Goal: Transaction & Acquisition: Purchase product/service

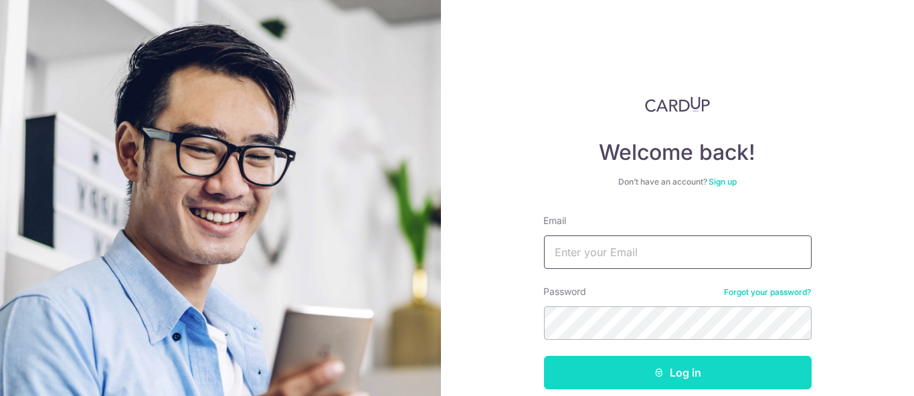
type input "[PERSON_NAME][EMAIL_ADDRESS][DOMAIN_NAME]"
click at [622, 379] on button "Log in" at bounding box center [678, 372] width 268 height 33
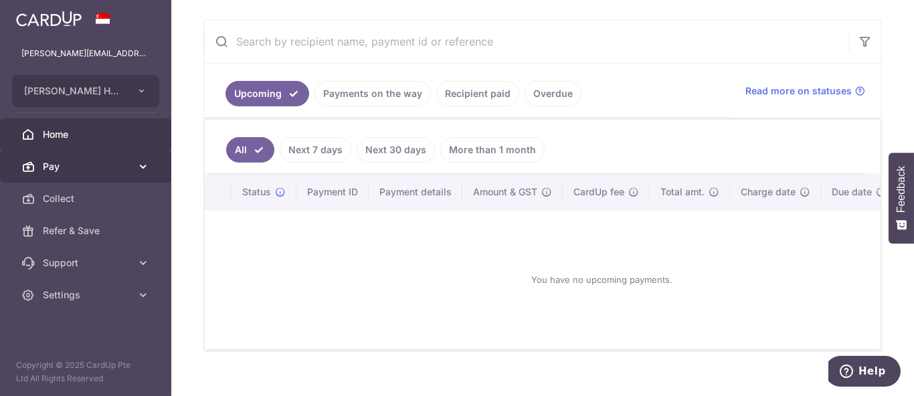
click at [96, 165] on span "Pay" at bounding box center [87, 166] width 88 height 13
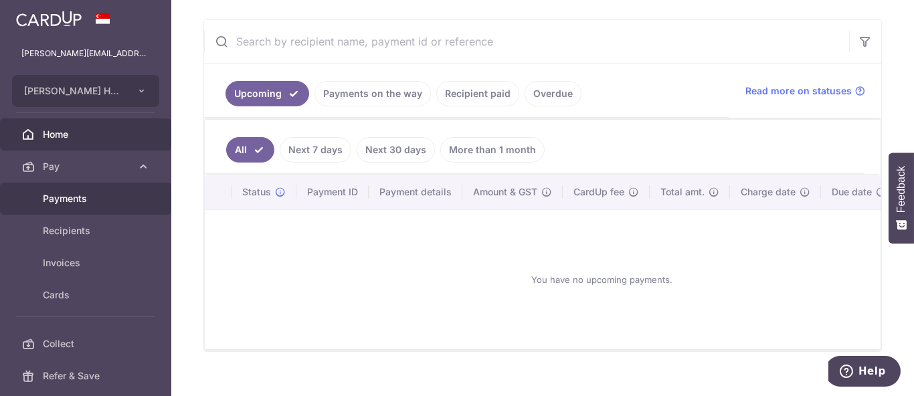
click at [100, 202] on span "Payments" at bounding box center [87, 198] width 88 height 13
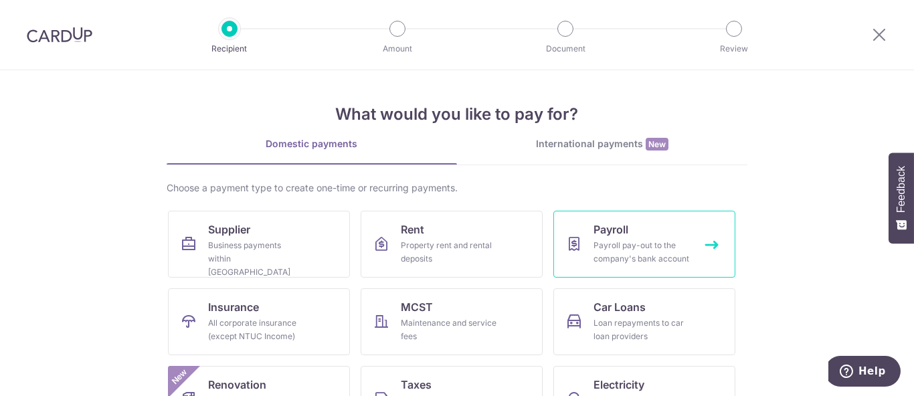
click at [679, 213] on link "Payroll Payroll pay-out to the company's bank account" at bounding box center [644, 244] width 182 height 67
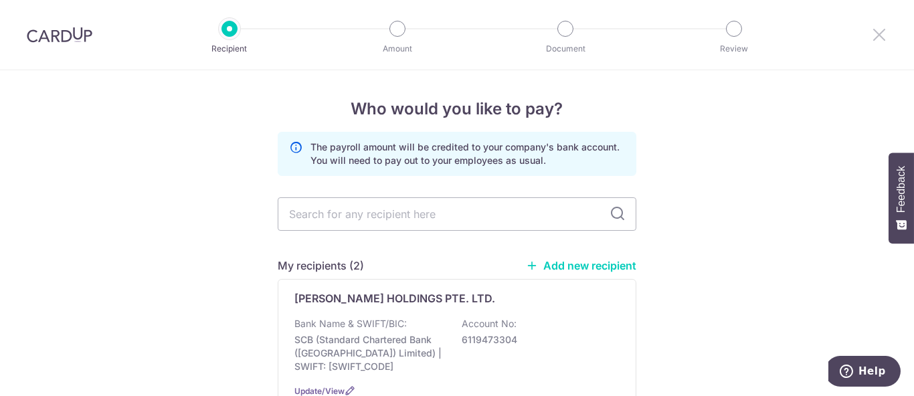
click at [876, 35] on icon at bounding box center [879, 34] width 16 height 17
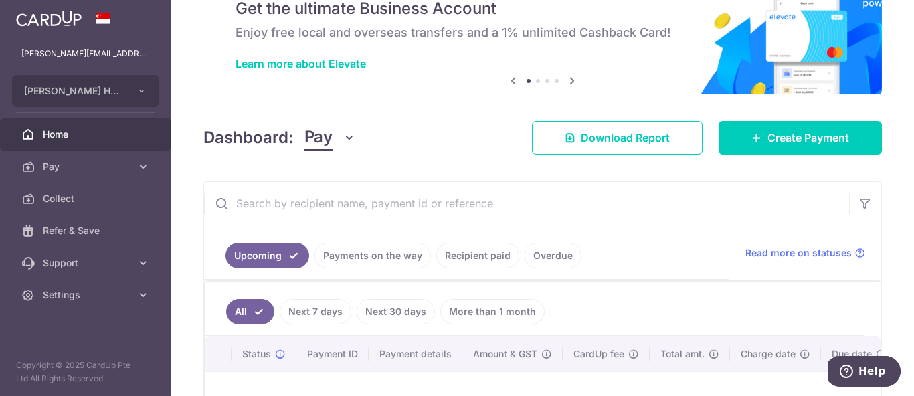
scroll to position [74, 0]
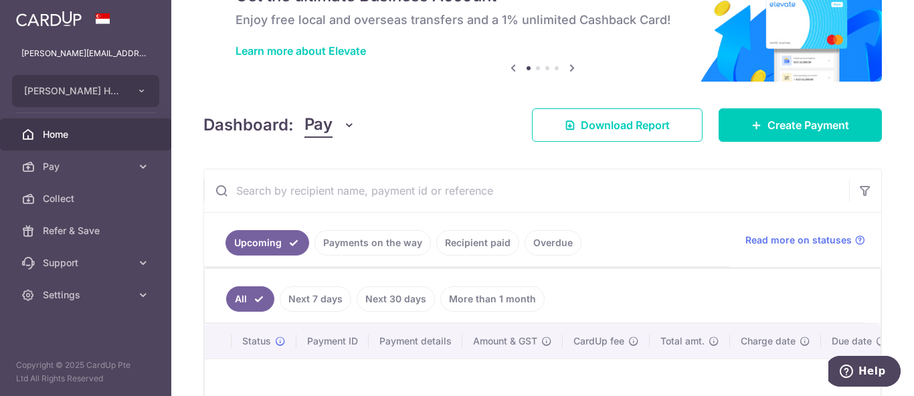
click at [446, 234] on link "Recipient paid" at bounding box center [477, 242] width 83 height 25
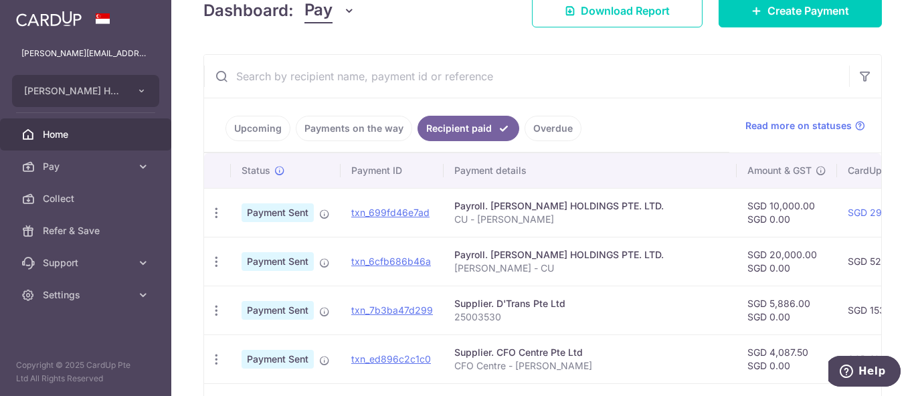
scroll to position [223, 0]
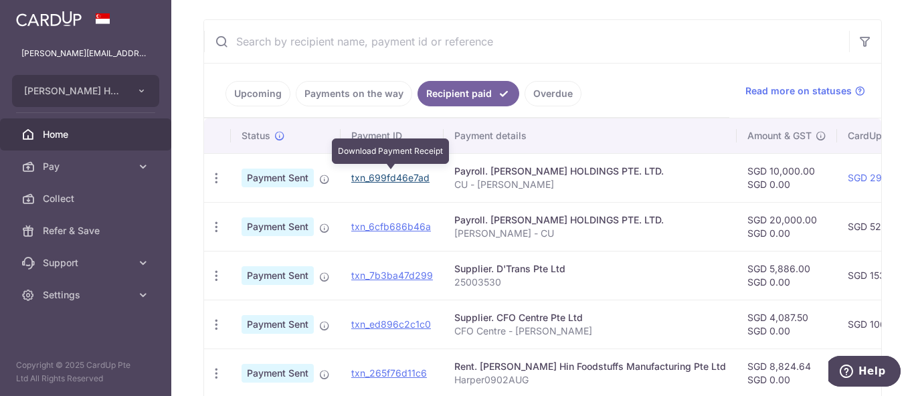
click at [405, 174] on link "txn_699fd46e7ad" at bounding box center [390, 177] width 78 height 11
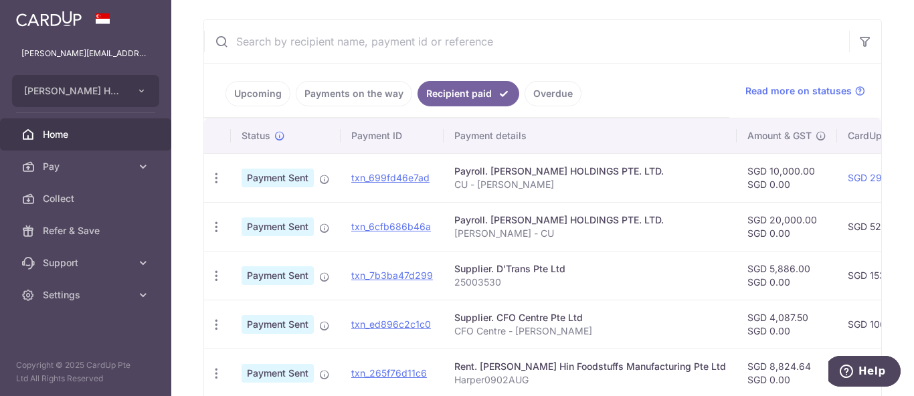
drag, startPoint x: 690, startPoint y: 210, endPoint x: 832, endPoint y: 195, distance: 142.7
click at [832, 197] on tbody "PDF Receipt Payment Sent txn_699fd46e7ad Payroll. EDITH PATISSERIE HOLDINGS PTE…" at bounding box center [743, 397] width 1079 height 488
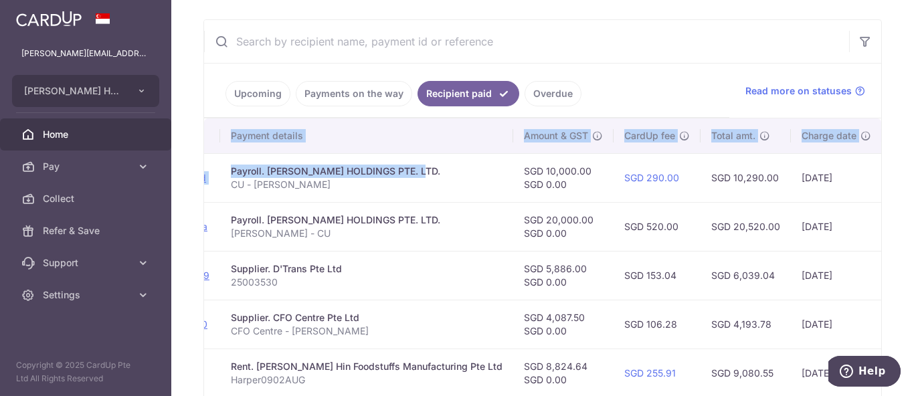
scroll to position [0, 349]
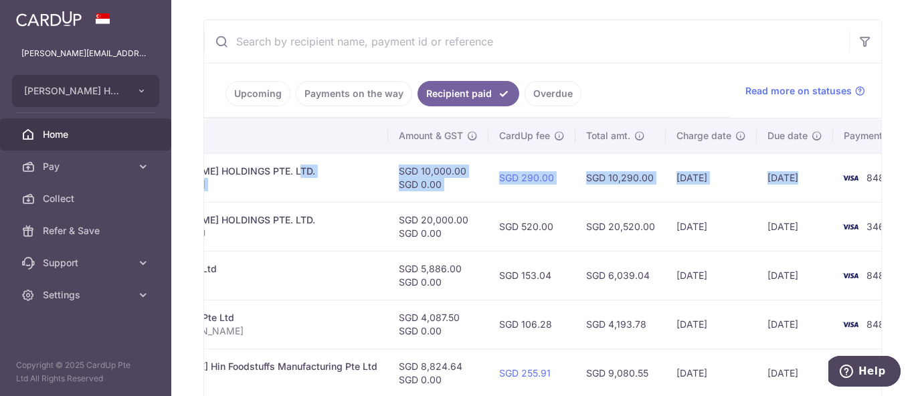
drag, startPoint x: 594, startPoint y: 169, endPoint x: 807, endPoint y: 197, distance: 214.6
click at [807, 197] on tr "PDF Receipt Payment Sent txn_699fd46e7ad Payroll. EDITH PATISSERIE HOLDINGS PTE…" at bounding box center [394, 177] width 1079 height 49
click at [757, 179] on td "28/08/2025" at bounding box center [795, 177] width 76 height 49
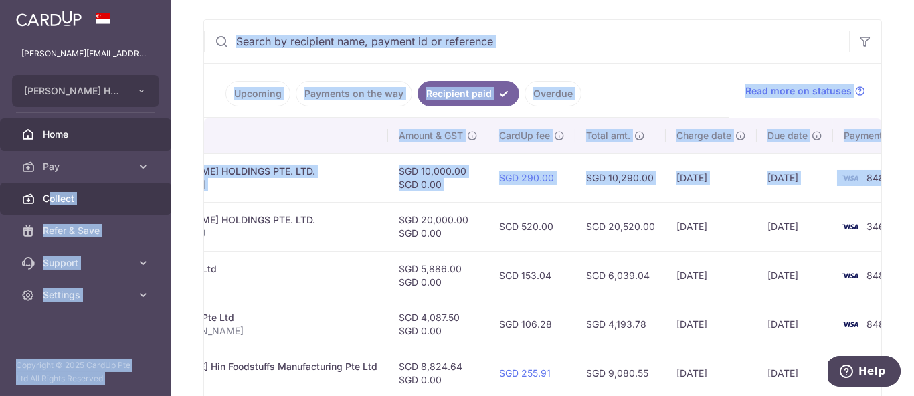
scroll to position [0, 0]
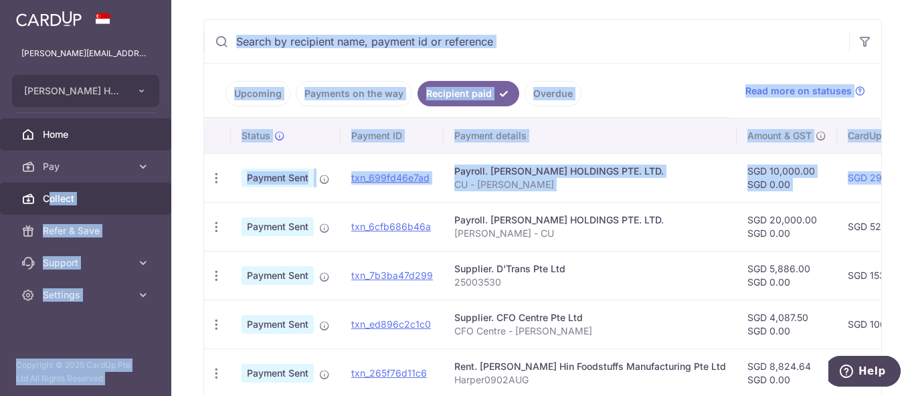
drag, startPoint x: 835, startPoint y: 178, endPoint x: 84, endPoint y: 204, distance: 751.1
click at [52, 202] on main "ethel@edithpatisserie.com EDITH PATISSERIE HOLDINGS PTE. LTD. Add new company E…" at bounding box center [457, 198] width 914 height 396
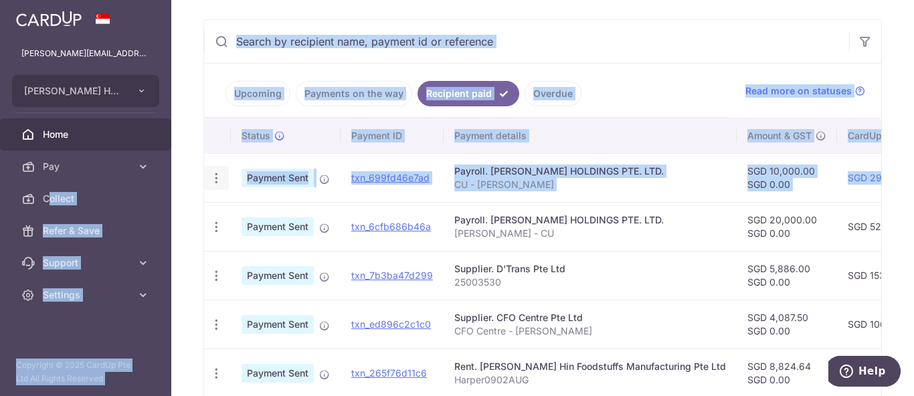
click at [213, 176] on icon "button" at bounding box center [216, 178] width 14 height 14
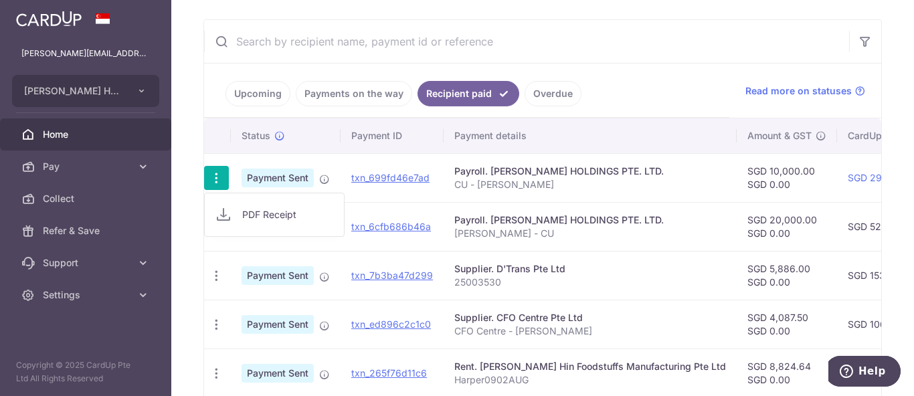
click at [476, 251] on td "Supplier. D'Trans Pte Ltd 25003530" at bounding box center [590, 275] width 293 height 49
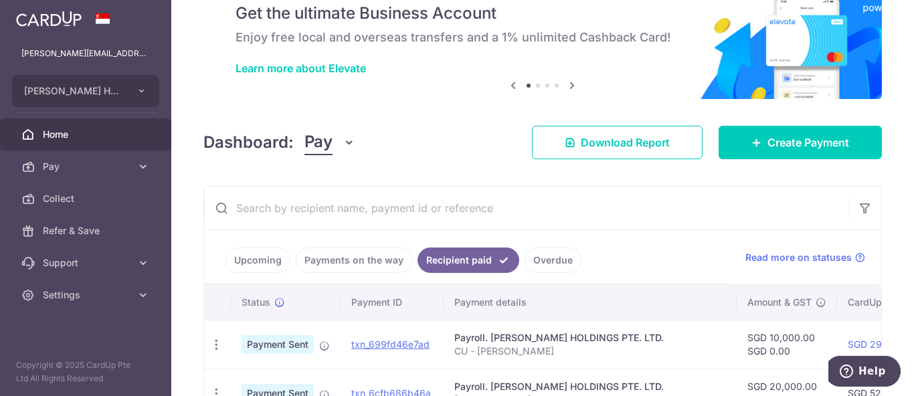
scroll to position [48, 0]
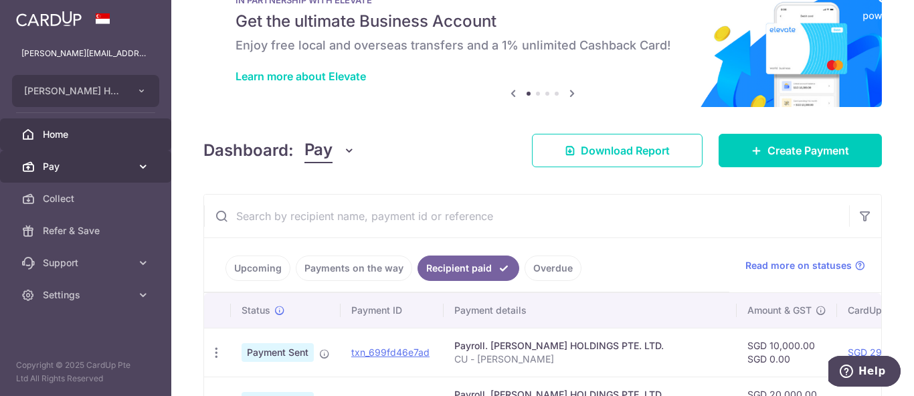
click at [110, 171] on span "Pay" at bounding box center [87, 166] width 88 height 13
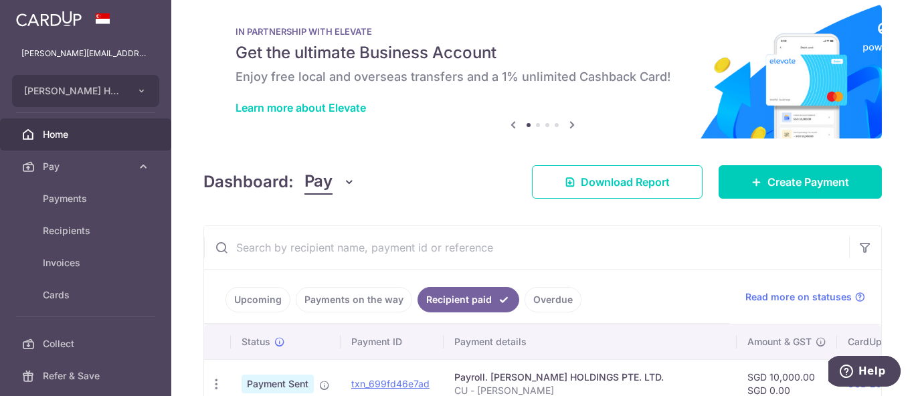
scroll to position [0, 0]
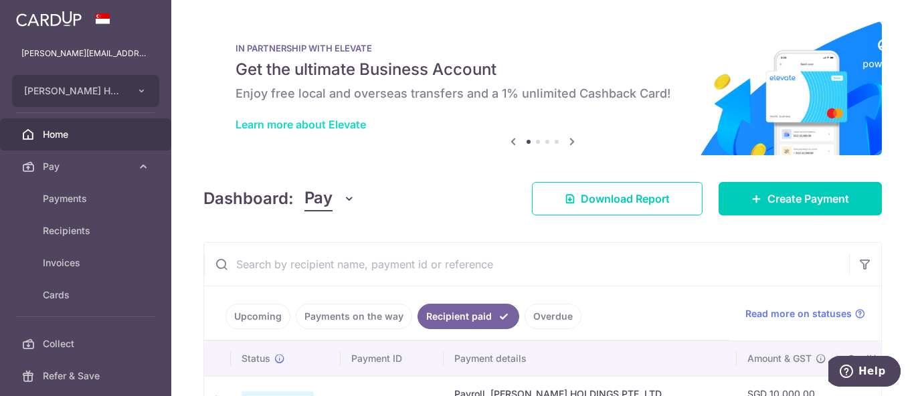
click at [288, 126] on link "Learn more about Elevate" at bounding box center [300, 124] width 130 height 13
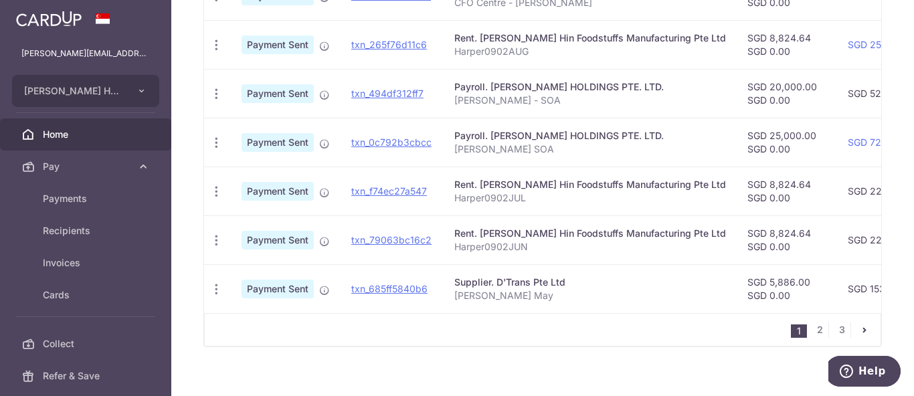
scroll to position [569, 0]
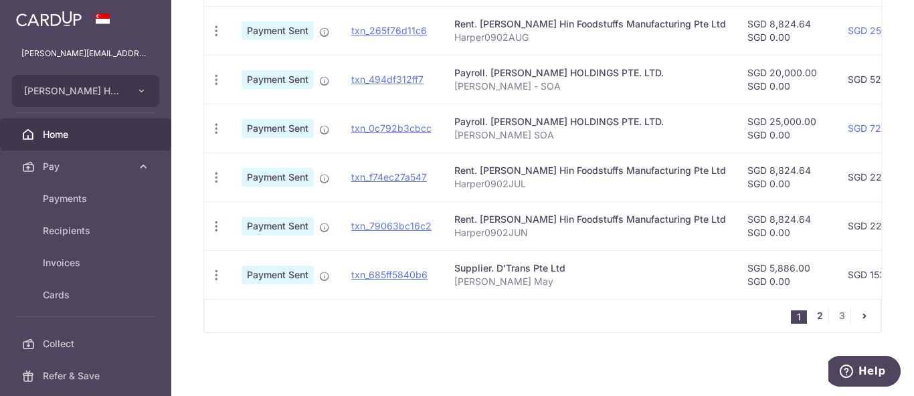
click at [812, 318] on link "2" at bounding box center [820, 316] width 16 height 16
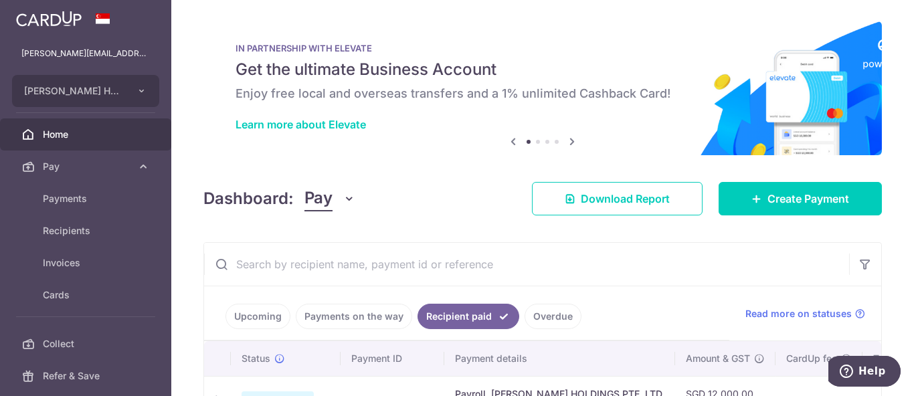
scroll to position [223, 0]
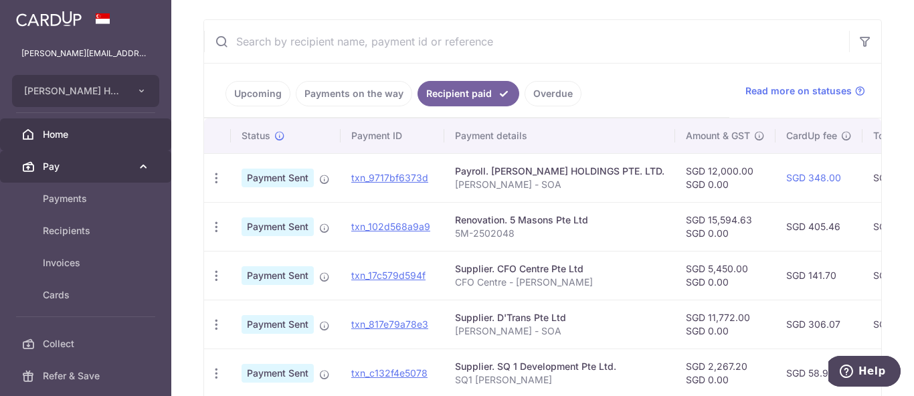
click at [88, 161] on span "Pay" at bounding box center [87, 166] width 88 height 13
click at [90, 165] on span "Pay" at bounding box center [87, 166] width 88 height 13
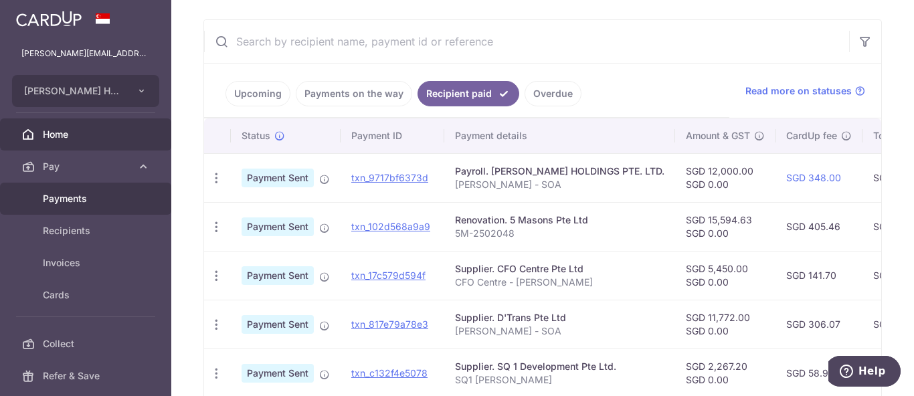
click at [77, 203] on span "Payments" at bounding box center [87, 198] width 88 height 13
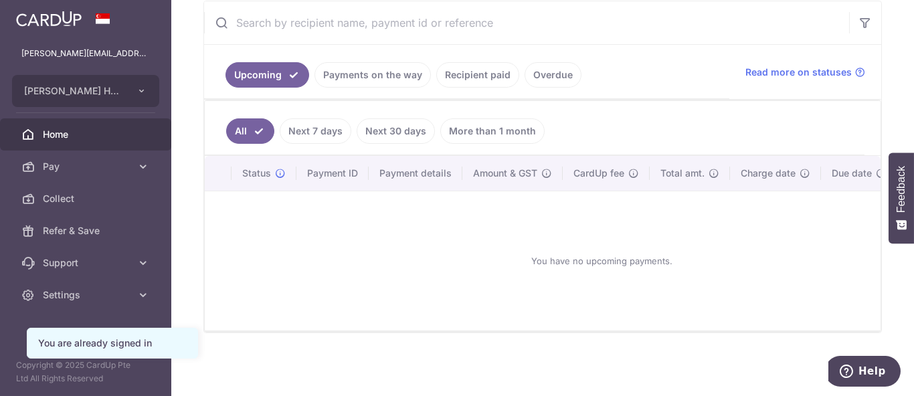
scroll to position [38, 0]
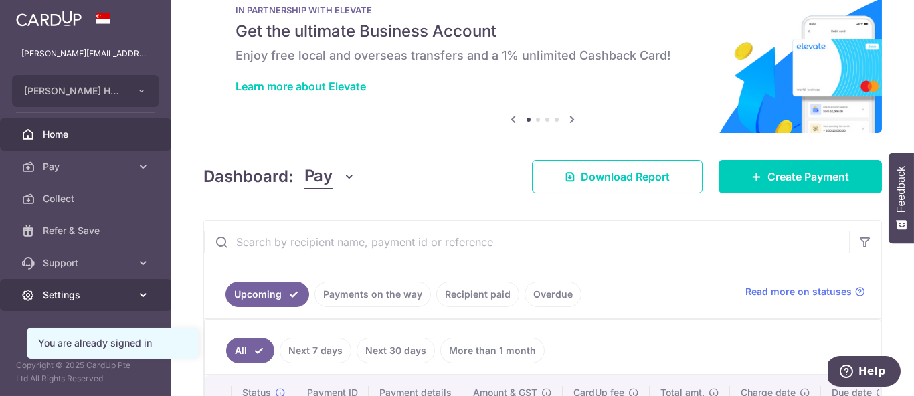
click at [138, 302] on link "Settings" at bounding box center [85, 295] width 171 height 32
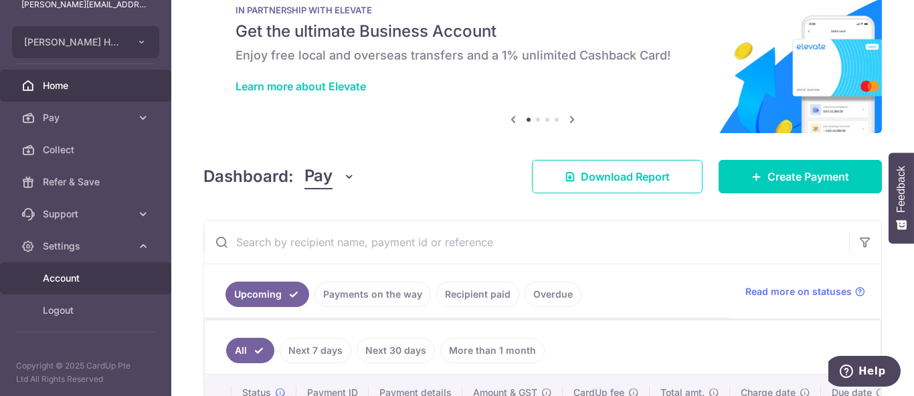
click at [119, 282] on span "Account" at bounding box center [87, 278] width 88 height 13
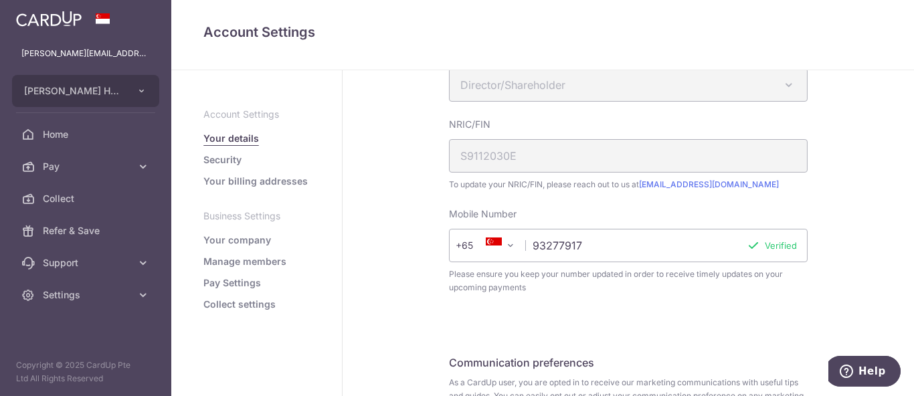
scroll to position [446, 0]
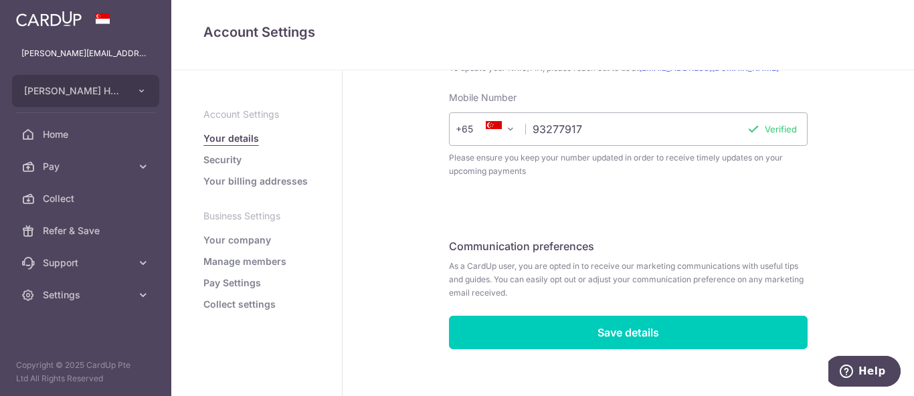
click at [235, 158] on link "Security" at bounding box center [222, 159] width 38 height 13
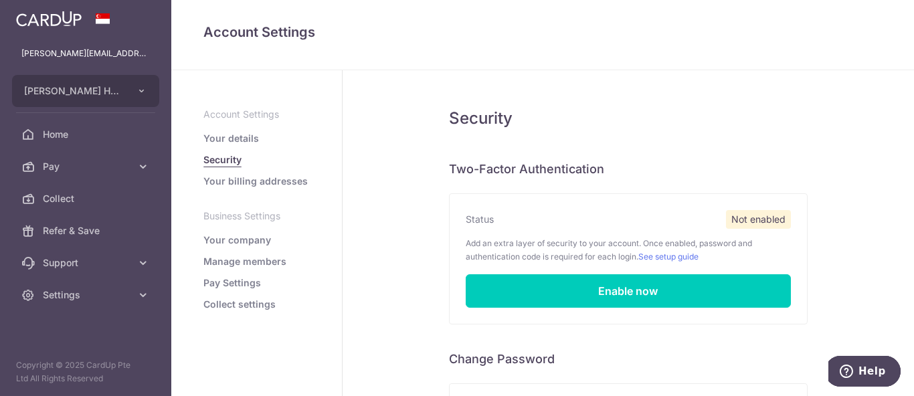
click at [244, 191] on ul "Account Settings Your details Security Your billing addresses Business Settings…" at bounding box center [256, 209] width 106 height 203
click at [241, 179] on link "Your billing addresses" at bounding box center [255, 181] width 104 height 13
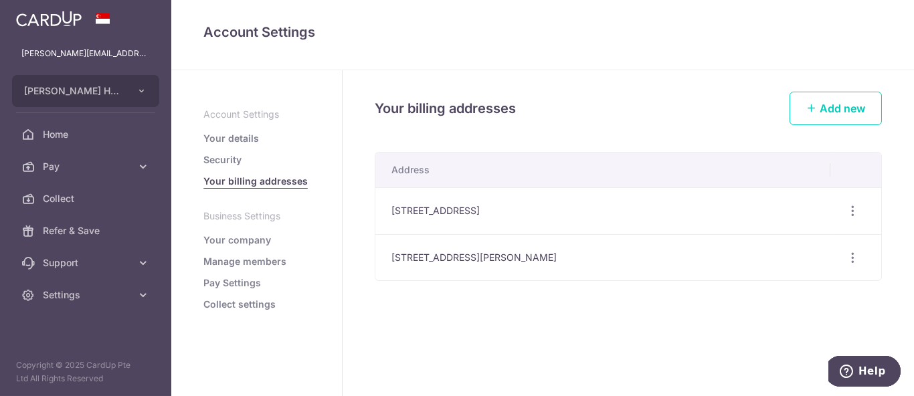
click at [254, 240] on link "Your company" at bounding box center [237, 239] width 68 height 13
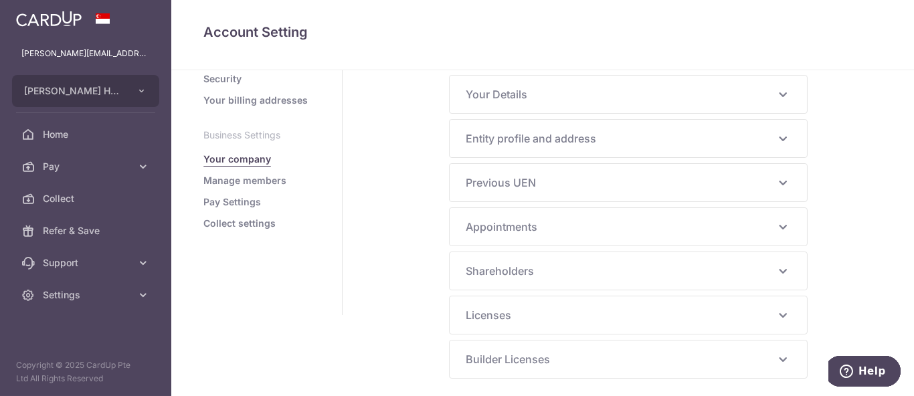
scroll to position [82, 0]
click at [260, 179] on link "Manage members" at bounding box center [244, 179] width 83 height 13
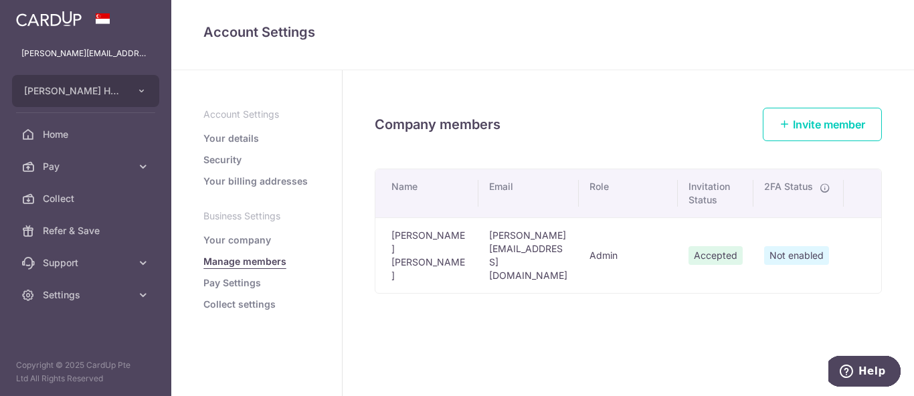
click at [229, 289] on link "Pay Settings" at bounding box center [232, 282] width 58 height 13
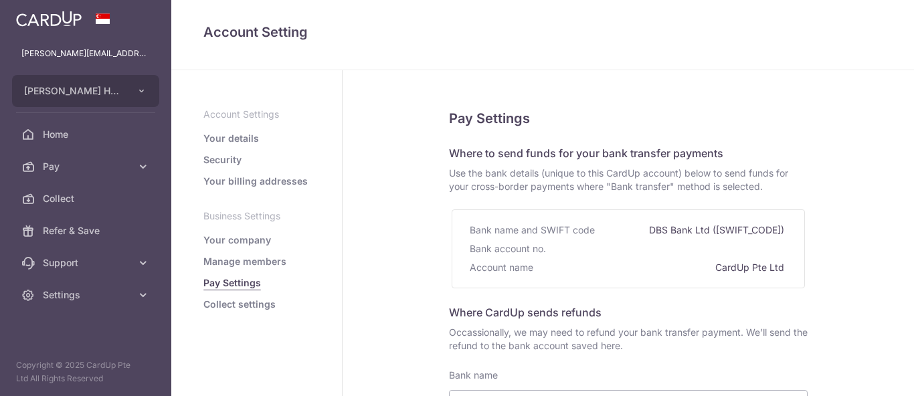
select select
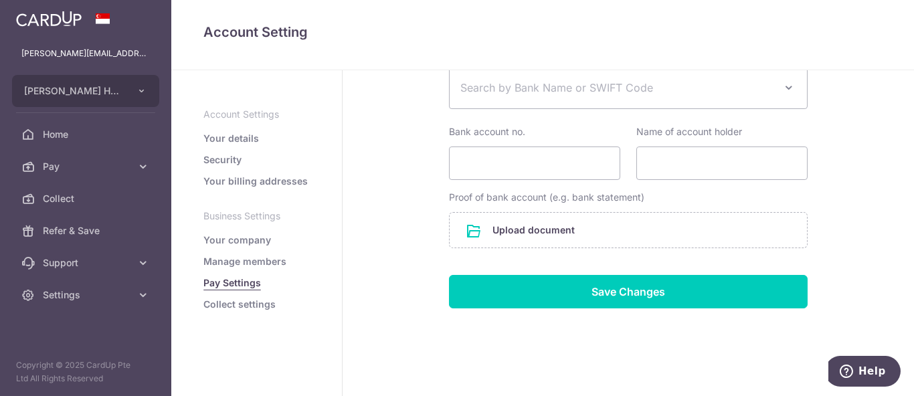
scroll to position [335, 0]
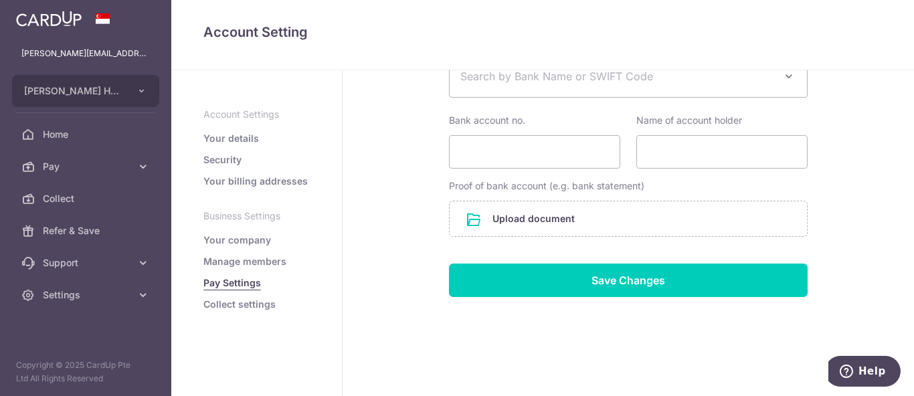
click at [233, 303] on link "Collect settings" at bounding box center [239, 304] width 72 height 13
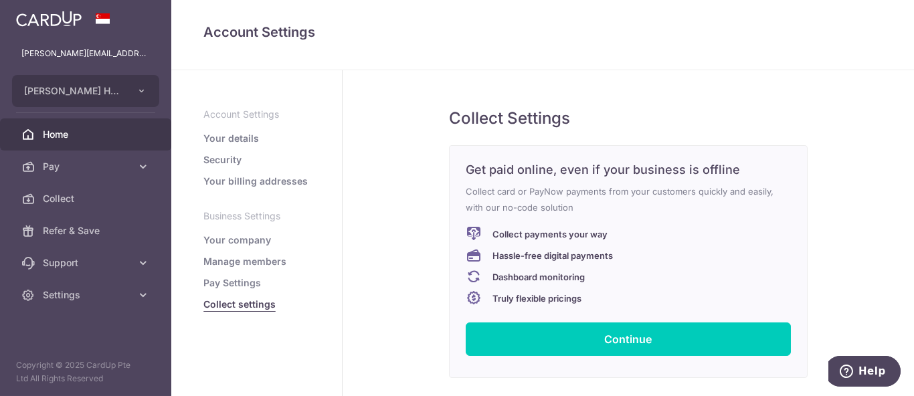
click at [90, 128] on span "Home" at bounding box center [87, 134] width 88 height 13
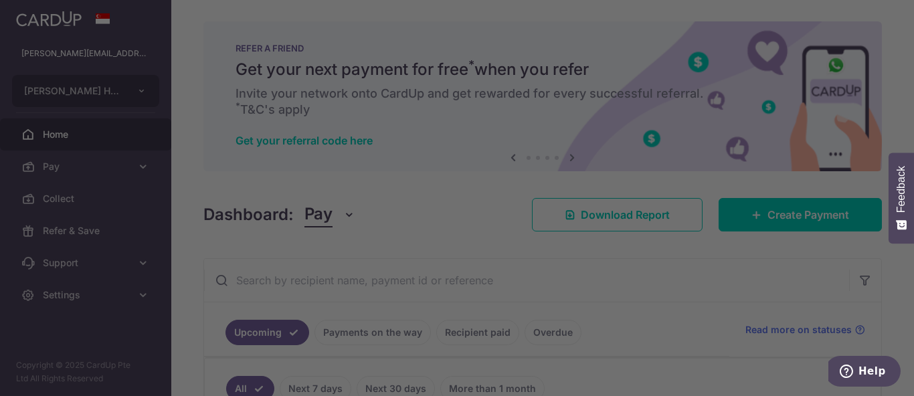
click at [700, 62] on div at bounding box center [461, 200] width 923 height 400
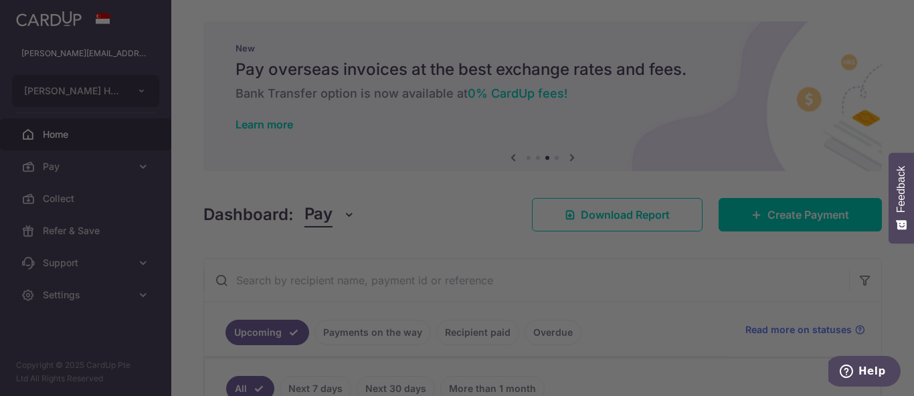
click at [741, 162] on div at bounding box center [461, 200] width 923 height 400
click at [642, 280] on div at bounding box center [461, 200] width 923 height 400
click at [242, 120] on div at bounding box center [461, 200] width 923 height 400
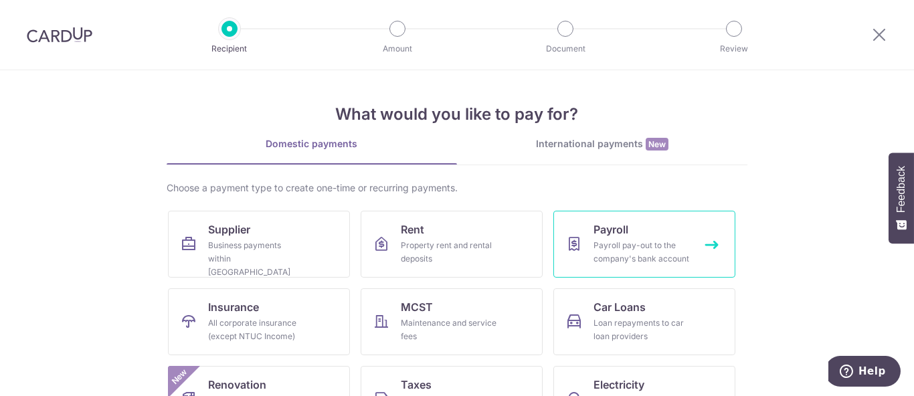
click at [591, 217] on link "Payroll Payroll pay-out to the company's bank account" at bounding box center [644, 244] width 182 height 67
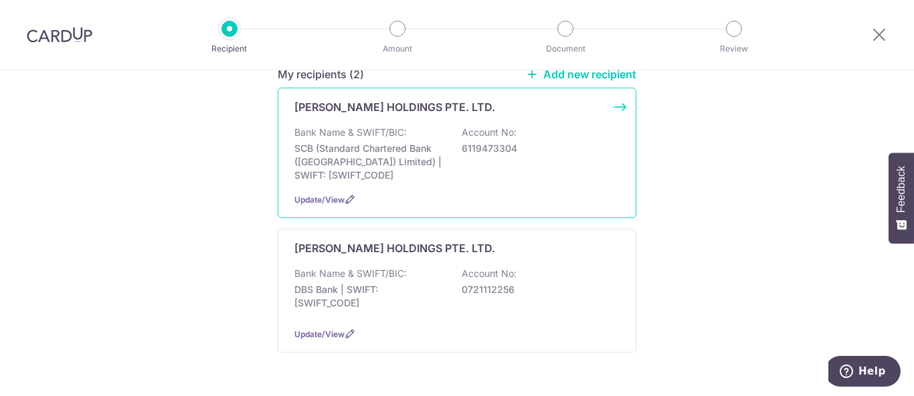
scroll to position [149, 0]
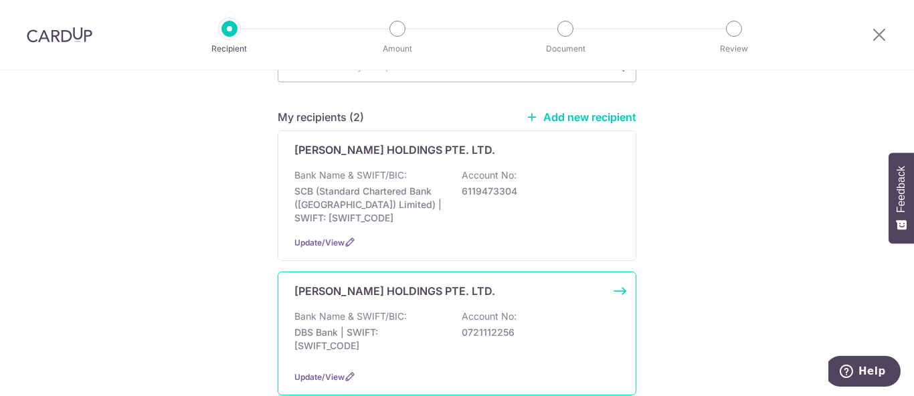
click at [476, 319] on p "Account No:" at bounding box center [489, 316] width 55 height 13
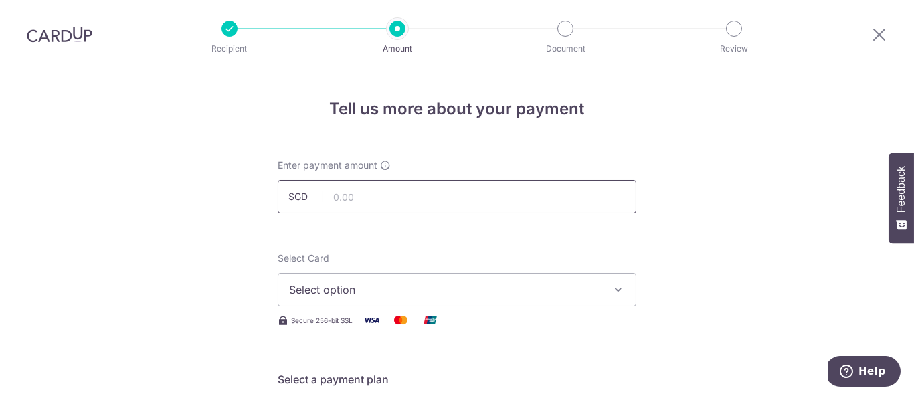
drag, startPoint x: 0, startPoint y: 0, endPoint x: 433, endPoint y: 197, distance: 475.5
click at [433, 197] on input "text" at bounding box center [457, 196] width 359 height 33
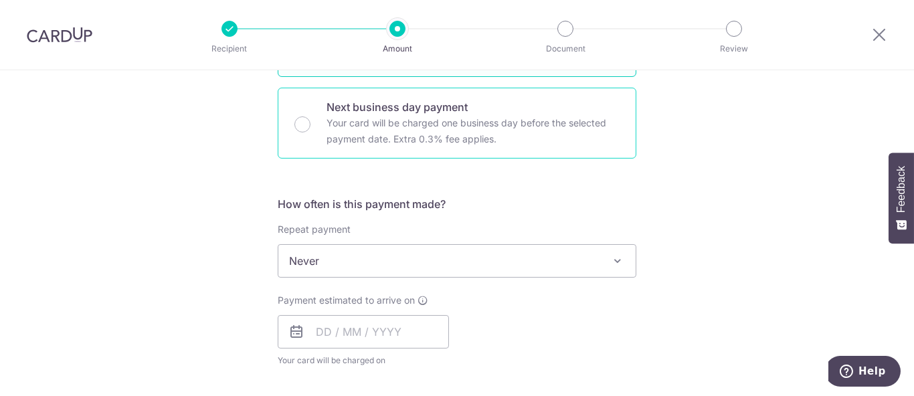
scroll to position [446, 0]
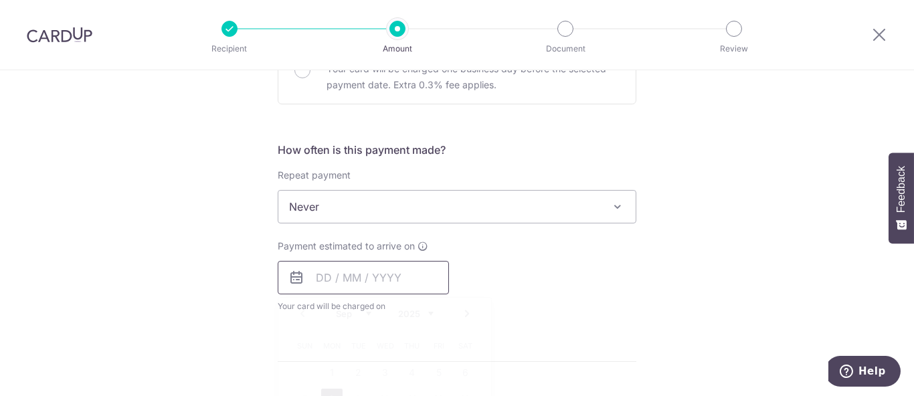
click at [403, 270] on input "text" at bounding box center [363, 277] width 171 height 33
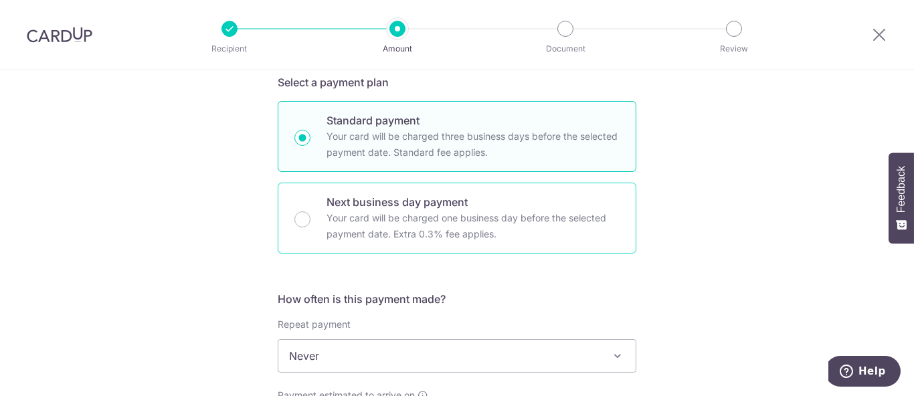
click at [395, 231] on p "Your card will be charged one business day before the selected payment date. Ex…" at bounding box center [472, 226] width 293 height 32
click at [310, 227] on input "Next business day payment Your card will be charged one business day before the…" at bounding box center [302, 219] width 16 height 16
radio input "false"
radio input "true"
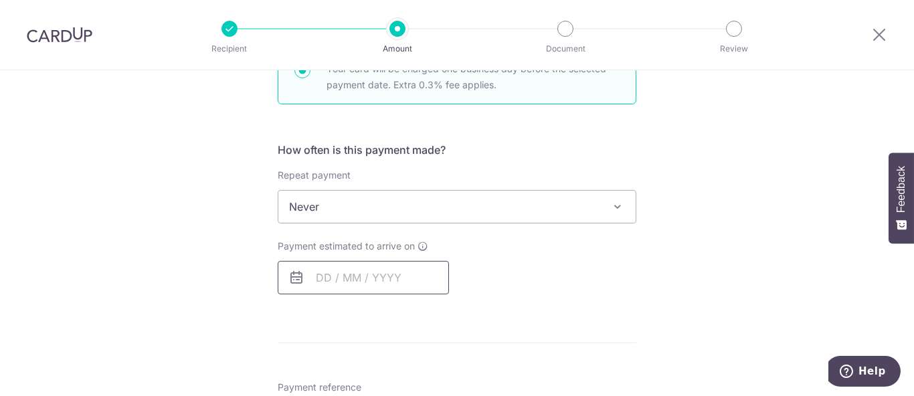
click at [382, 264] on input "text" at bounding box center [363, 277] width 171 height 33
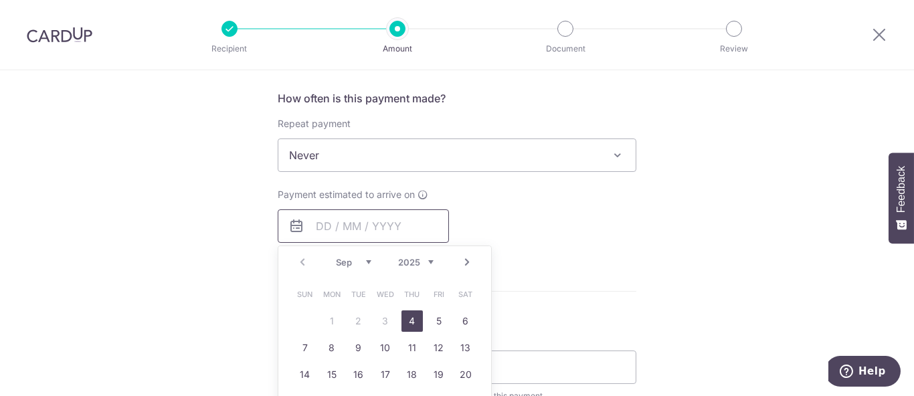
scroll to position [520, 0]
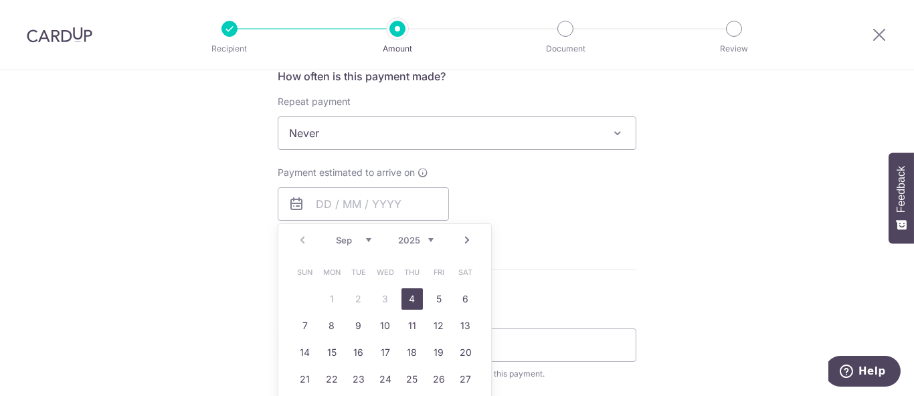
click at [407, 299] on link "4" at bounding box center [411, 298] width 21 height 21
type input "[DATE]"
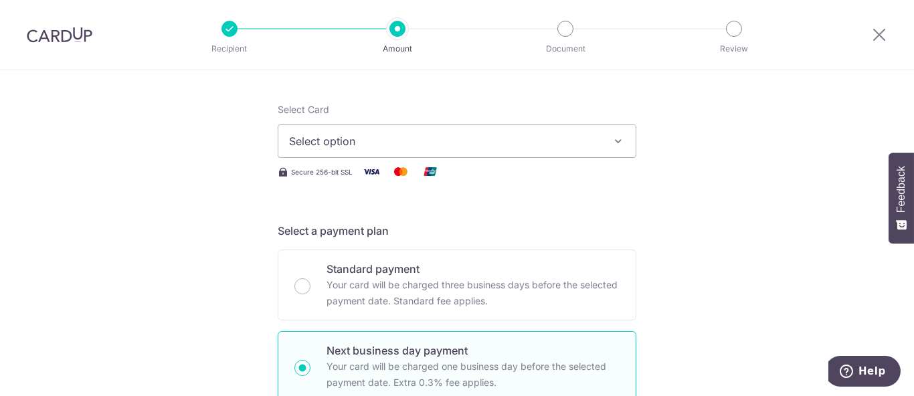
scroll to position [74, 0]
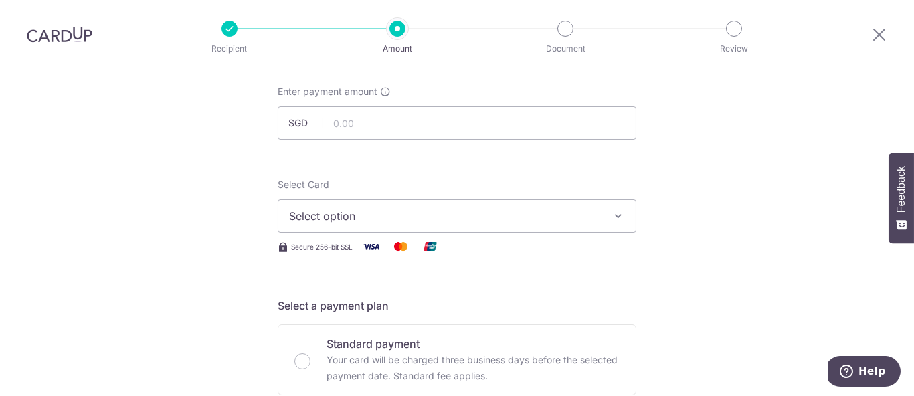
click at [510, 215] on span "Select option" at bounding box center [445, 216] width 312 height 16
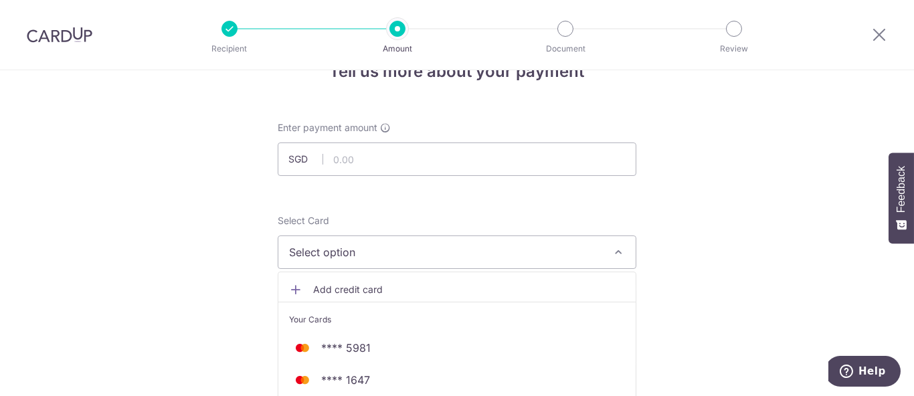
scroll to position [0, 0]
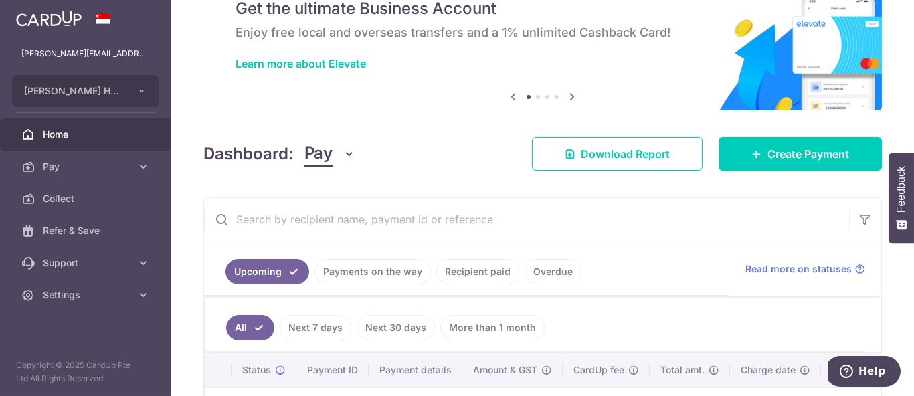
scroll to position [148, 0]
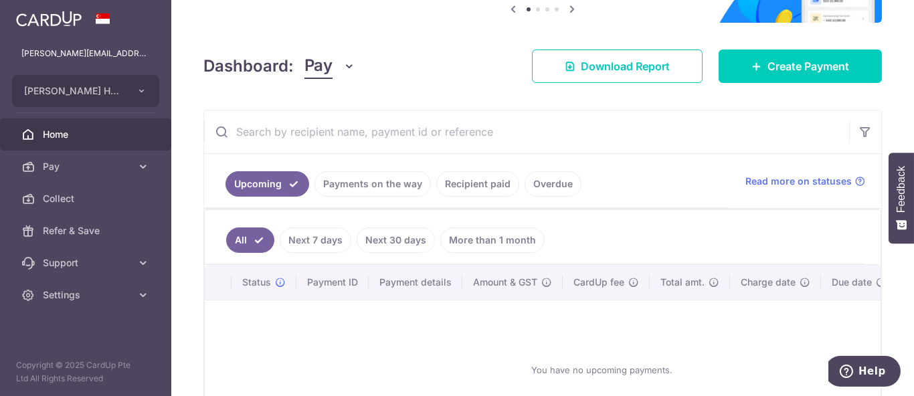
click at [400, 186] on link "Payments on the way" at bounding box center [372, 183] width 116 height 25
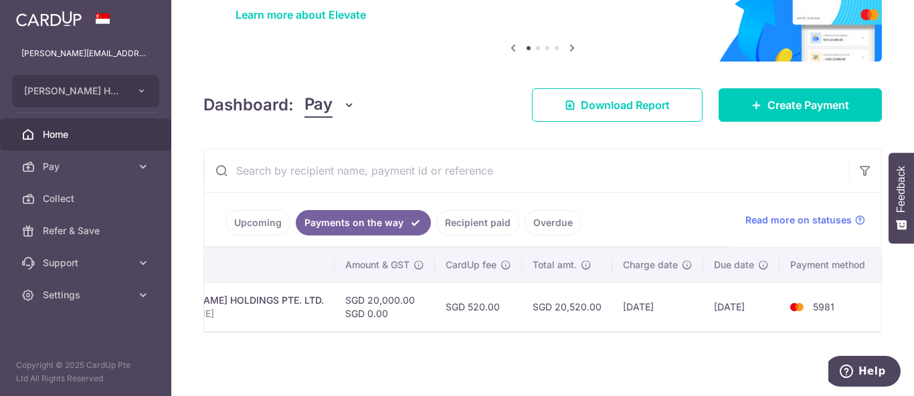
scroll to position [0, 0]
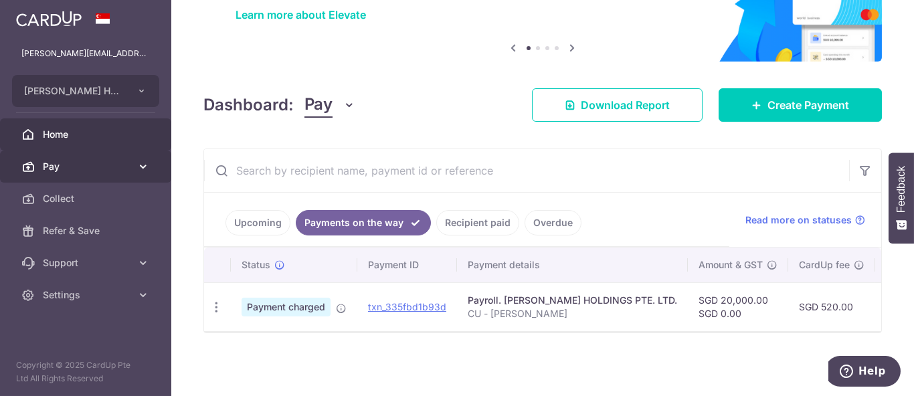
click at [78, 166] on span "Pay" at bounding box center [87, 166] width 88 height 13
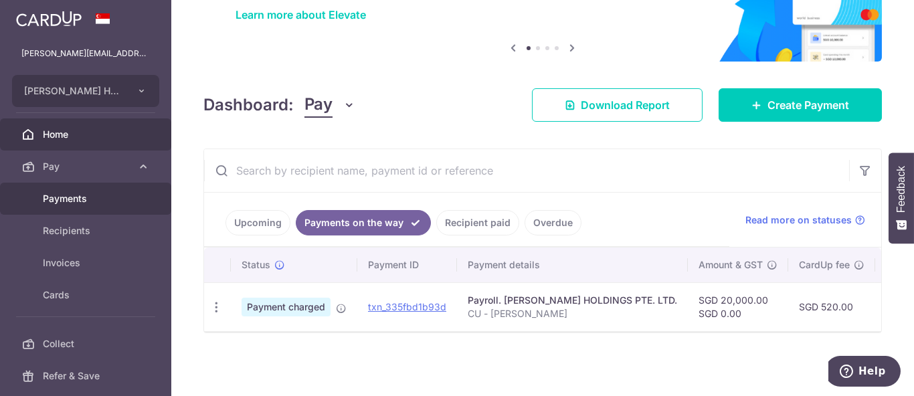
click at [84, 206] on link "Payments" at bounding box center [85, 199] width 171 height 32
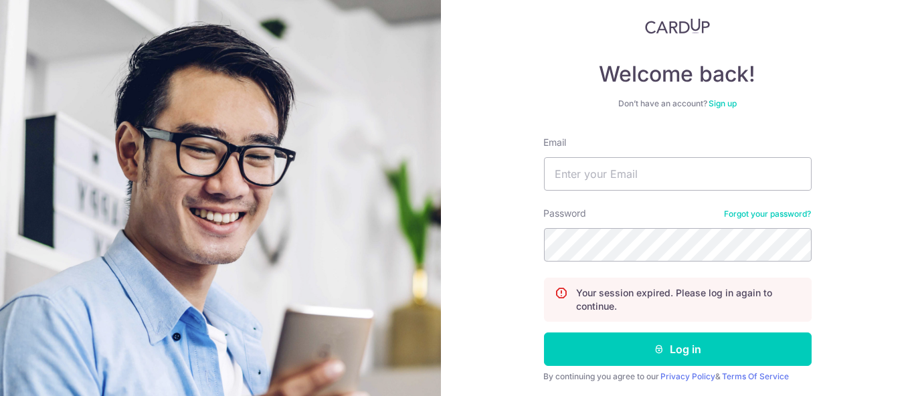
scroll to position [122, 0]
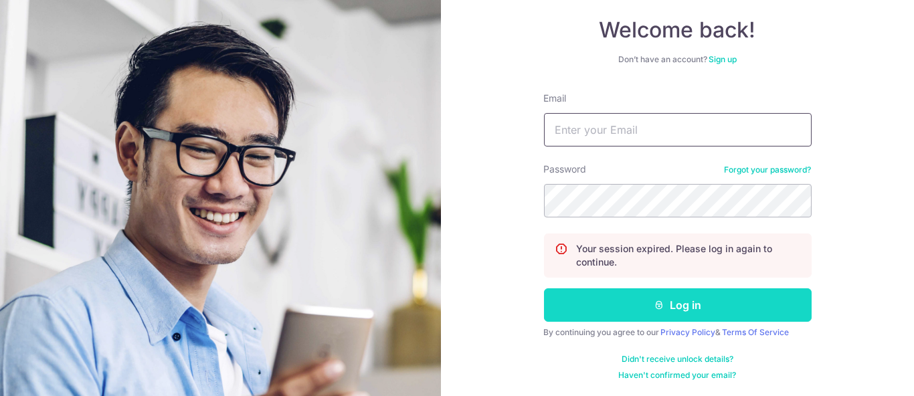
type input "[PERSON_NAME][EMAIL_ADDRESS][DOMAIN_NAME]"
click at [636, 312] on button "Log in" at bounding box center [678, 304] width 268 height 33
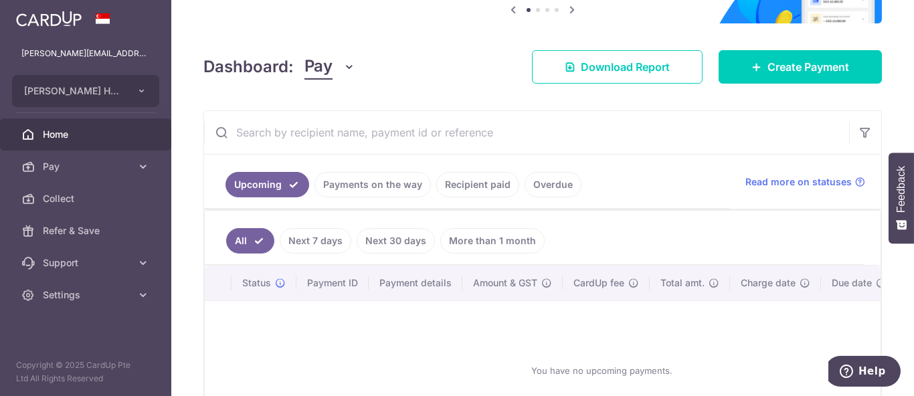
scroll to position [149, 0]
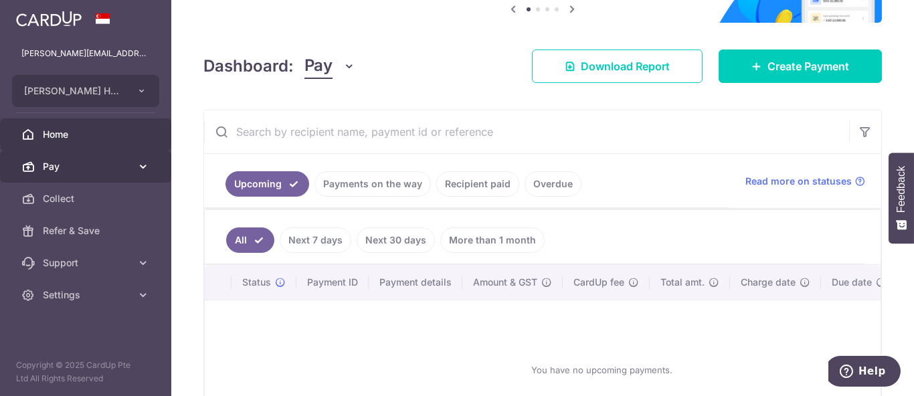
click at [101, 160] on span "Pay" at bounding box center [87, 166] width 88 height 13
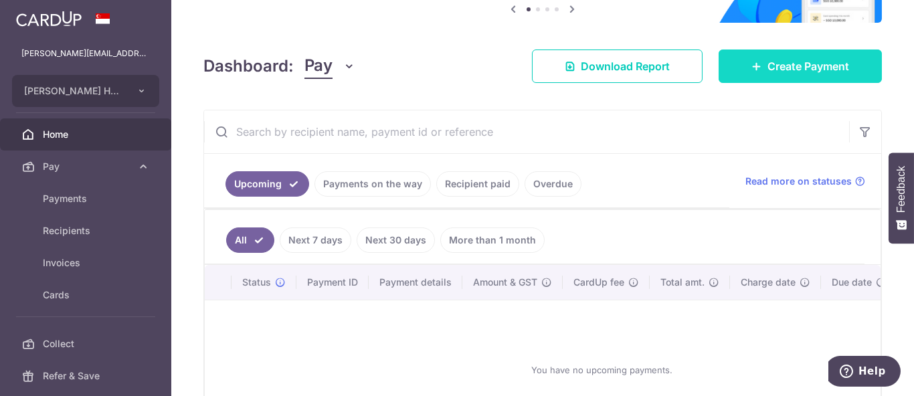
click at [751, 61] on icon at bounding box center [756, 66] width 11 height 11
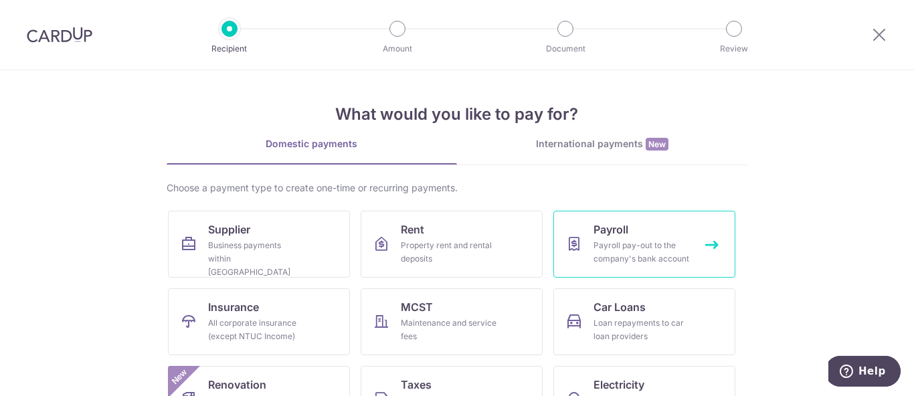
click at [619, 228] on span "Payroll" at bounding box center [610, 229] width 35 height 16
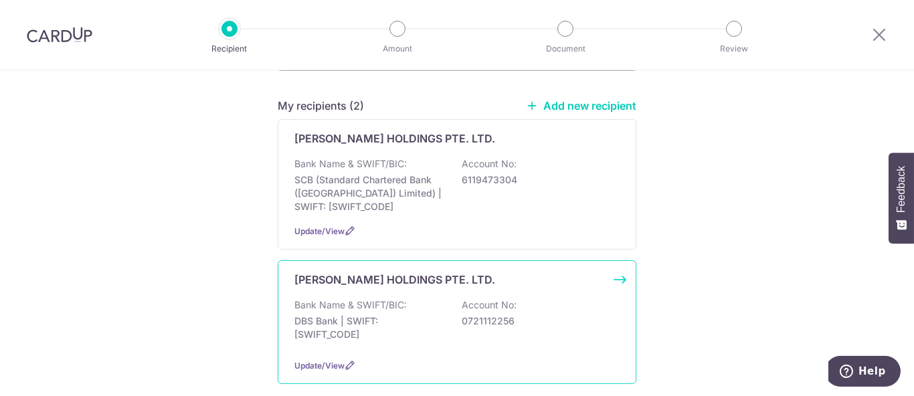
scroll to position [223, 0]
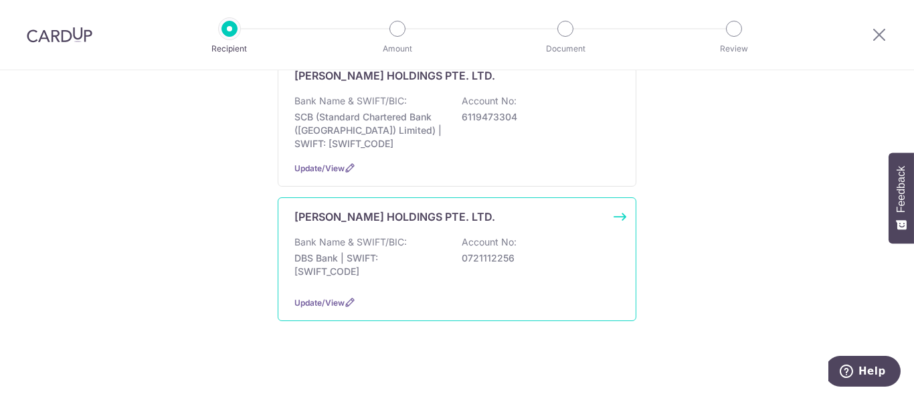
click at [440, 254] on p "DBS Bank | SWIFT: [SWIFT_CODE]" at bounding box center [369, 265] width 150 height 27
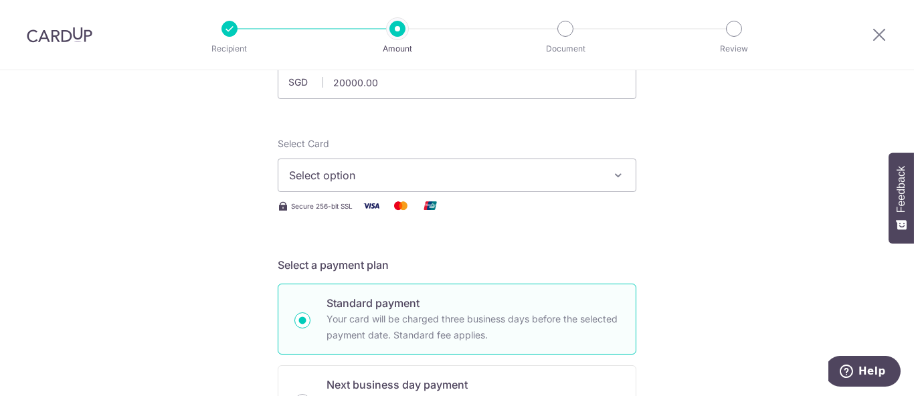
scroll to position [149, 0]
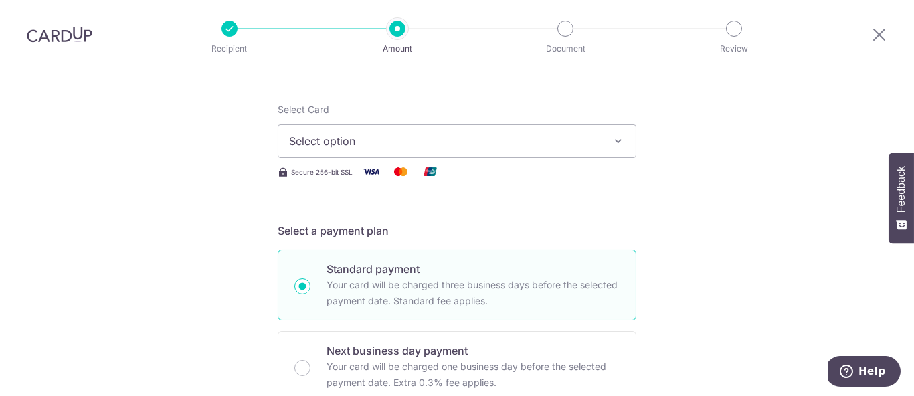
type input "20,000.00"
click at [431, 145] on span "Select option" at bounding box center [445, 141] width 312 height 16
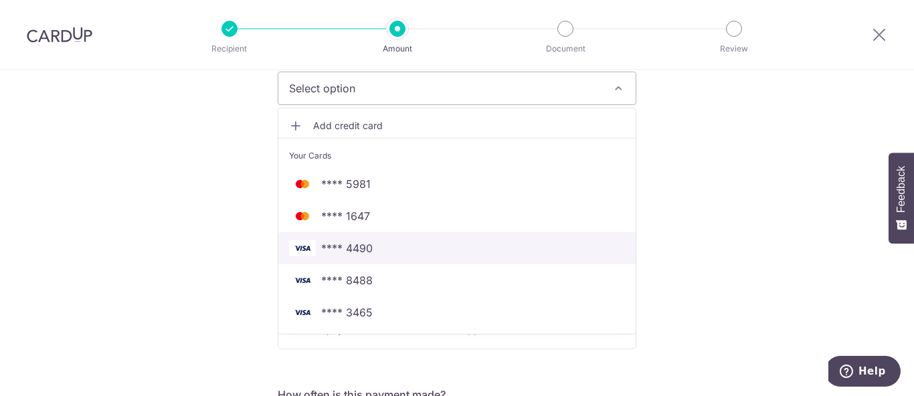
scroll to position [223, 0]
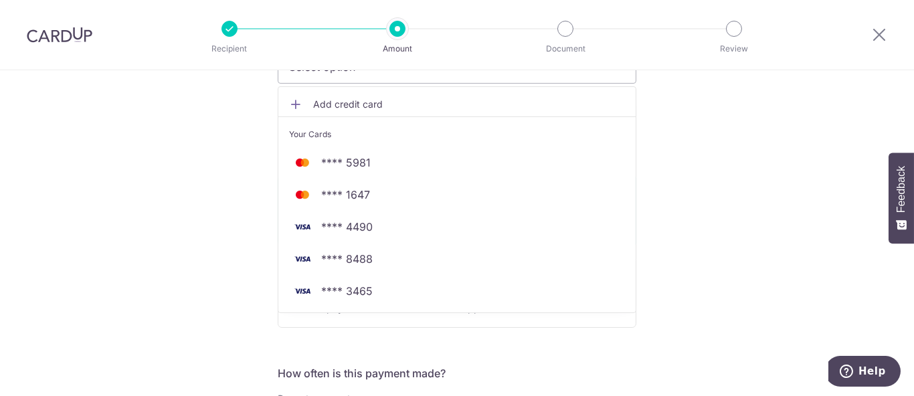
click at [361, 107] on span "Add credit card" at bounding box center [469, 104] width 312 height 13
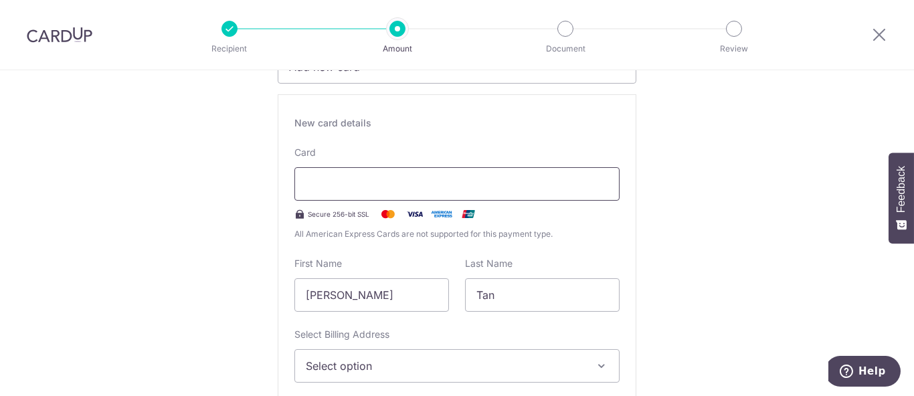
scroll to position [149, 0]
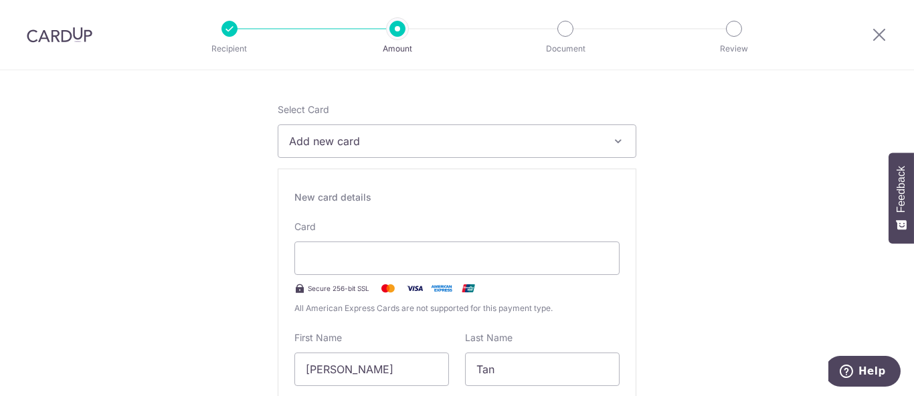
click at [383, 277] on div "Card Secure 256-bit SSL All American Express Cards are not supported for this p…" at bounding box center [456, 267] width 325 height 95
click at [378, 268] on div at bounding box center [456, 258] width 325 height 33
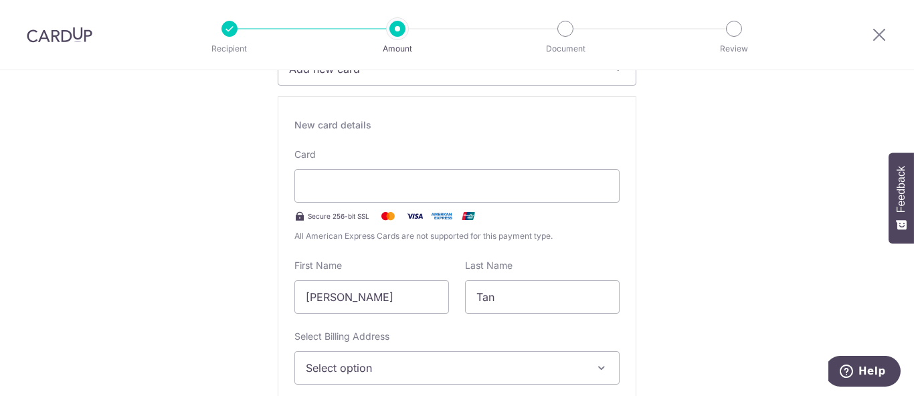
scroll to position [297, 0]
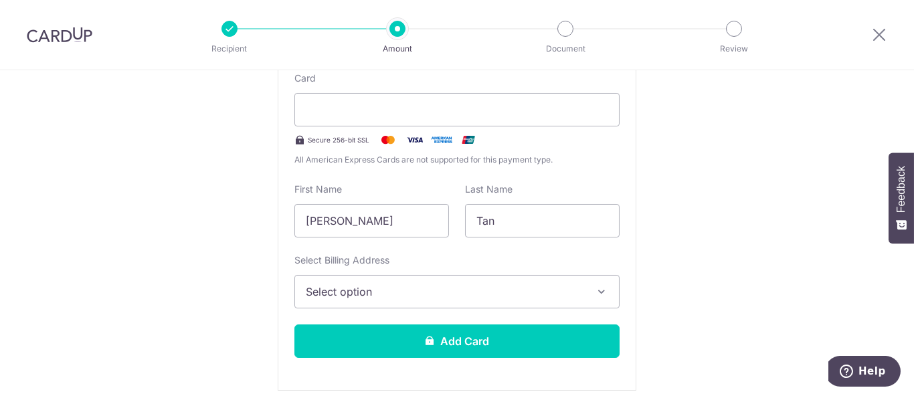
click at [394, 293] on span "Select option" at bounding box center [445, 292] width 278 height 16
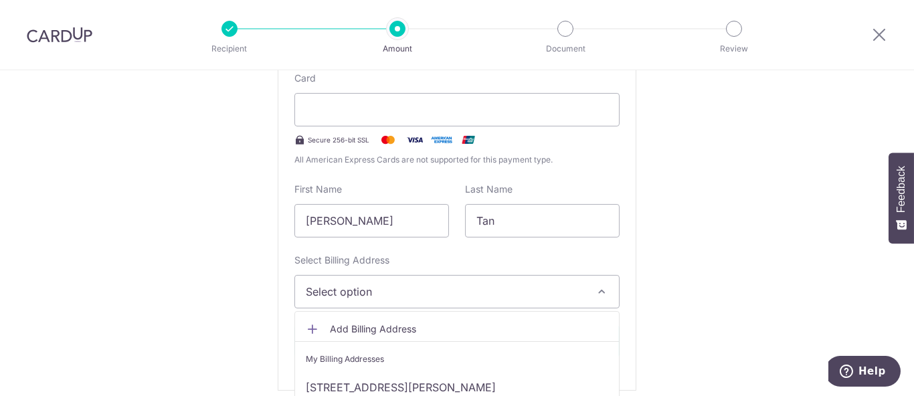
scroll to position [371, 0]
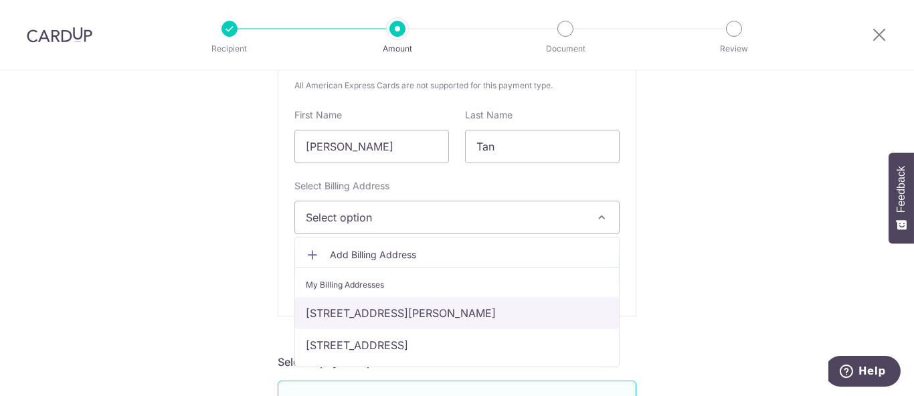
click at [426, 314] on link "[STREET_ADDRESS][PERSON_NAME]" at bounding box center [457, 313] width 324 height 32
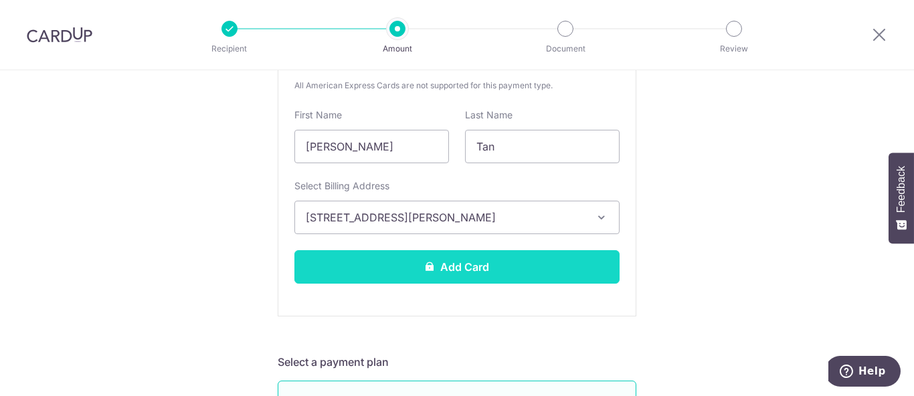
click at [529, 265] on button "Add Card" at bounding box center [456, 266] width 325 height 33
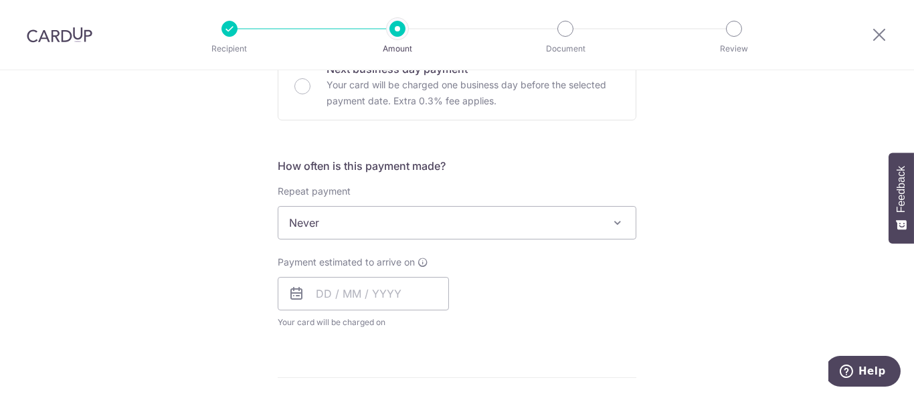
scroll to position [892, 0]
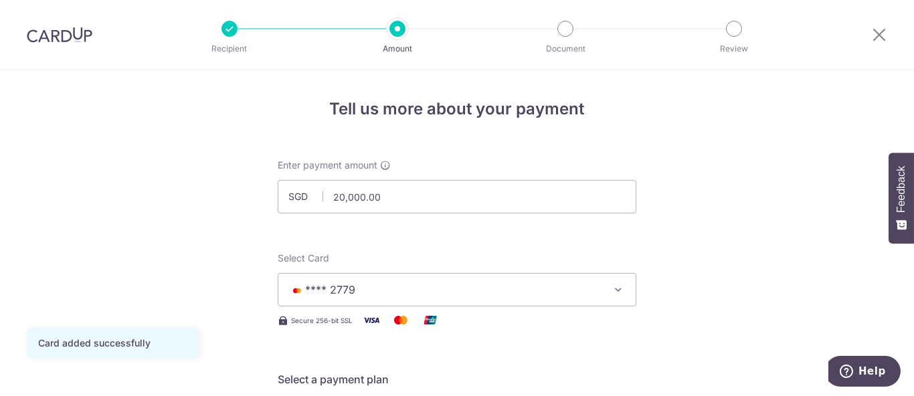
scroll to position [446, 0]
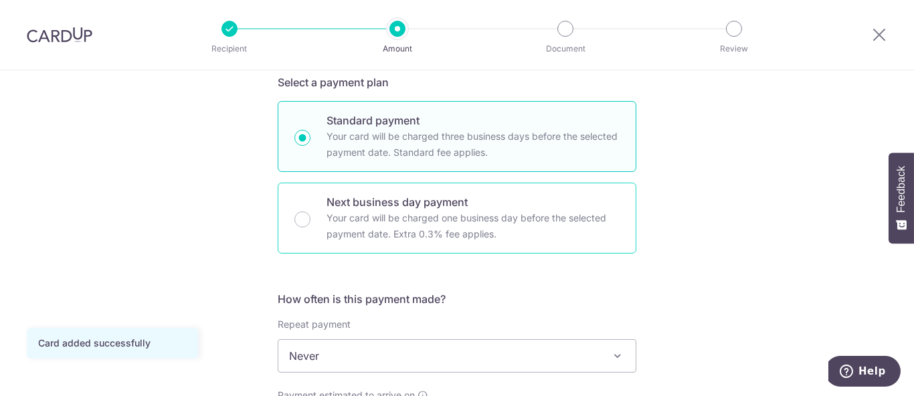
click at [461, 195] on p "Next business day payment" at bounding box center [472, 202] width 293 height 16
click at [310, 211] on input "Next business day payment Your card will be charged one business day before the…" at bounding box center [302, 219] width 16 height 16
radio input "false"
radio input "true"
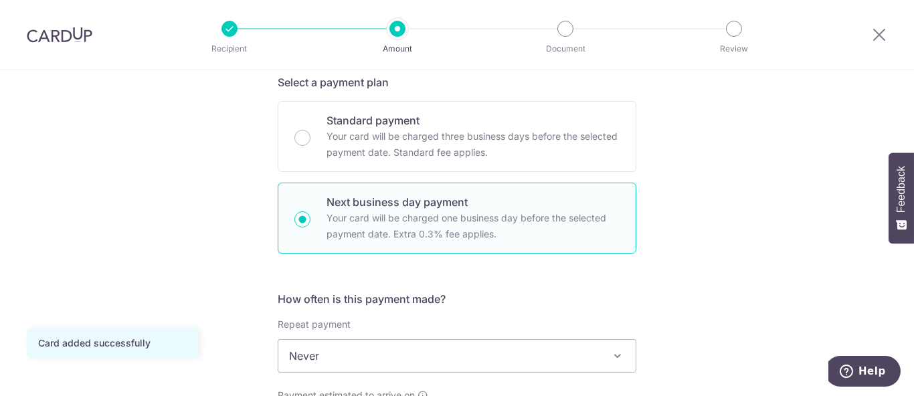
scroll to position [520, 0]
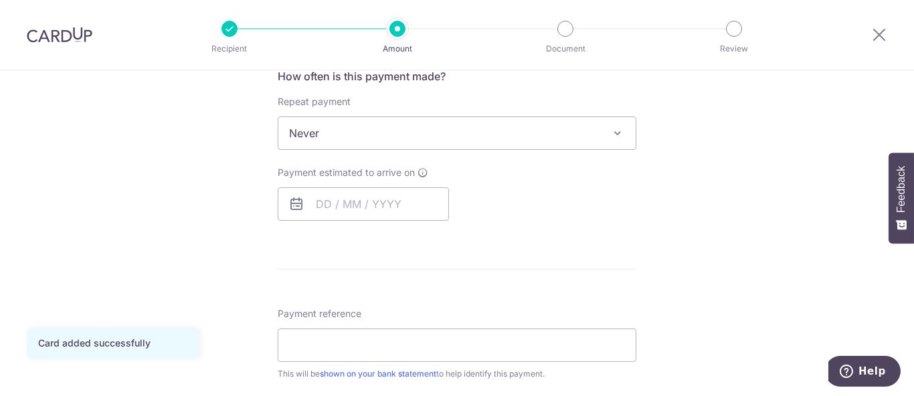
click at [458, 138] on span "Never" at bounding box center [456, 133] width 357 height 32
click at [715, 219] on div "Tell us more about your payment Enter payment amount SGD 20,000.00 20000.00 Car…" at bounding box center [457, 216] width 914 height 1333
click at [389, 199] on input "text" at bounding box center [363, 203] width 171 height 33
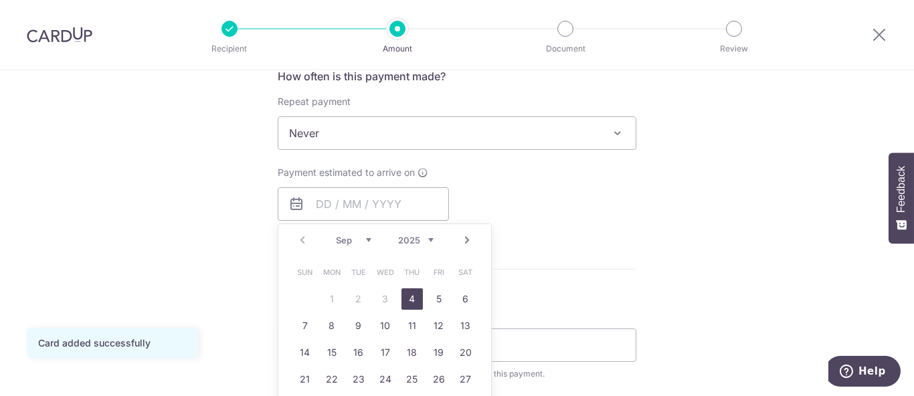
click at [409, 295] on link "4" at bounding box center [411, 298] width 21 height 21
type input "[DATE]"
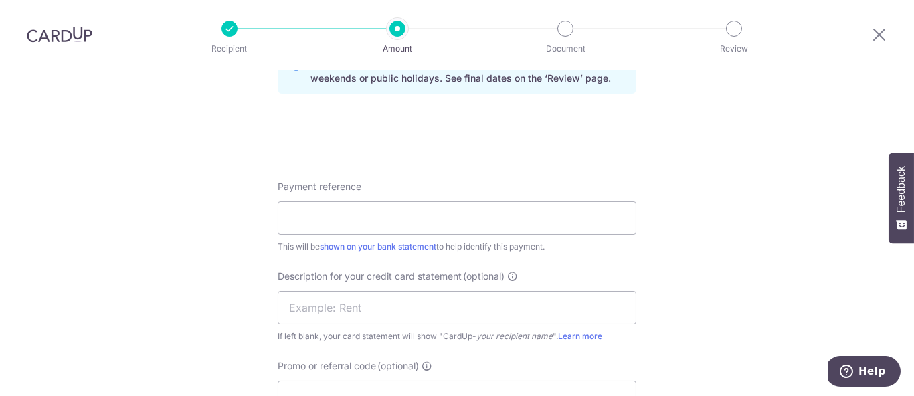
scroll to position [743, 0]
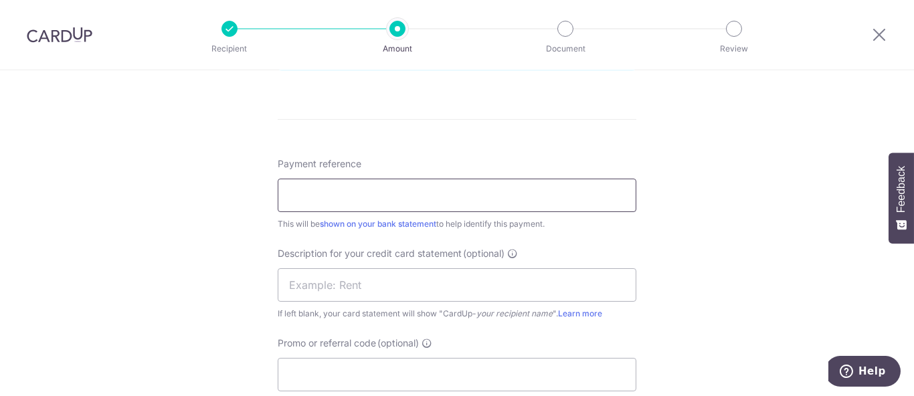
click at [515, 202] on input "Payment reference" at bounding box center [457, 195] width 359 height 33
type input "Edith Patisserie - SOA"
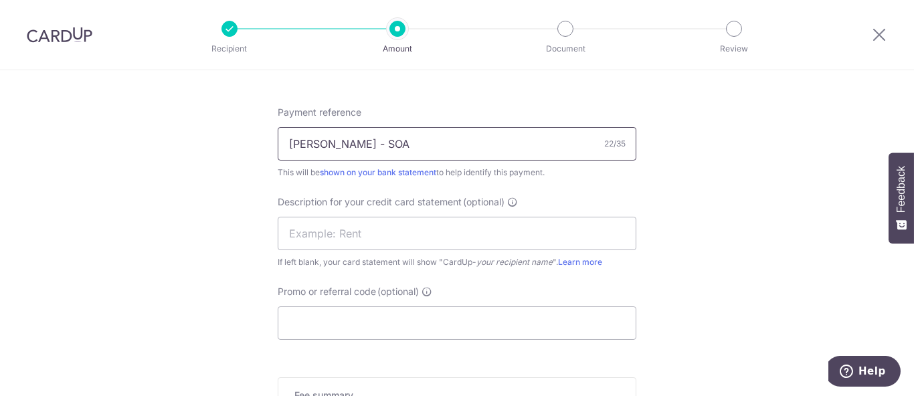
scroll to position [818, 0]
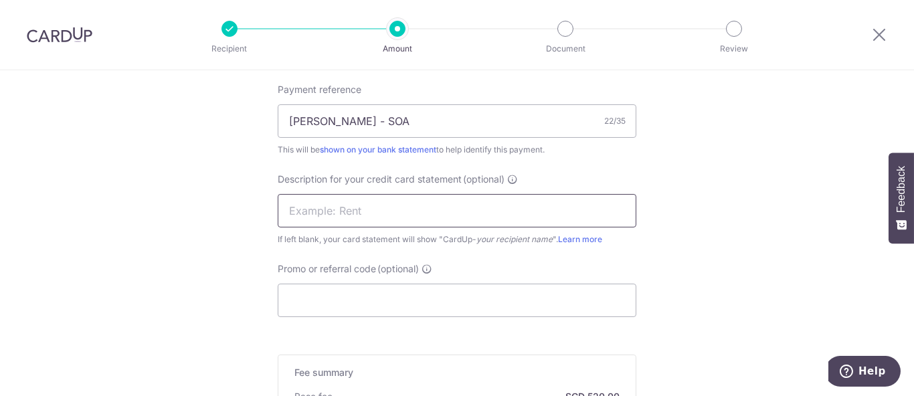
click at [407, 202] on input "text" at bounding box center [457, 210] width 359 height 33
click at [328, 233] on div "If left blank, your card statement will show "CardUp- your recipient name ". Le…" at bounding box center [457, 239] width 359 height 13
click at [324, 205] on input "text" at bounding box center [457, 210] width 359 height 33
type input "Edith-SOAPr"
click at [408, 124] on input "Edith Patisserie - SOA" at bounding box center [457, 120] width 359 height 33
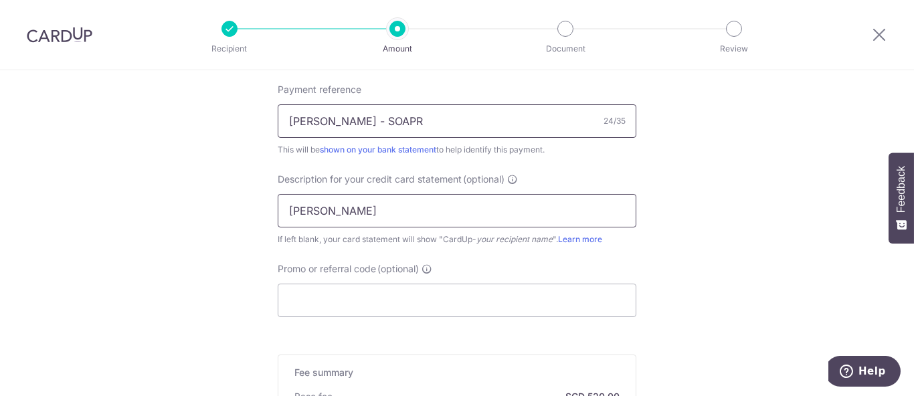
type input "Edith Patisserie - SOAPR"
click at [375, 209] on input "Edith-SOAPr" at bounding box center [457, 210] width 359 height 33
type input "Edith-SOA-PR"
click at [398, 118] on input "Edith Patisserie - SOAPR" at bounding box center [457, 120] width 359 height 33
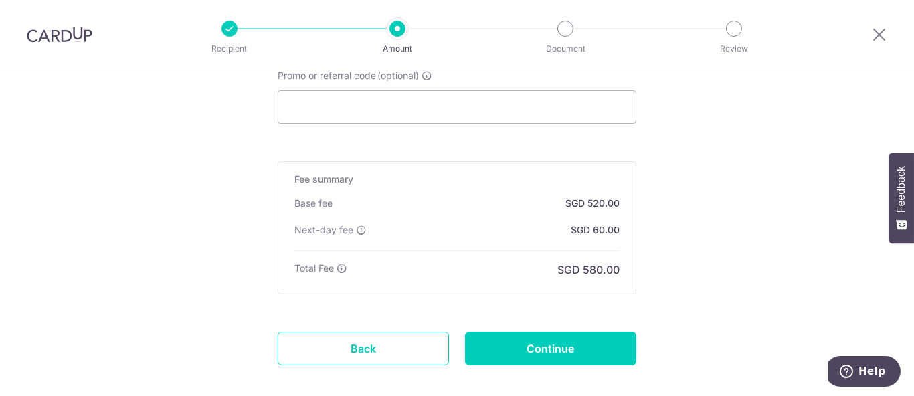
scroll to position [1040, 0]
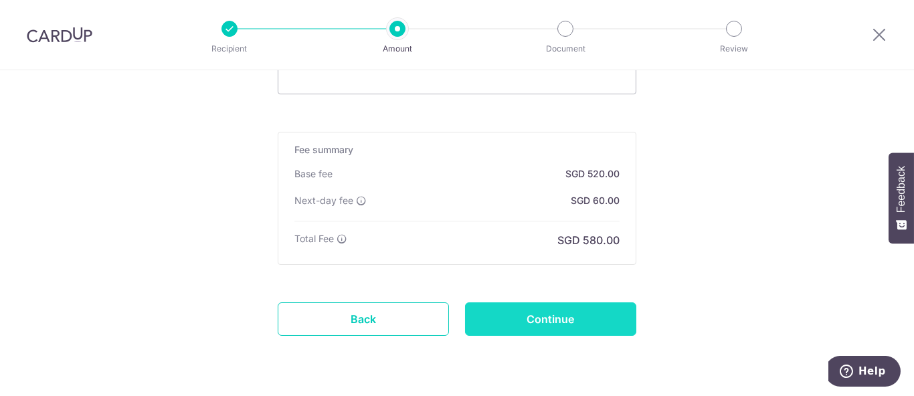
type input "[PERSON_NAME] - SOA-PR"
click at [575, 302] on input "Continue" at bounding box center [550, 318] width 171 height 33
type input "Create Schedule"
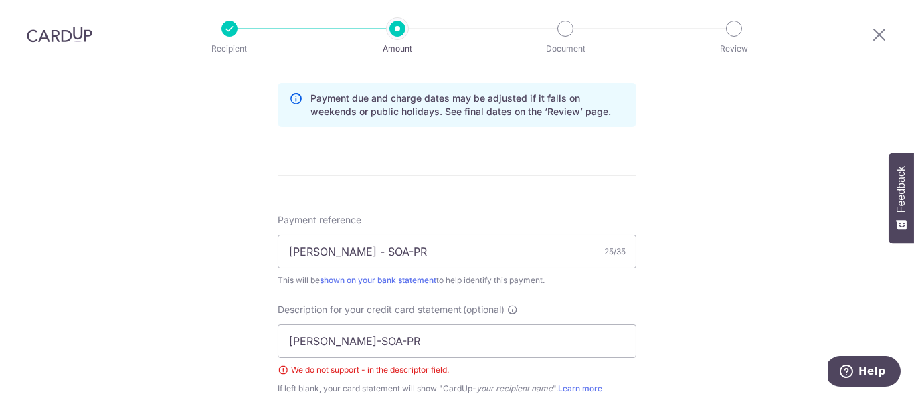
scroll to position [681, 0]
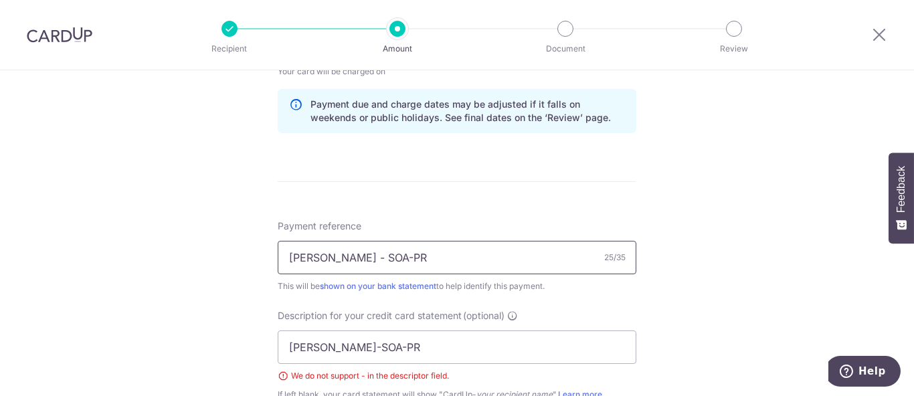
click at [402, 252] on input "[PERSON_NAME] - SOA-PR" at bounding box center [457, 257] width 359 height 33
type input "[PERSON_NAME] - SOA-PR"
click at [345, 338] on input "[PERSON_NAME]-SOA-PR" at bounding box center [457, 347] width 359 height 33
click at [342, 340] on input "[PERSON_NAME]-SOA-PR" at bounding box center [457, 347] width 359 height 33
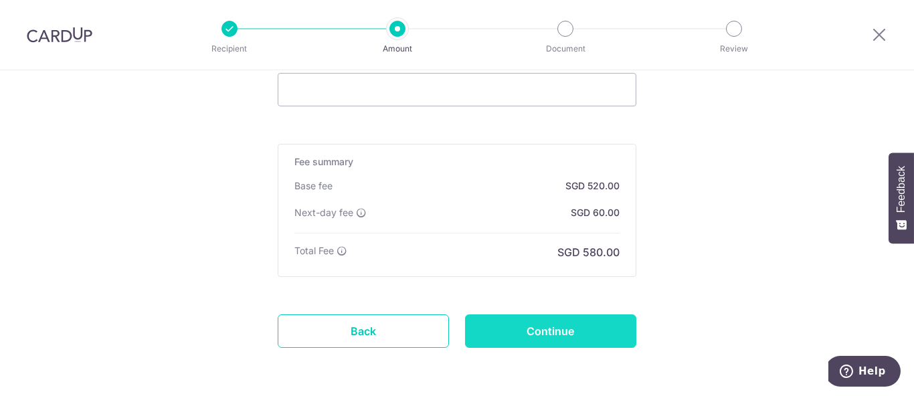
scroll to position [1097, 0]
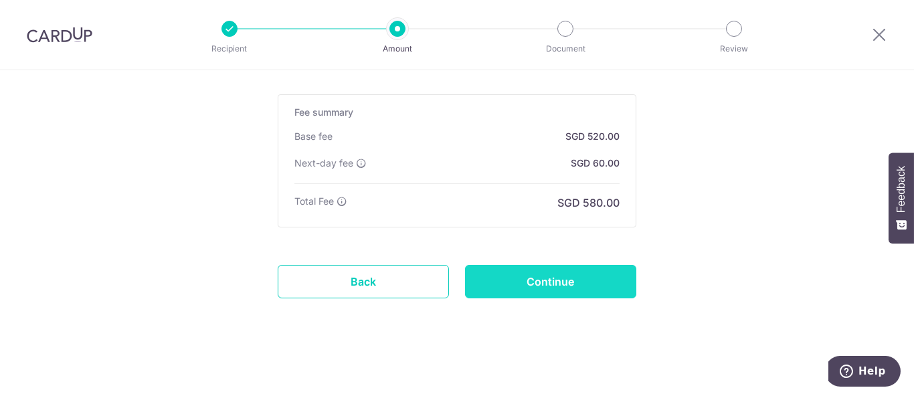
type input "[PERSON_NAME] PR"
click at [524, 265] on input "Continue" at bounding box center [550, 281] width 171 height 33
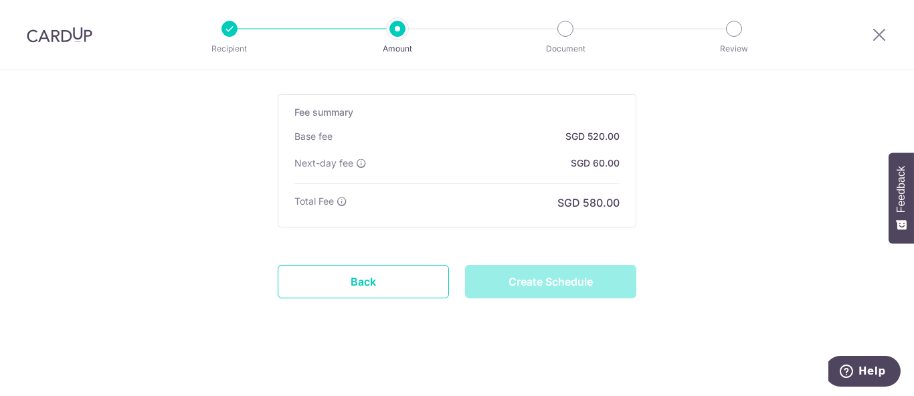
type input "Create Schedule"
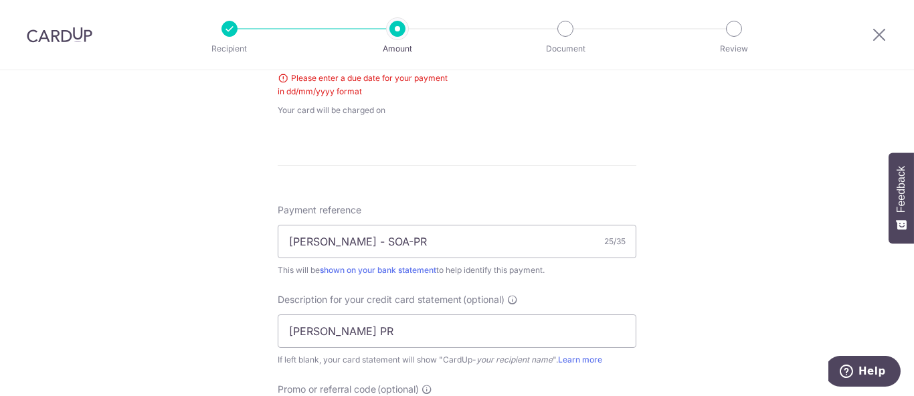
scroll to position [526, 0]
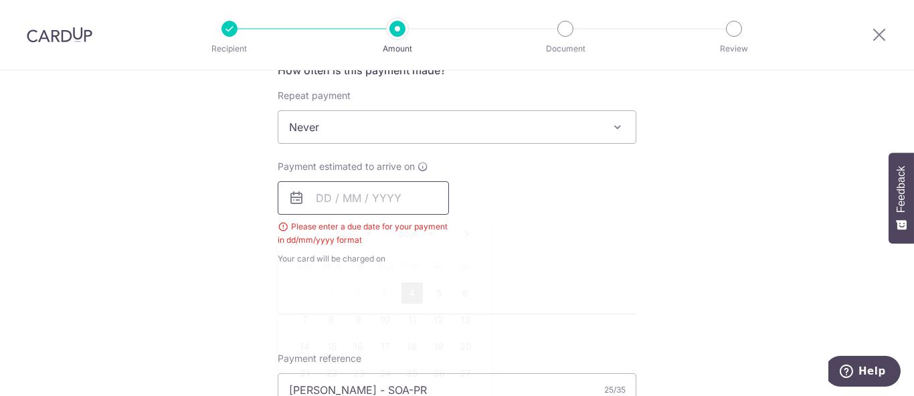
drag, startPoint x: 327, startPoint y: 193, endPoint x: 341, endPoint y: 204, distance: 17.6
click at [327, 192] on input "text" at bounding box center [363, 197] width 171 height 33
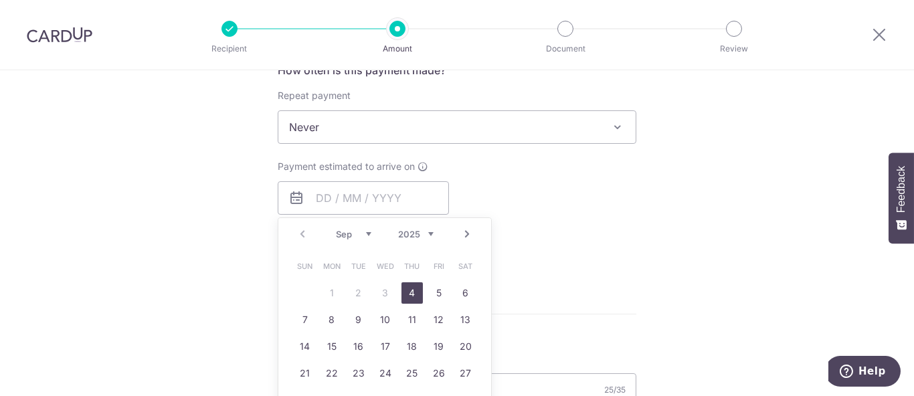
click at [407, 290] on link "4" at bounding box center [411, 292] width 21 height 21
type input "[DATE]"
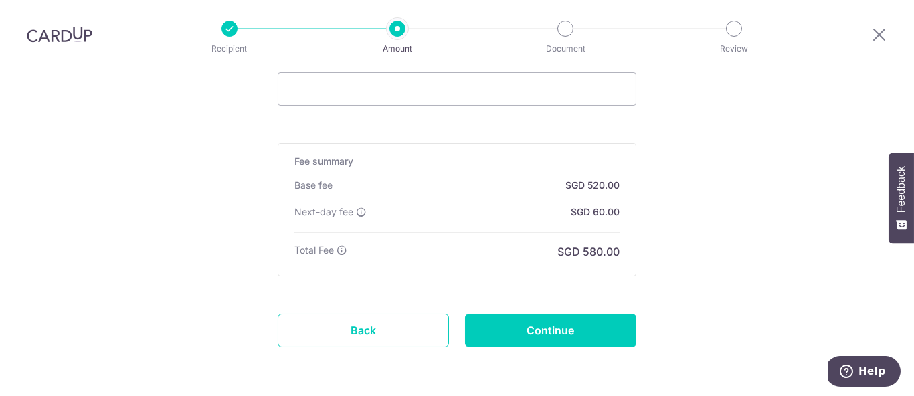
scroll to position [1046, 0]
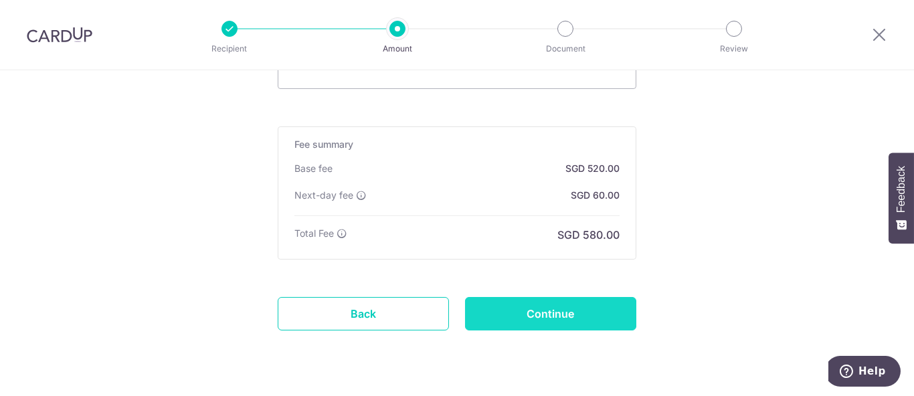
click at [607, 311] on input "Continue" at bounding box center [550, 313] width 171 height 33
type input "Create Schedule"
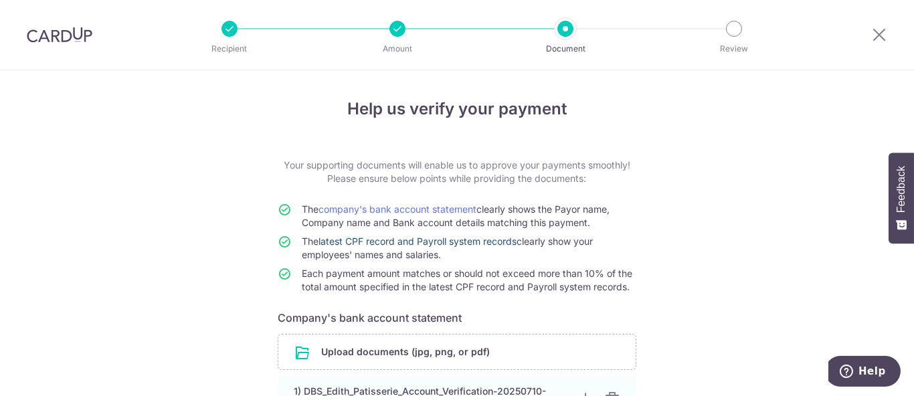
click at [496, 239] on link "latest CPF record and Payroll system records" at bounding box center [417, 240] width 198 height 11
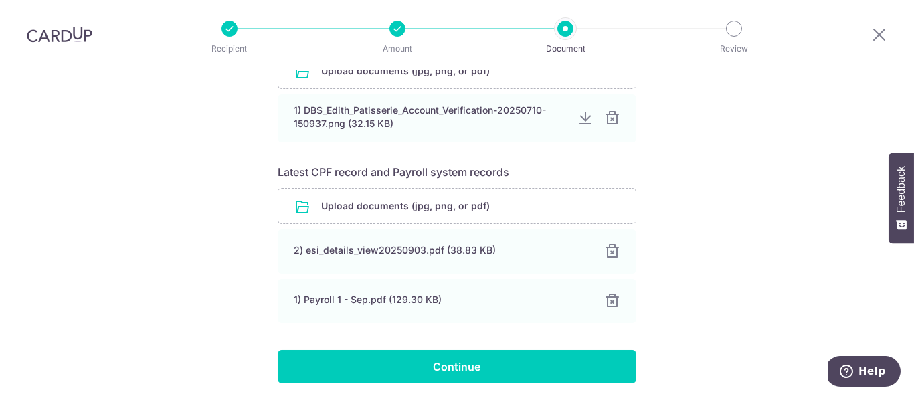
scroll to position [330, 0]
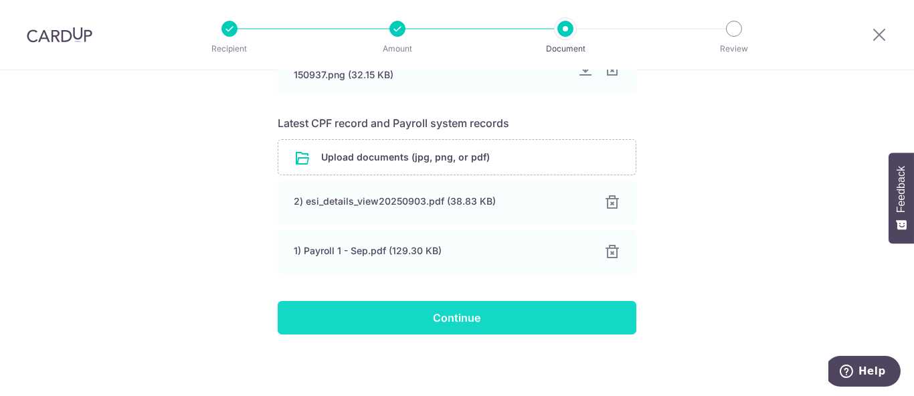
click at [541, 321] on input "Continue" at bounding box center [457, 317] width 359 height 33
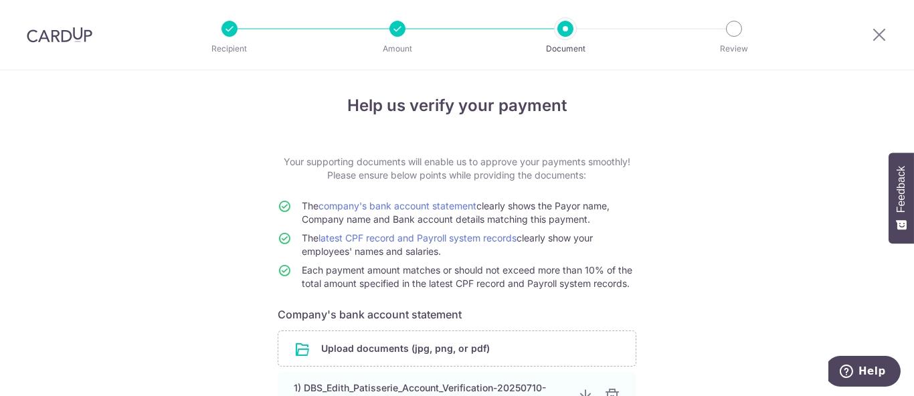
scroll to position [0, 0]
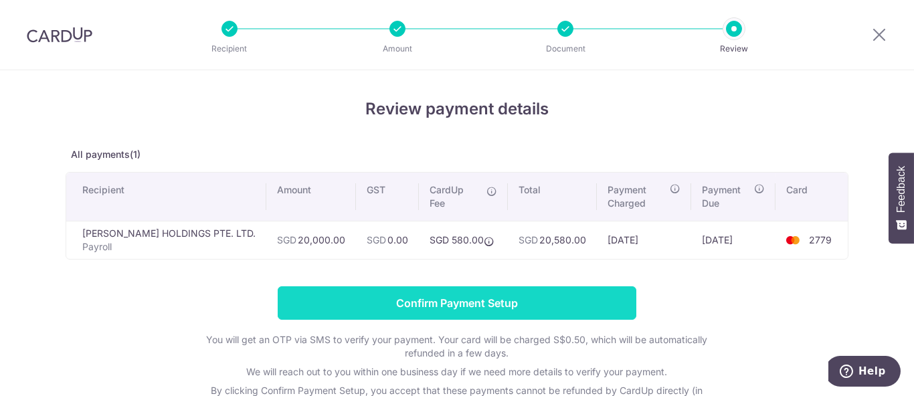
click at [429, 302] on input "Confirm Payment Setup" at bounding box center [457, 302] width 359 height 33
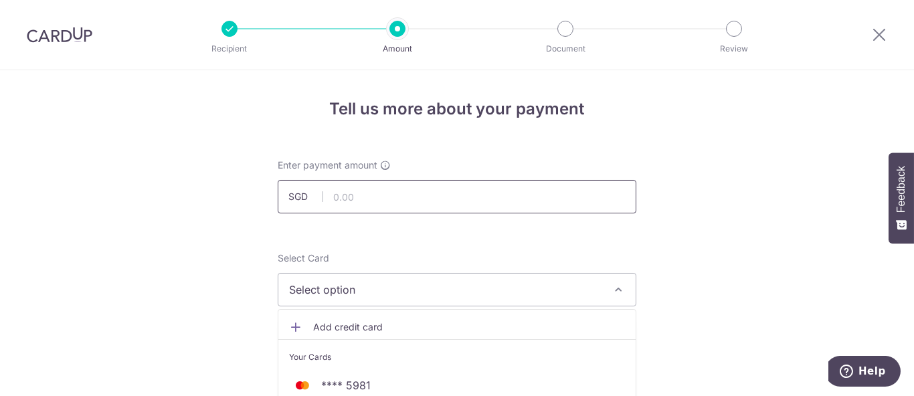
click at [431, 183] on input "text" at bounding box center [457, 196] width 359 height 33
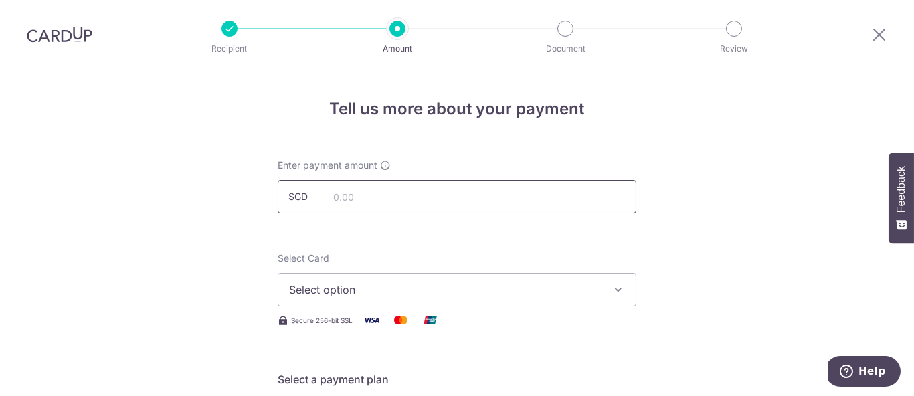
paste input "8286"
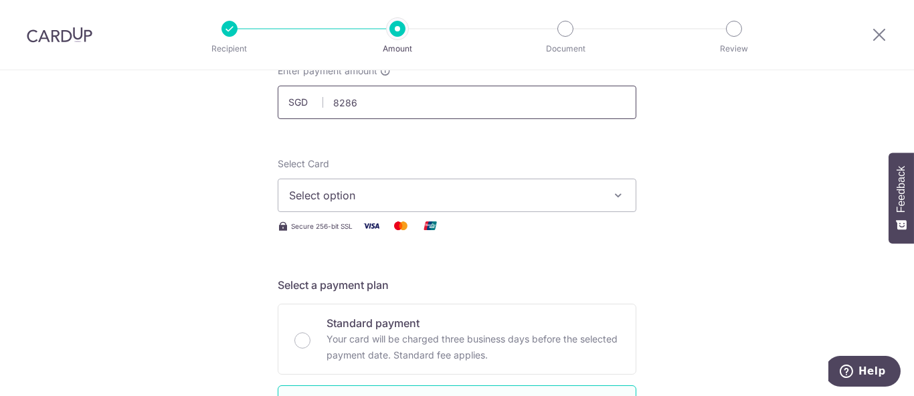
scroll to position [149, 0]
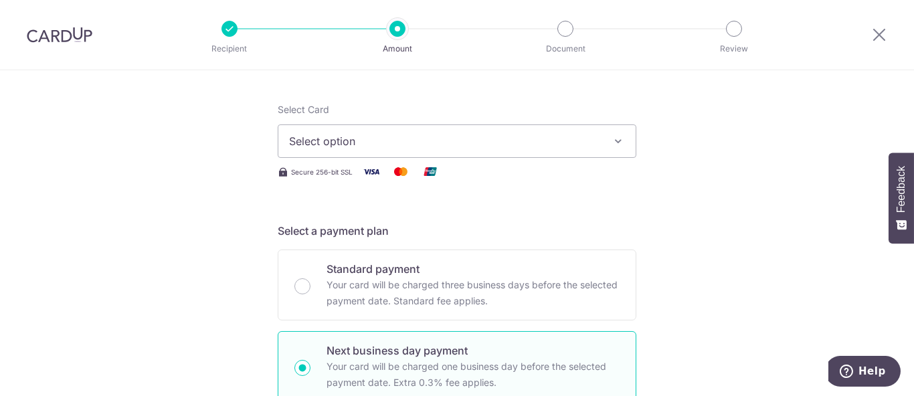
type input "8,286.00"
click at [454, 155] on button "Select option" at bounding box center [457, 140] width 359 height 33
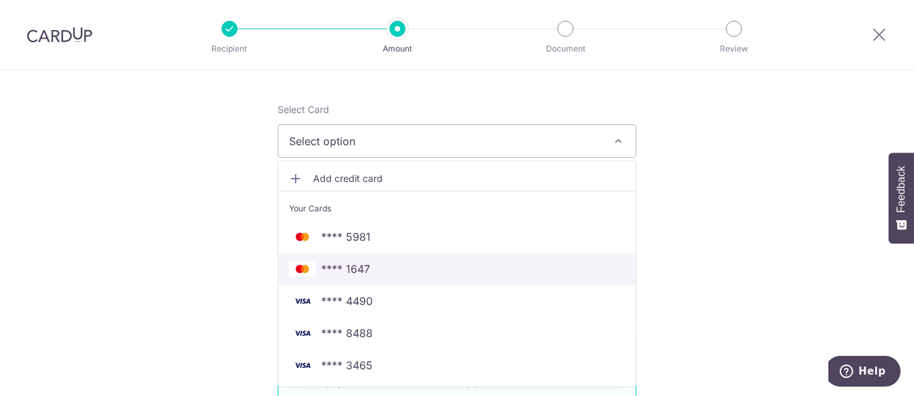
drag, startPoint x: 380, startPoint y: 262, endPoint x: 393, endPoint y: 262, distance: 13.4
click at [380, 262] on span "**** 1647" at bounding box center [457, 269] width 336 height 16
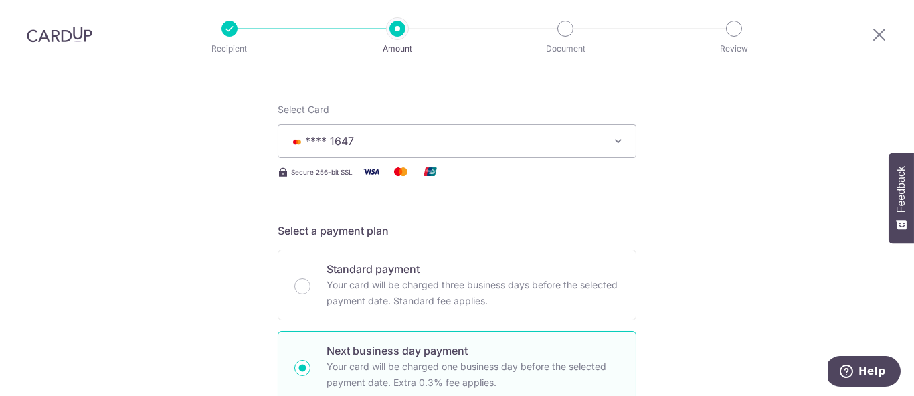
scroll to position [129, 0]
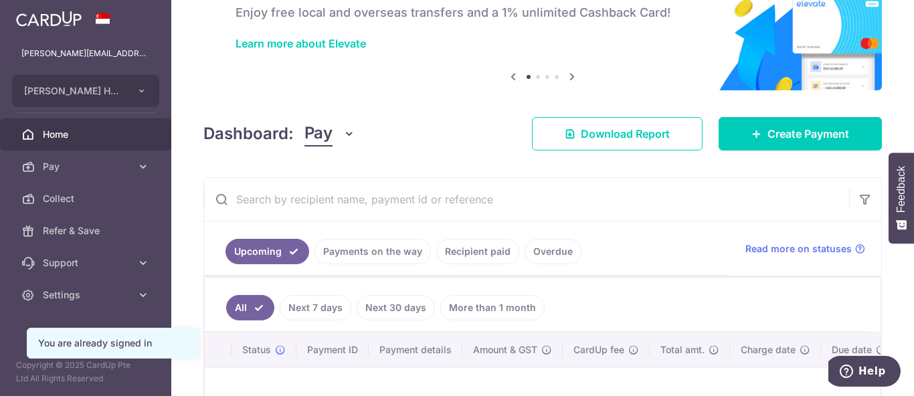
scroll to position [74, 0]
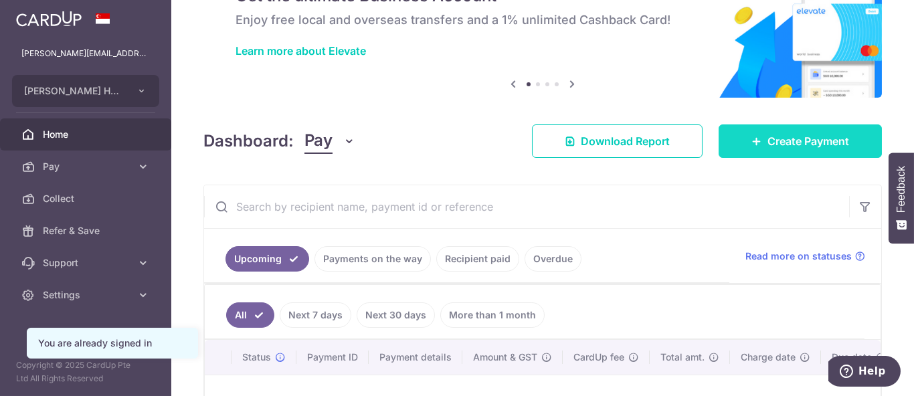
click at [741, 134] on link "Create Payment" at bounding box center [800, 140] width 163 height 33
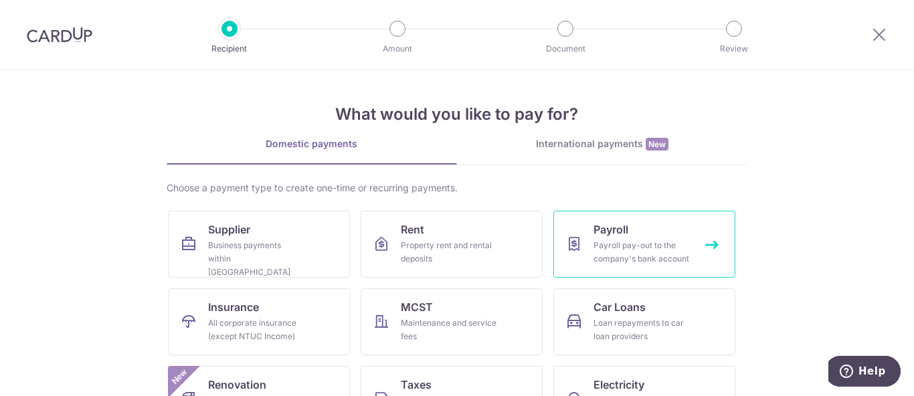
click at [604, 255] on div "Payroll pay-out to the company's bank account" at bounding box center [641, 252] width 96 height 27
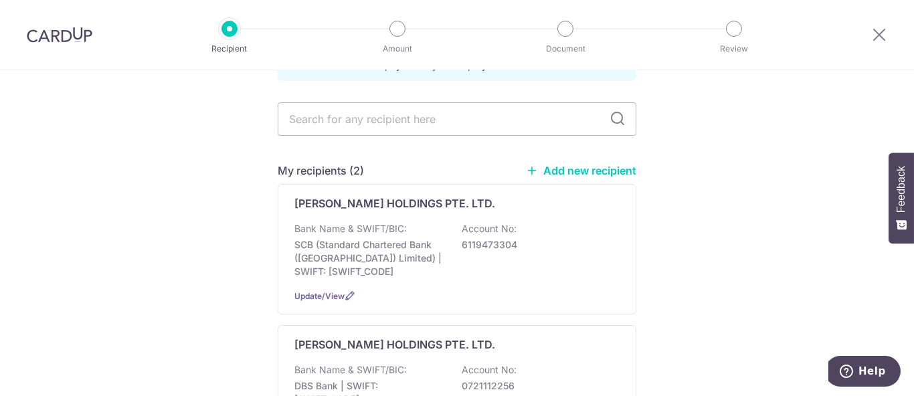
scroll to position [223, 0]
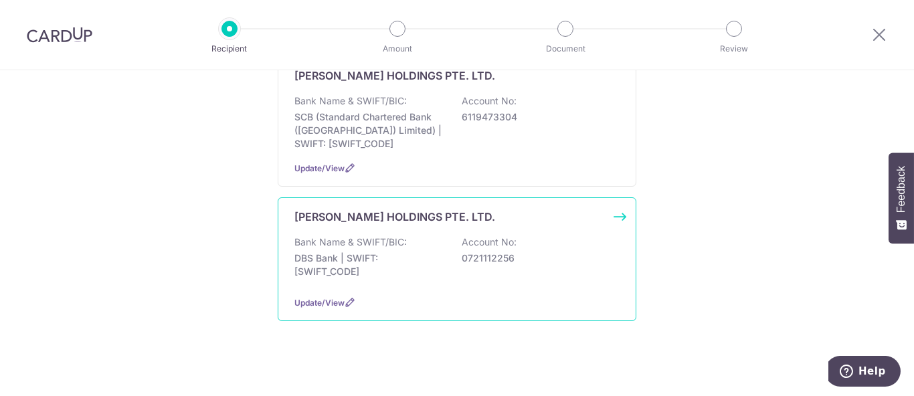
click at [510, 260] on p "0721112256" at bounding box center [537, 258] width 150 height 13
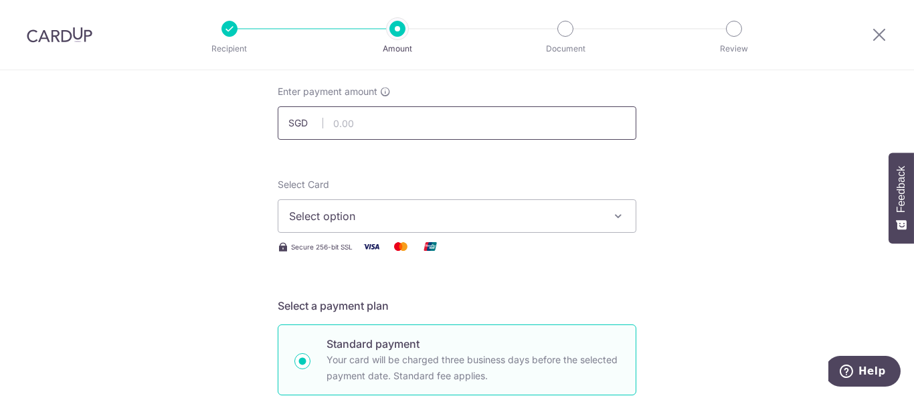
click at [425, 129] on input "text" at bounding box center [457, 122] width 359 height 33
paste input "8286"
type input "8,286.00"
click at [419, 199] on button "Select option" at bounding box center [457, 215] width 359 height 33
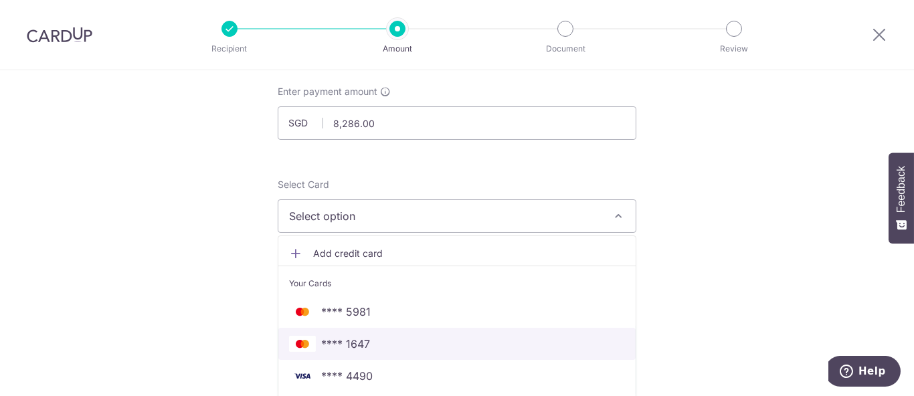
click at [400, 340] on span "**** 1647" at bounding box center [457, 344] width 336 height 16
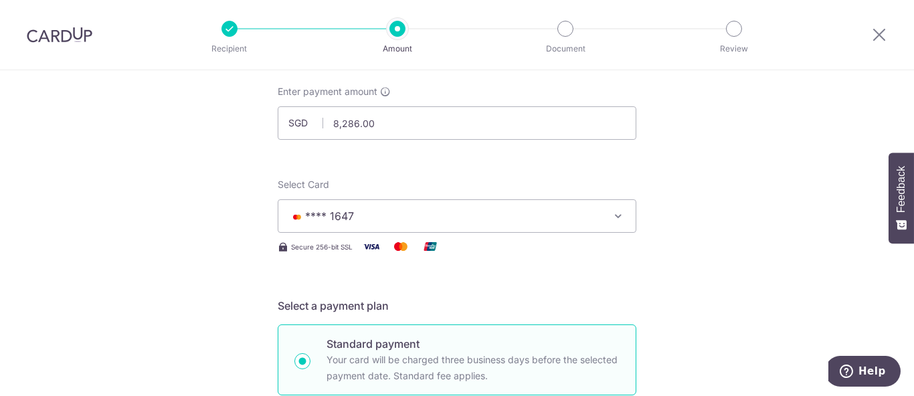
scroll to position [297, 0]
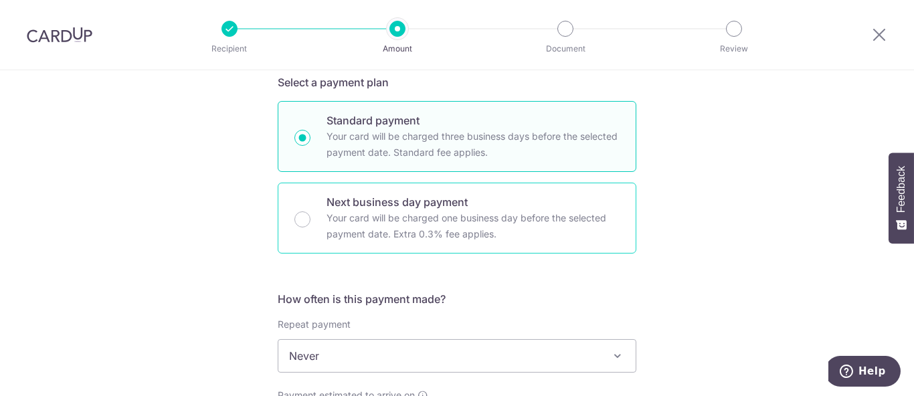
click at [442, 234] on p "Your card will be charged one business day before the selected payment date. Ex…" at bounding box center [472, 226] width 293 height 32
click at [310, 227] on input "Next business day payment Your card will be charged one business day before the…" at bounding box center [302, 219] width 16 height 16
radio input "false"
radio input "true"
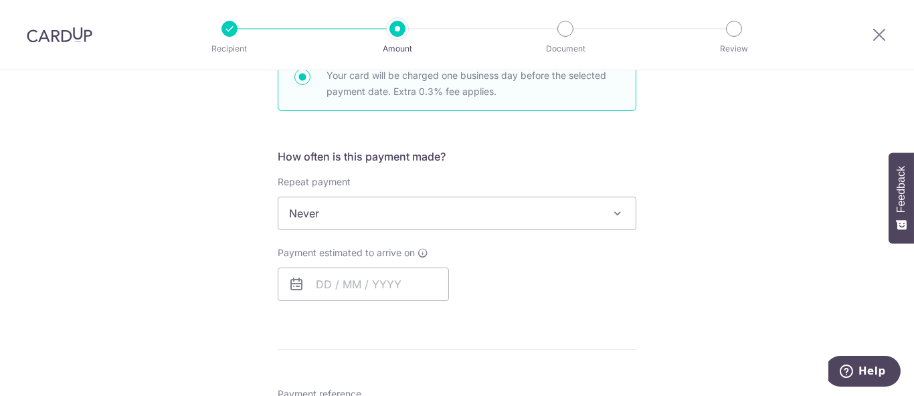
scroll to position [446, 0]
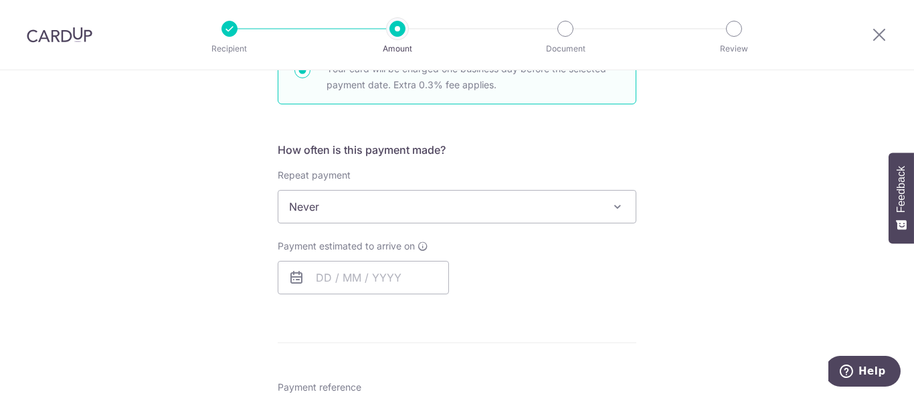
click at [459, 209] on span "Never" at bounding box center [456, 207] width 357 height 32
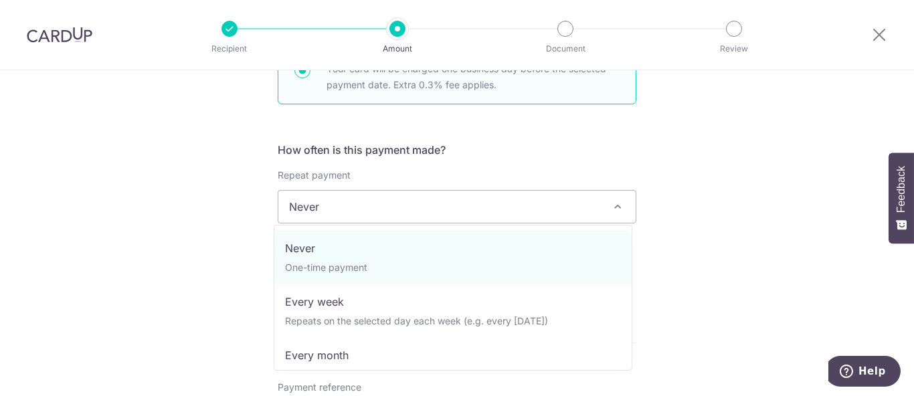
click at [759, 233] on div "Tell us more about your payment Enter payment amount SGD 8,286.00 8286.00 Selec…" at bounding box center [457, 290] width 914 height 1333
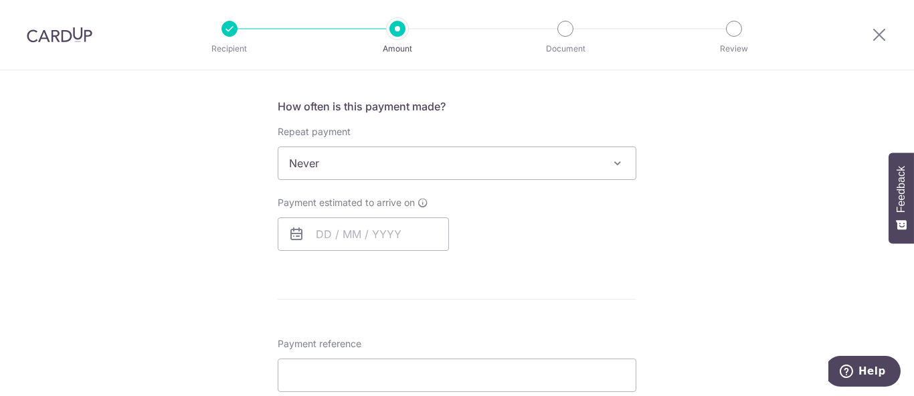
scroll to position [520, 0]
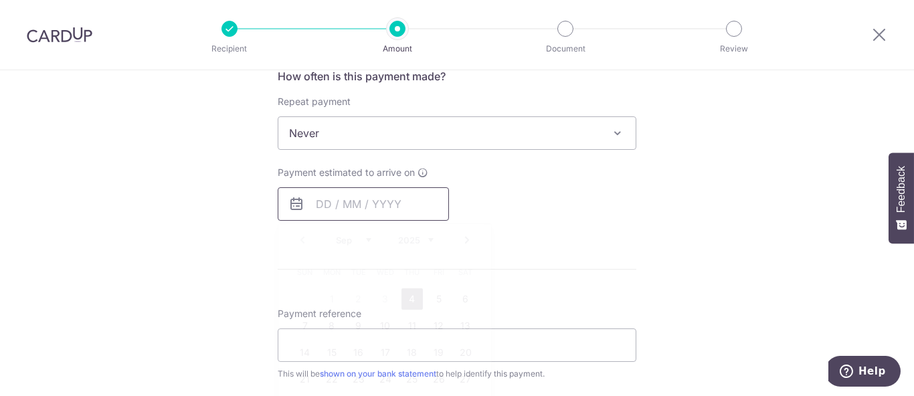
click at [366, 206] on input "text" at bounding box center [363, 203] width 171 height 33
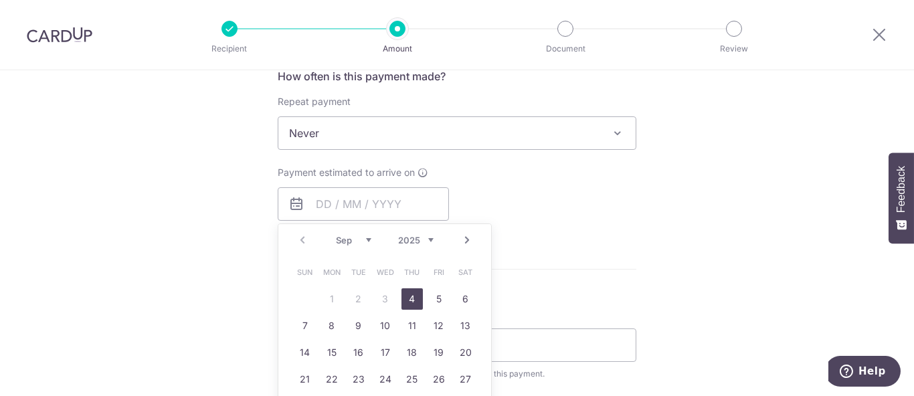
click at [413, 299] on link "4" at bounding box center [411, 298] width 21 height 21
type input "04/09/2025"
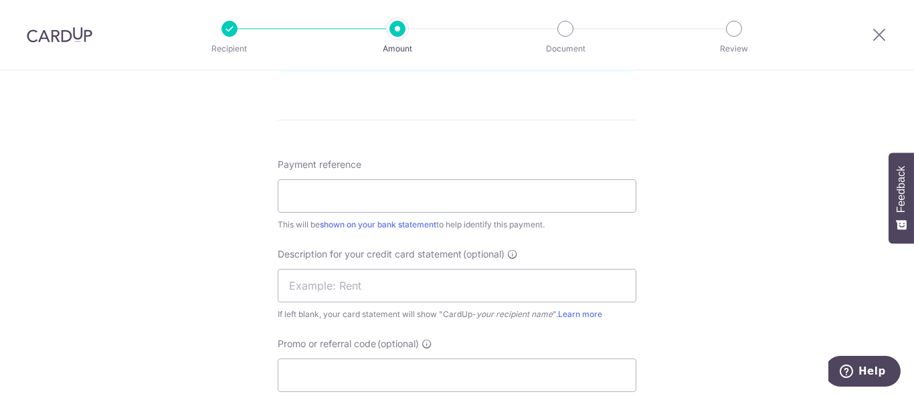
scroll to position [743, 0]
click at [507, 196] on input "Payment reference" at bounding box center [457, 195] width 359 height 33
type input "Edith Patisserie - SOA-PR"
click at [450, 288] on input "text" at bounding box center [457, 284] width 359 height 33
click at [369, 280] on input "text" at bounding box center [457, 284] width 359 height 33
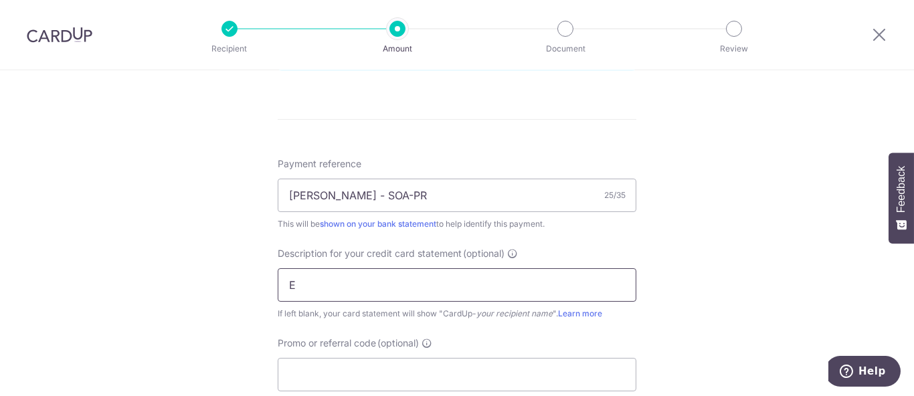
type input "Edith SOA PR"
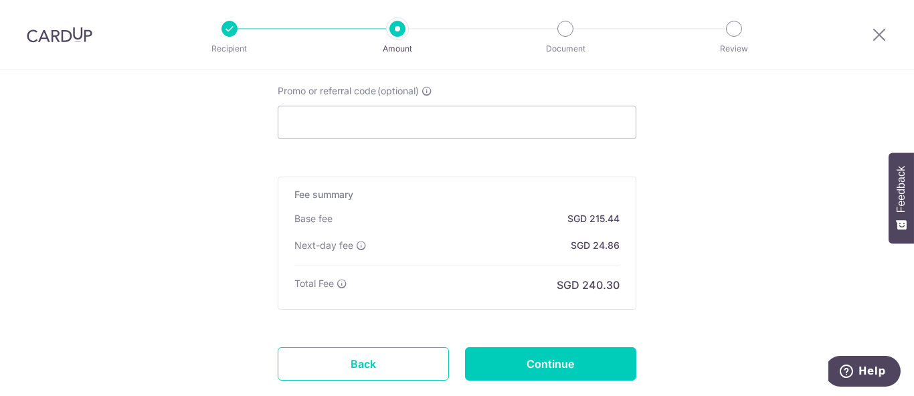
scroll to position [1040, 0]
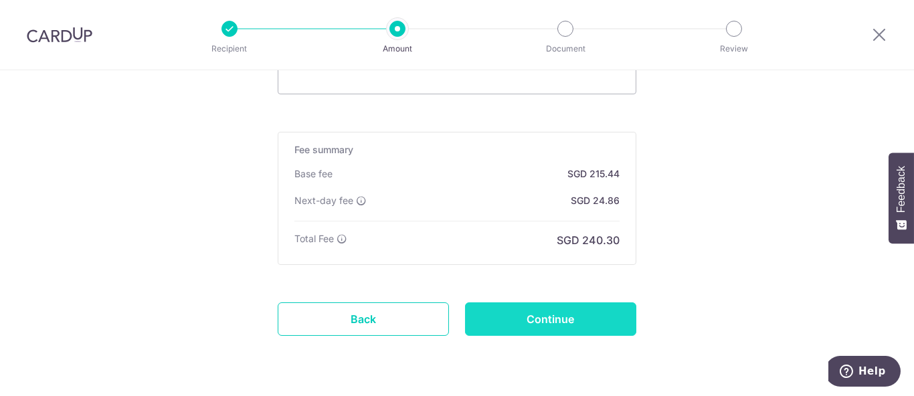
click at [559, 312] on input "Continue" at bounding box center [550, 318] width 171 height 33
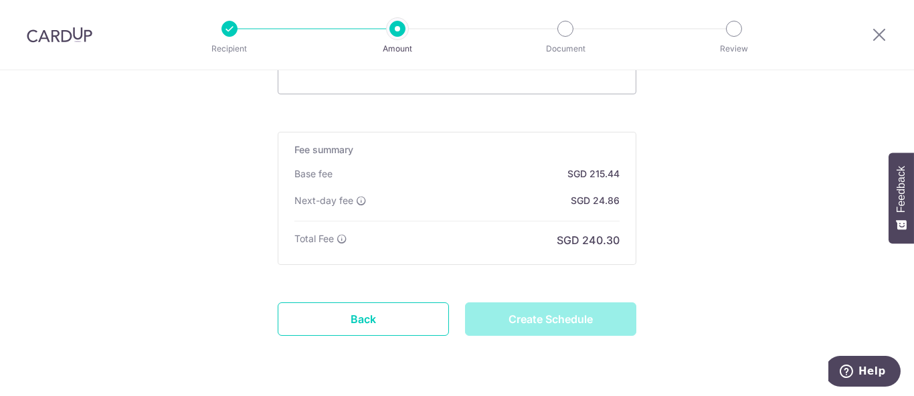
type input "Create Schedule"
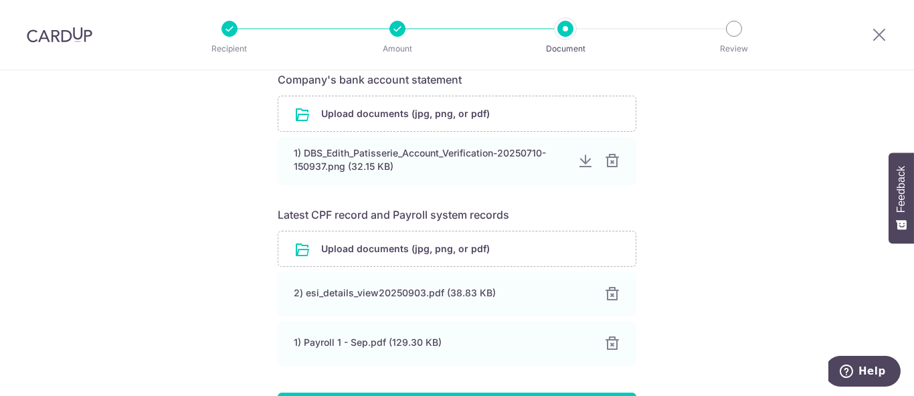
scroll to position [330, 0]
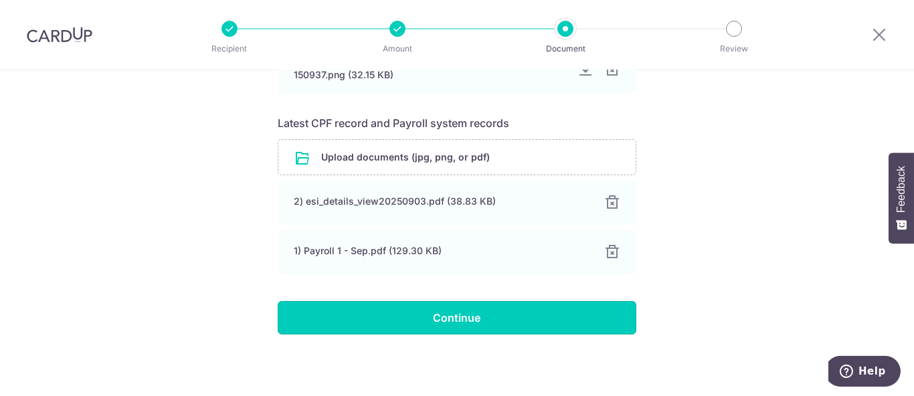
click at [403, 312] on input "Continue" at bounding box center [457, 317] width 359 height 33
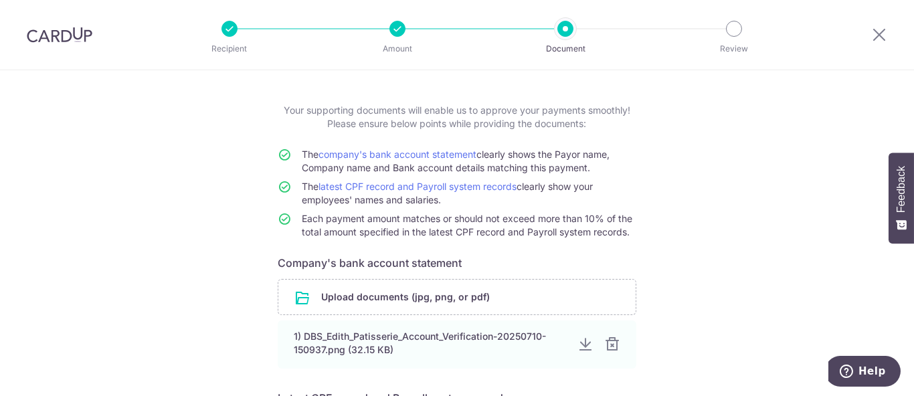
scroll to position [0, 0]
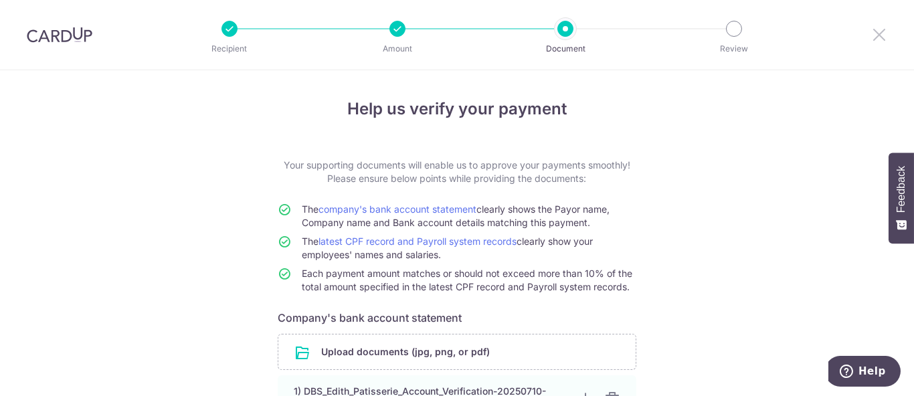
click at [871, 35] on icon at bounding box center [879, 34] width 16 height 17
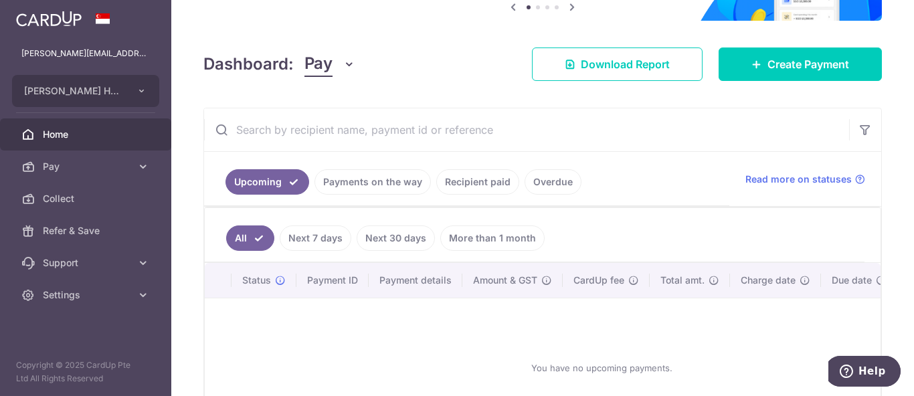
scroll to position [74, 0]
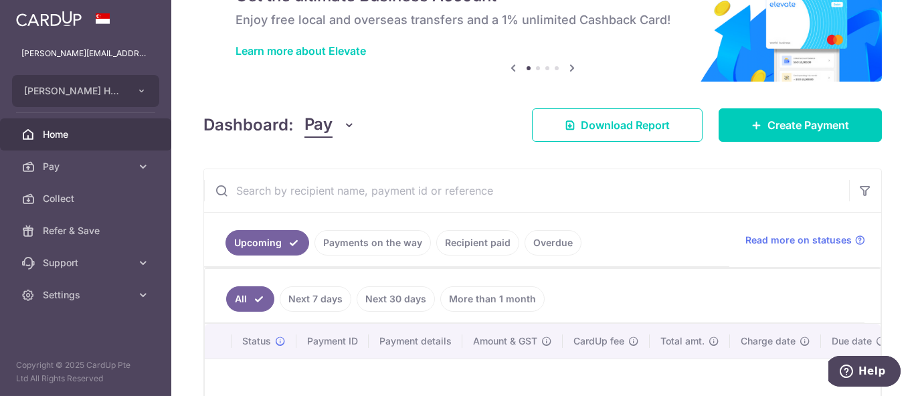
click at [329, 252] on link "Payments on the way" at bounding box center [372, 242] width 116 height 25
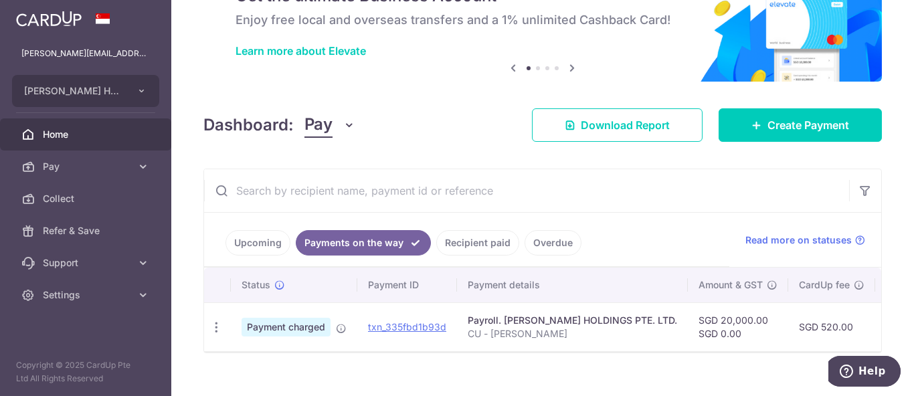
click at [285, 246] on link "Upcoming" at bounding box center [257, 242] width 65 height 25
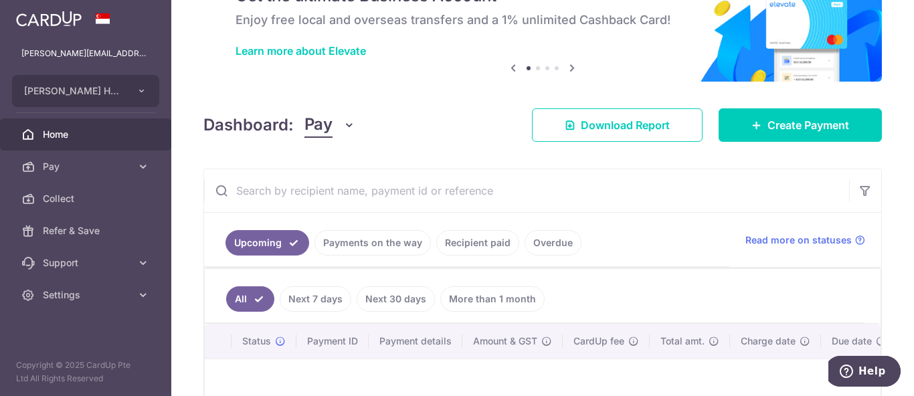
click at [294, 295] on link "Next 7 days" at bounding box center [316, 298] width 72 height 25
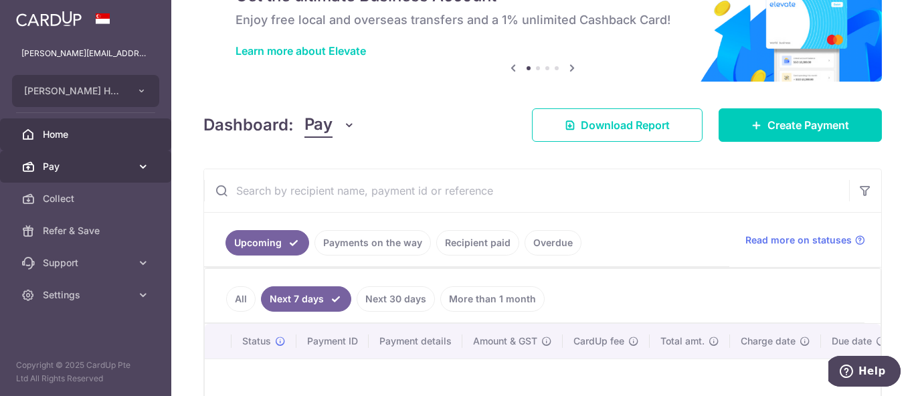
click at [66, 161] on span "Pay" at bounding box center [87, 166] width 88 height 13
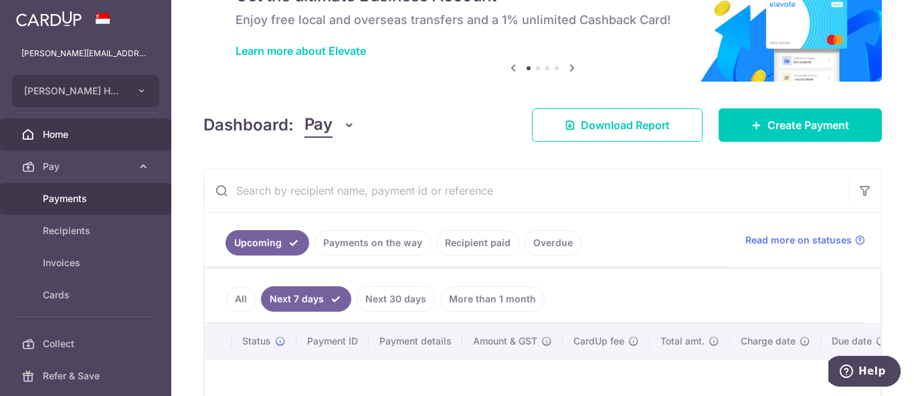
click at [82, 205] on span "Payments" at bounding box center [87, 198] width 88 height 13
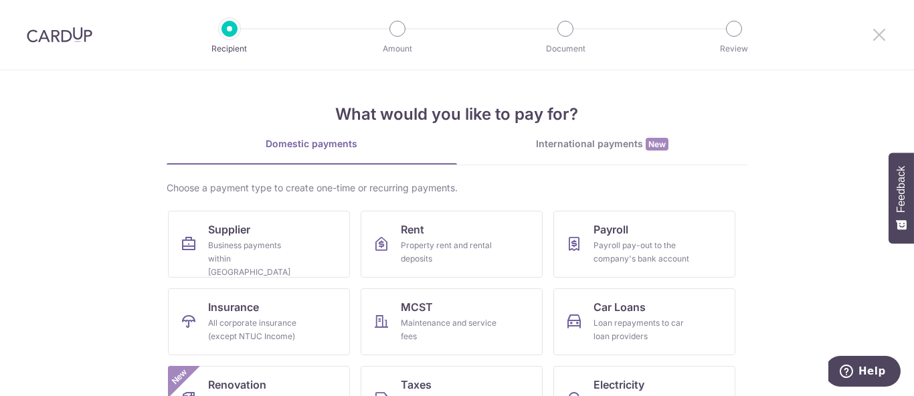
click at [874, 36] on icon at bounding box center [879, 34] width 16 height 17
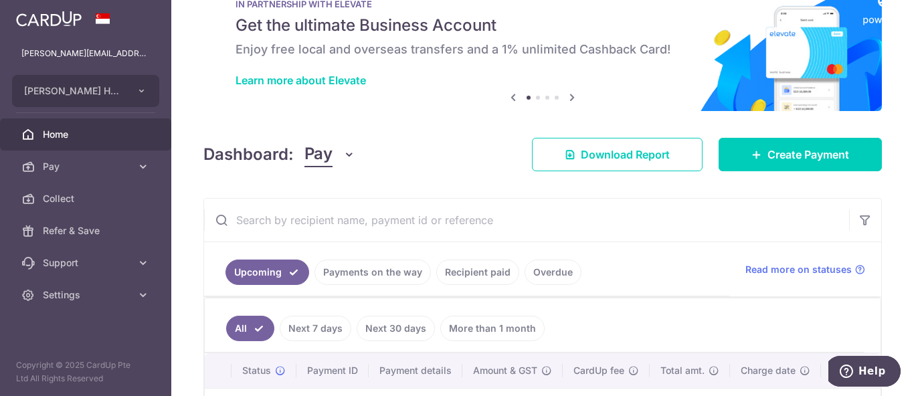
scroll to position [74, 0]
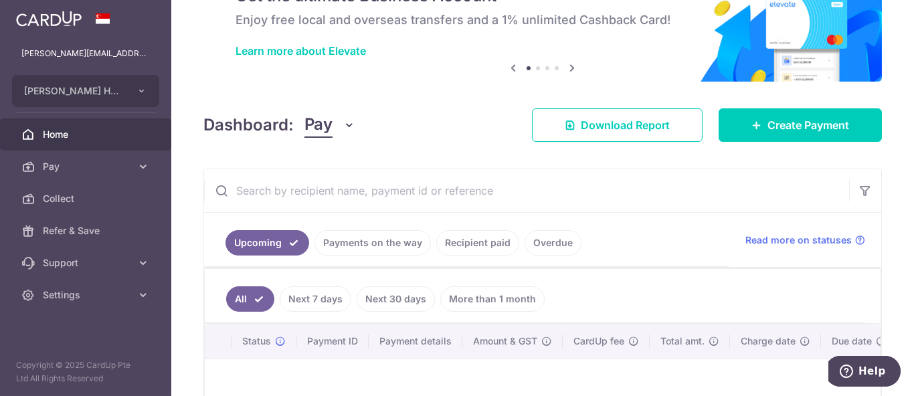
click at [319, 288] on link "Next 7 days" at bounding box center [316, 298] width 72 height 25
click at [415, 300] on link "Next 30 days" at bounding box center [396, 298] width 78 height 25
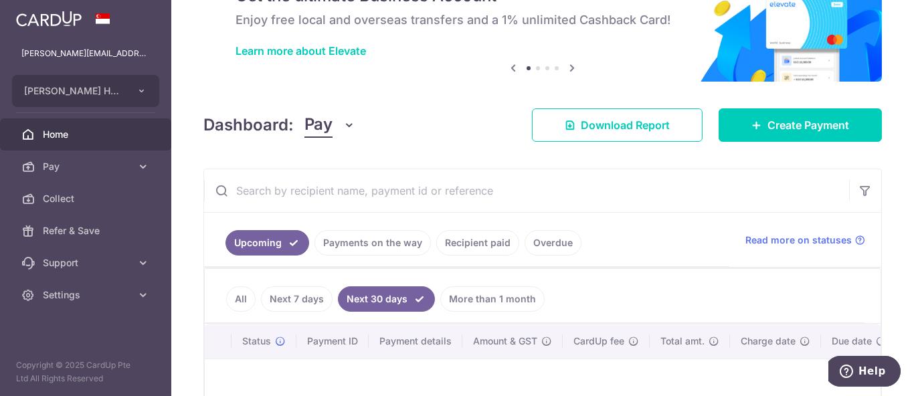
click at [504, 304] on link "More than 1 month" at bounding box center [492, 298] width 104 height 25
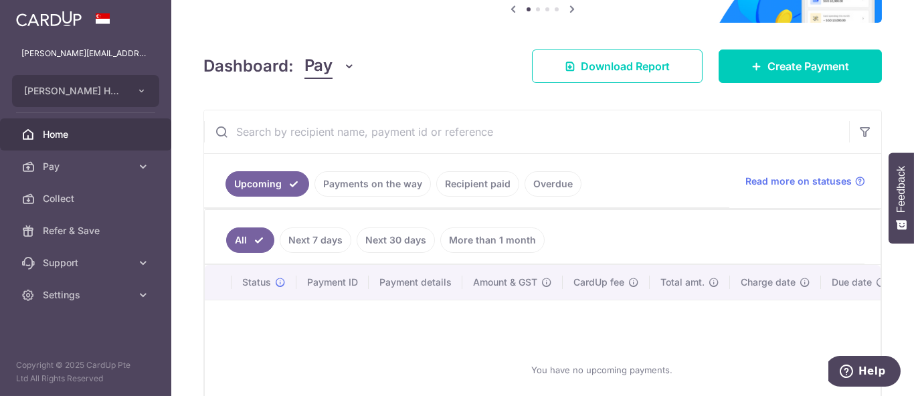
click at [337, 188] on link "Payments on the way" at bounding box center [372, 183] width 116 height 25
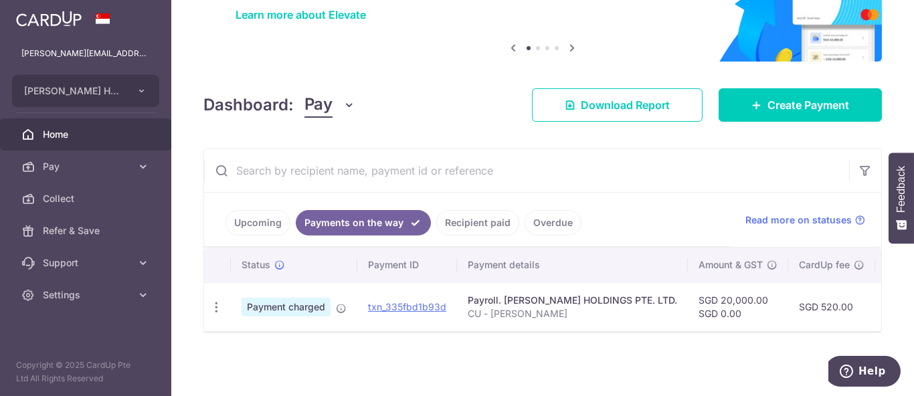
click at [463, 213] on link "Recipient paid" at bounding box center [477, 222] width 83 height 25
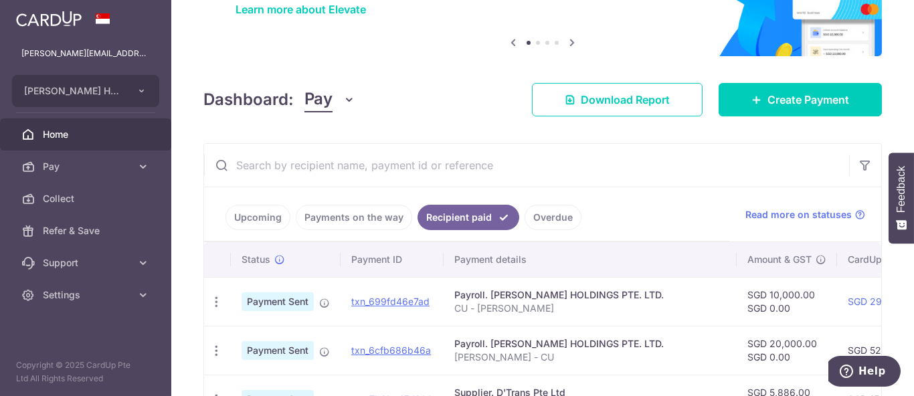
click at [258, 215] on link "Upcoming" at bounding box center [257, 217] width 65 height 25
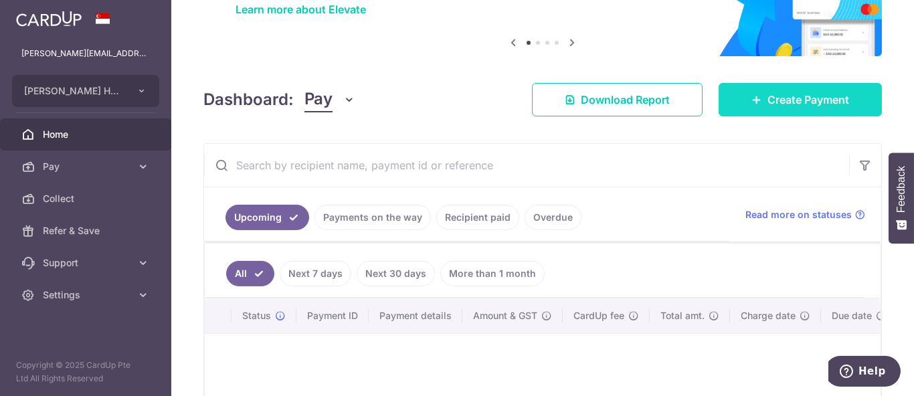
click at [797, 88] on link "Create Payment" at bounding box center [800, 99] width 163 height 33
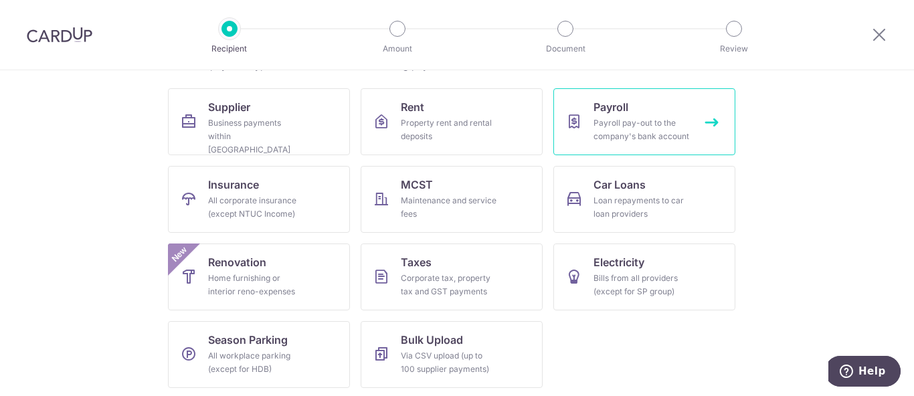
scroll to position [125, 0]
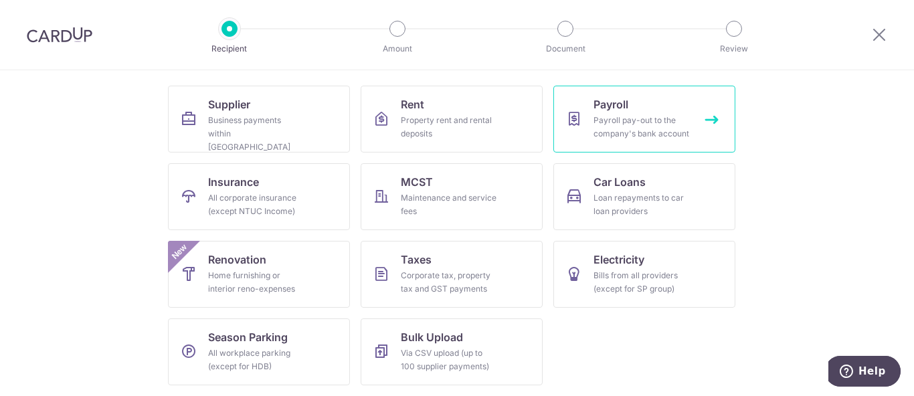
click at [608, 138] on div "Payroll pay-out to the company's bank account" at bounding box center [641, 127] width 96 height 27
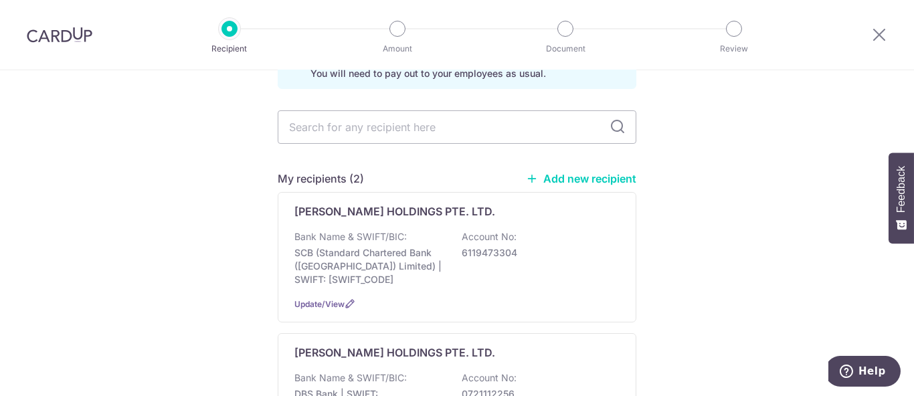
scroll to position [149, 0]
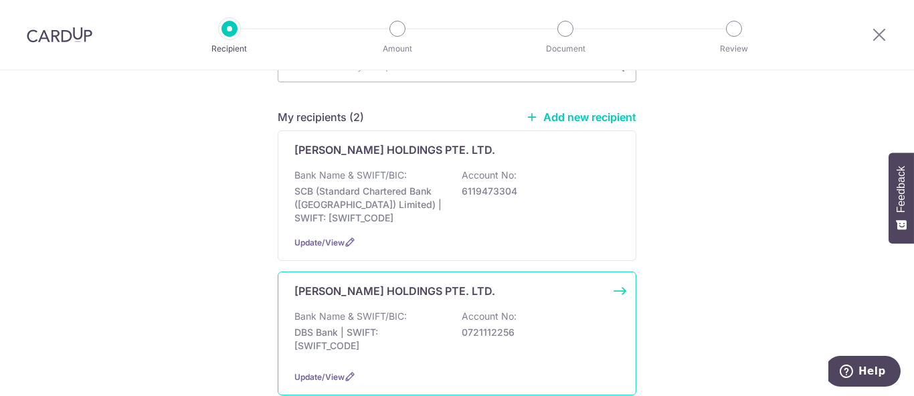
click at [352, 351] on div "Bank Name & SWIFT/BIC: DBS Bank | SWIFT: [SWIFT_CODE] Account No: 0721112256" at bounding box center [456, 335] width 325 height 50
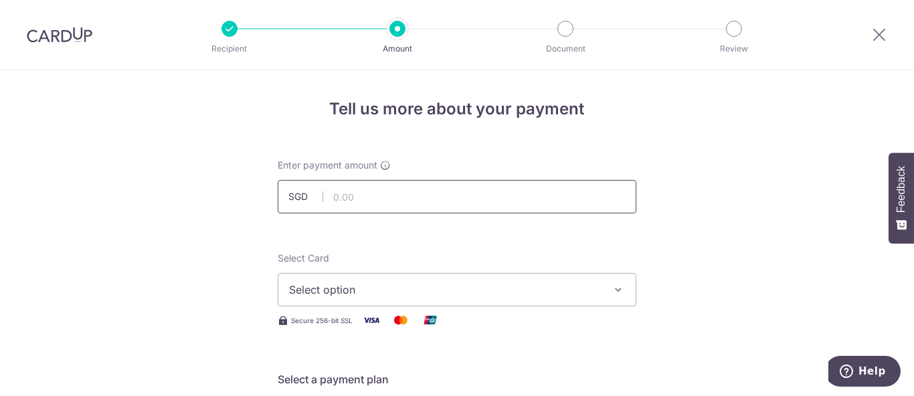
click at [396, 195] on input "text" at bounding box center [457, 196] width 359 height 33
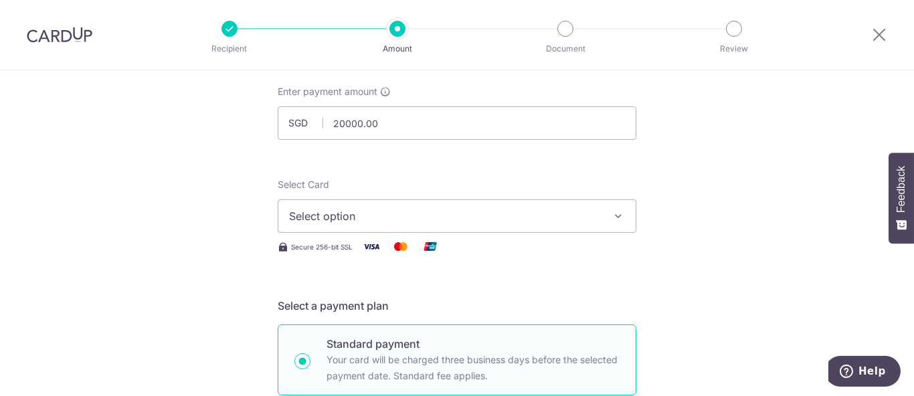
type input "20,000.00"
click at [416, 208] on span "Select option" at bounding box center [445, 216] width 312 height 16
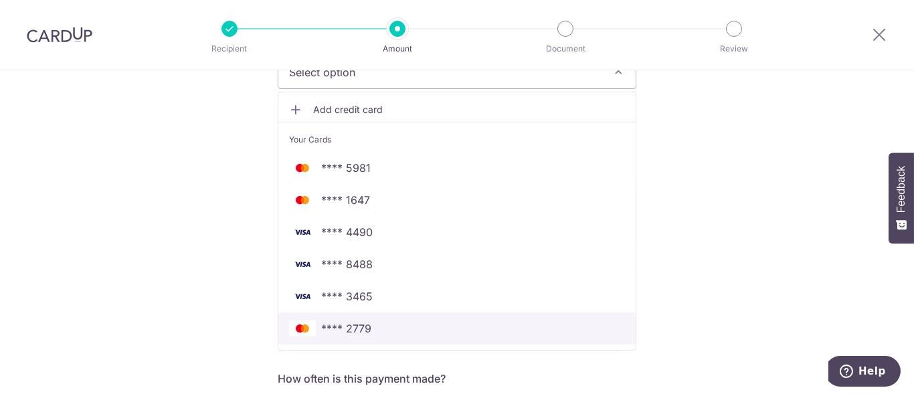
scroll to position [223, 0]
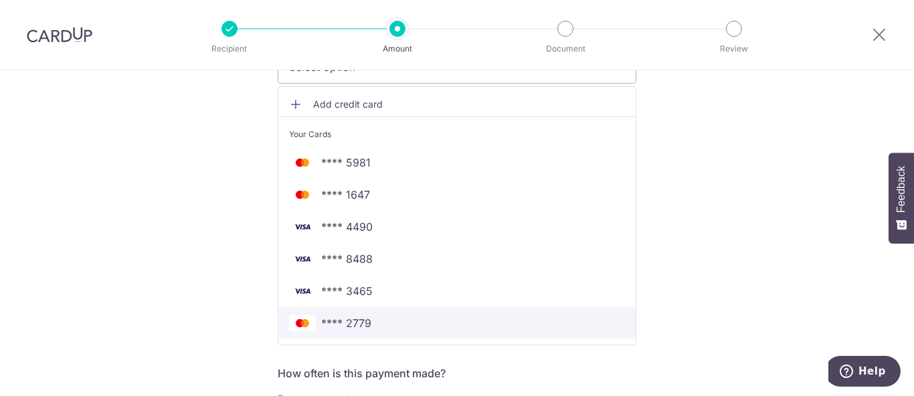
click at [406, 316] on span "**** 2779" at bounding box center [457, 323] width 336 height 16
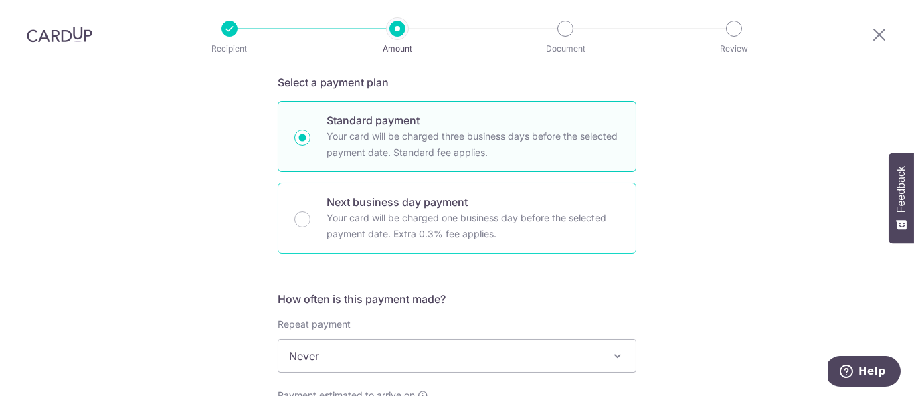
click at [434, 233] on p "Your card will be charged one business day before the selected payment date. Ex…" at bounding box center [472, 226] width 293 height 32
click at [310, 227] on input "Next business day payment Your card will be charged one business day before the…" at bounding box center [302, 219] width 16 height 16
radio input "false"
radio input "true"
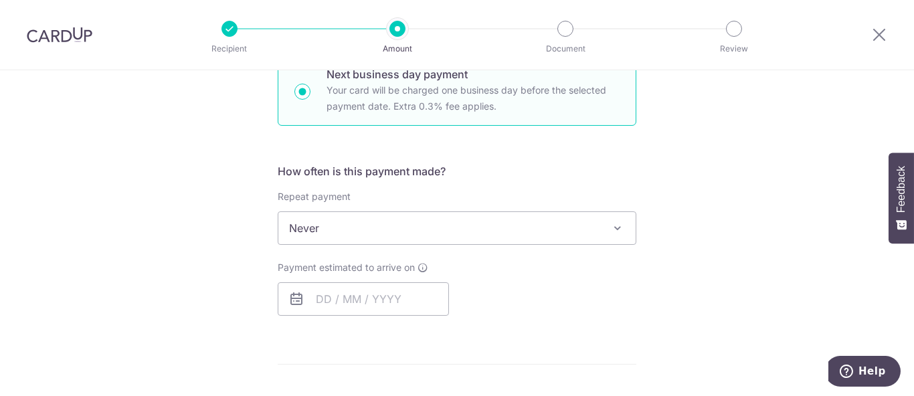
scroll to position [446, 0]
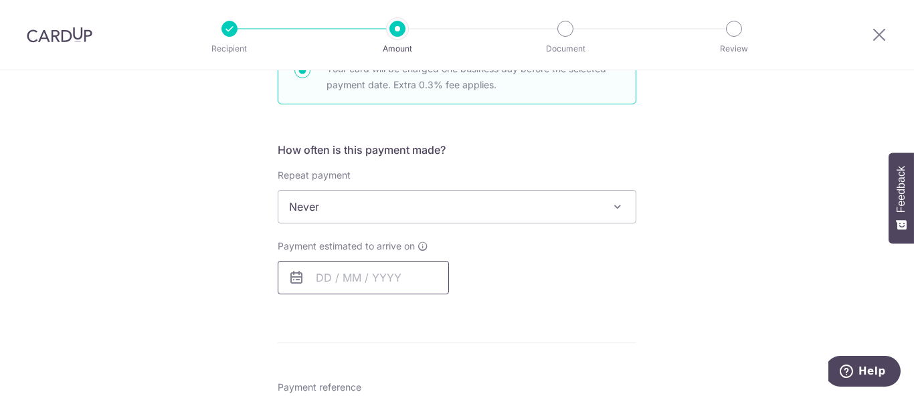
click at [349, 266] on input "text" at bounding box center [363, 277] width 171 height 33
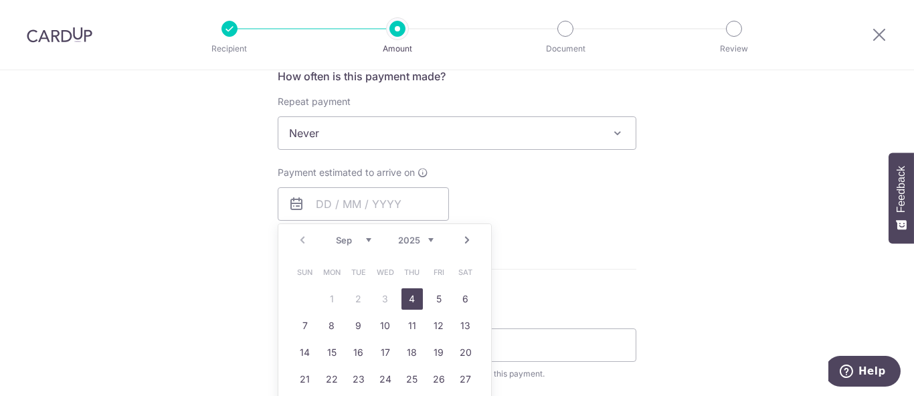
click at [410, 300] on link "4" at bounding box center [411, 298] width 21 height 21
type input "[DATE]"
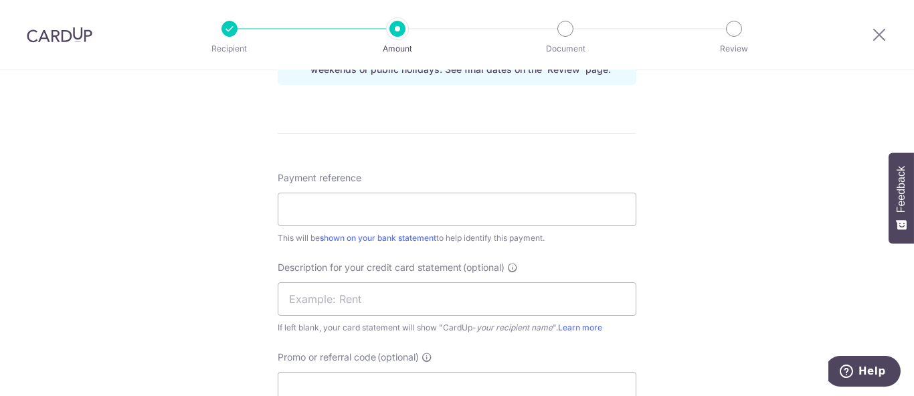
scroll to position [743, 0]
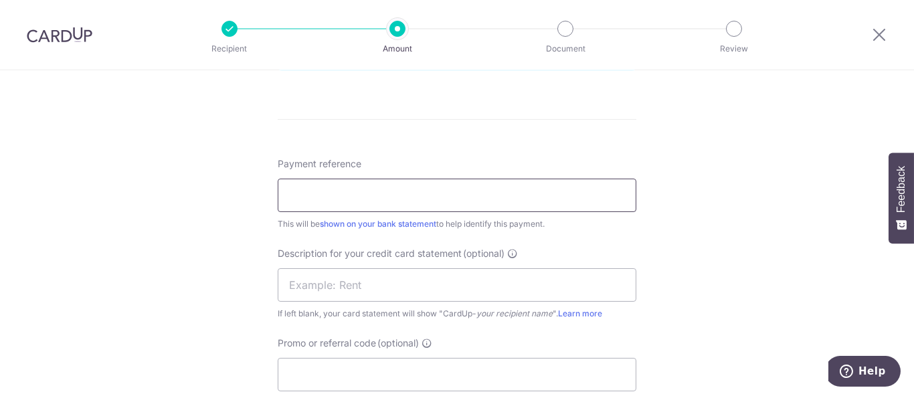
click at [419, 209] on div "Payment reference This will be shown on your bank statement to help identify th…" at bounding box center [457, 194] width 359 height 74
click at [421, 195] on input "Payment reference" at bounding box center [457, 195] width 359 height 33
type input "[PERSON_NAME] - SOA-PR"
click at [421, 290] on input "text" at bounding box center [457, 284] width 359 height 33
type input "Edith SOA PR"
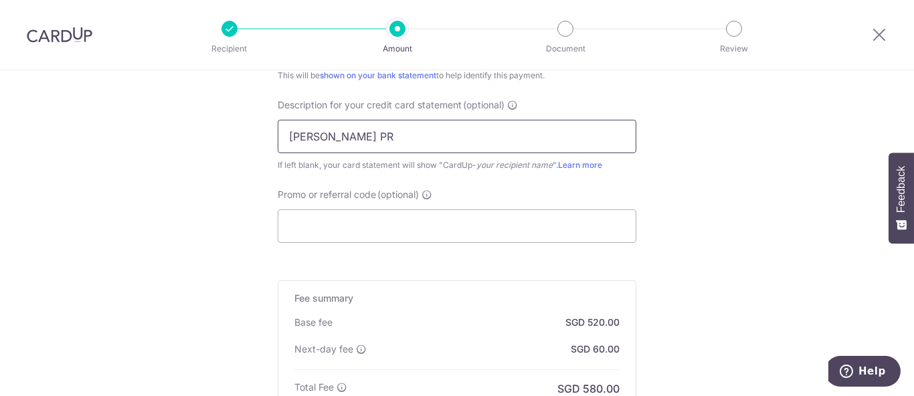
scroll to position [1078, 0]
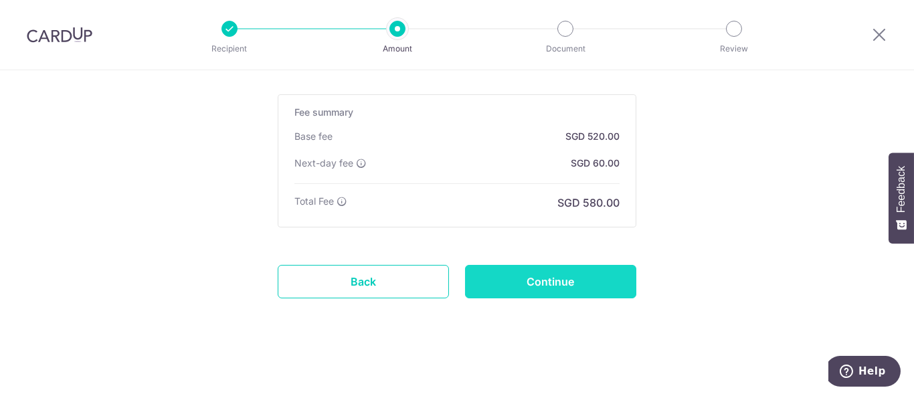
click at [595, 279] on input "Continue" at bounding box center [550, 281] width 171 height 33
type input "Create Schedule"
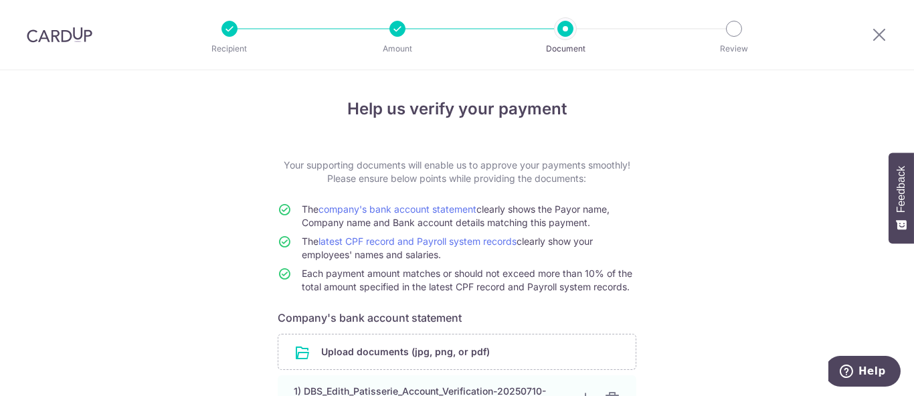
scroll to position [297, 0]
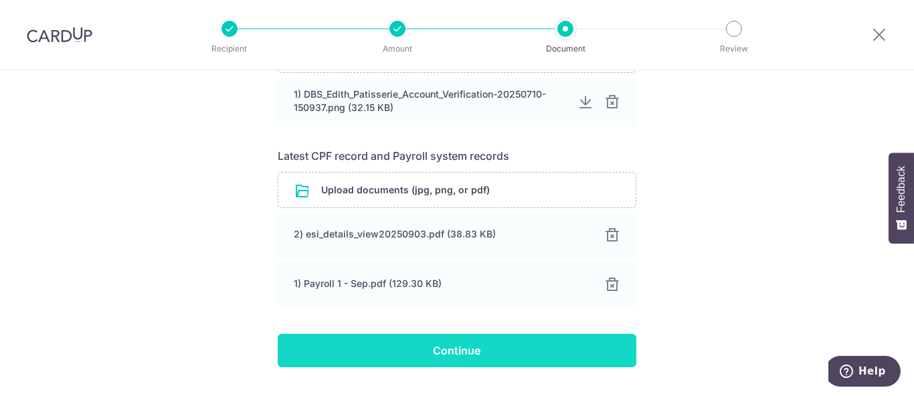
click at [533, 349] on input "Continue" at bounding box center [457, 350] width 359 height 33
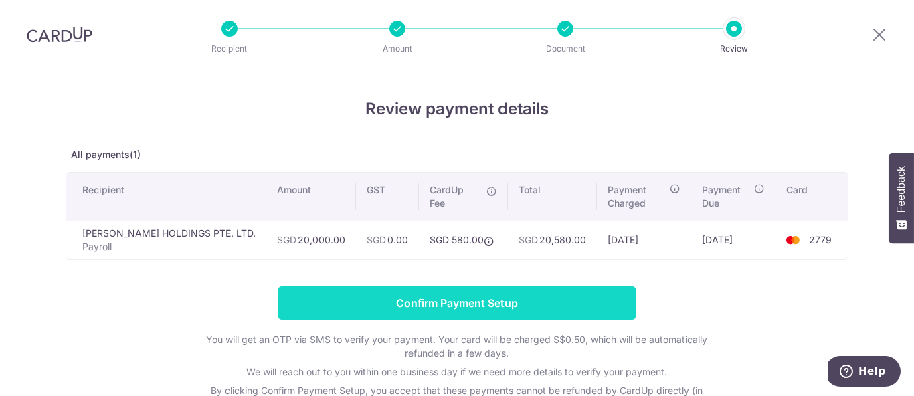
click at [543, 300] on input "Confirm Payment Setup" at bounding box center [457, 302] width 359 height 33
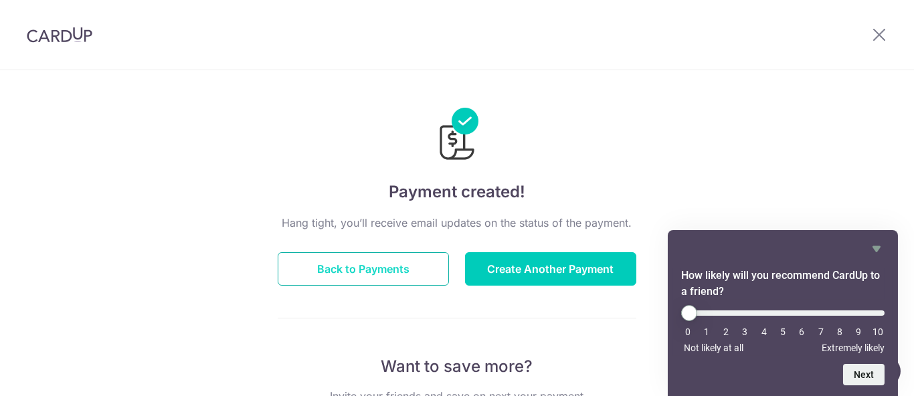
click at [415, 278] on button "Back to Payments" at bounding box center [363, 268] width 171 height 33
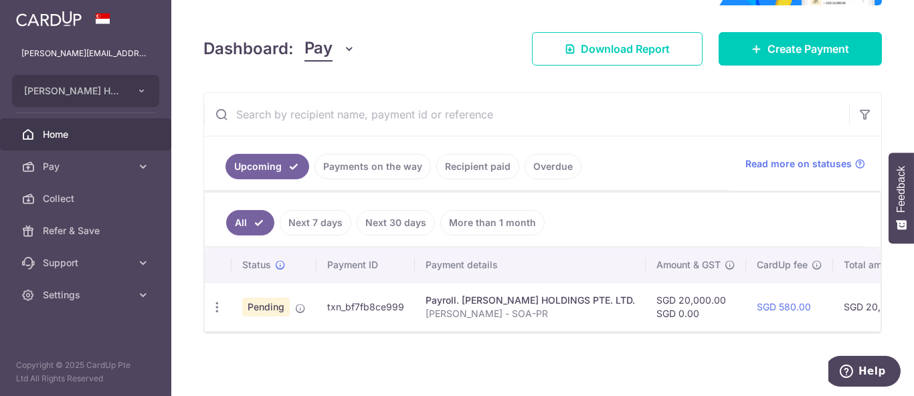
scroll to position [171, 0]
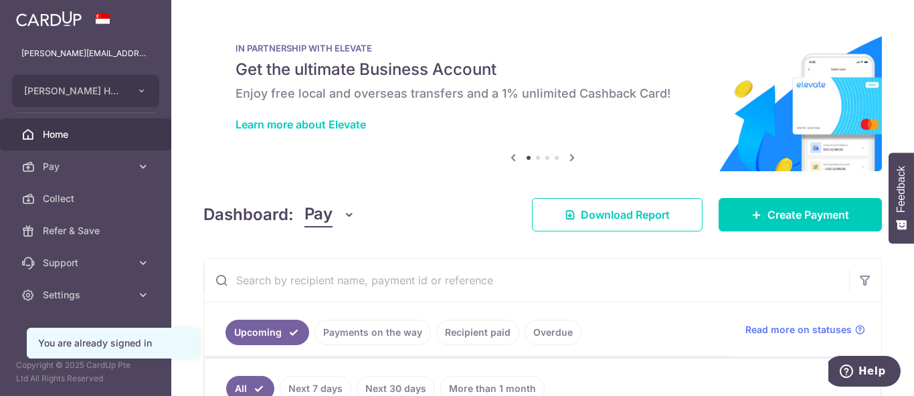
scroll to position [155, 0]
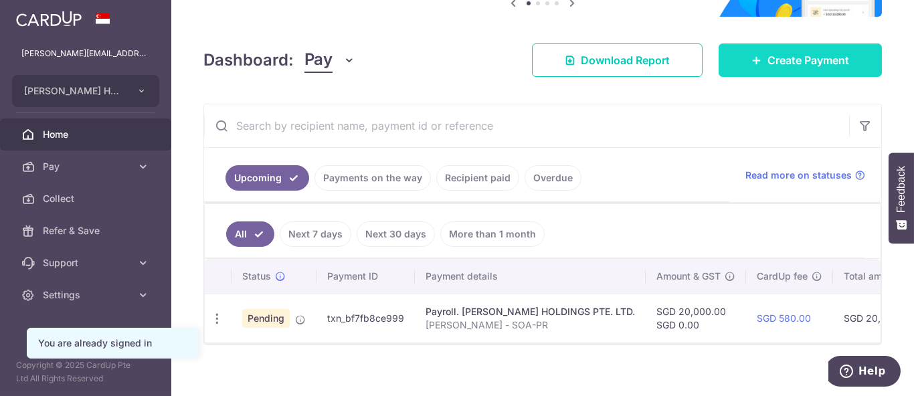
click at [783, 45] on link "Create Payment" at bounding box center [800, 59] width 163 height 33
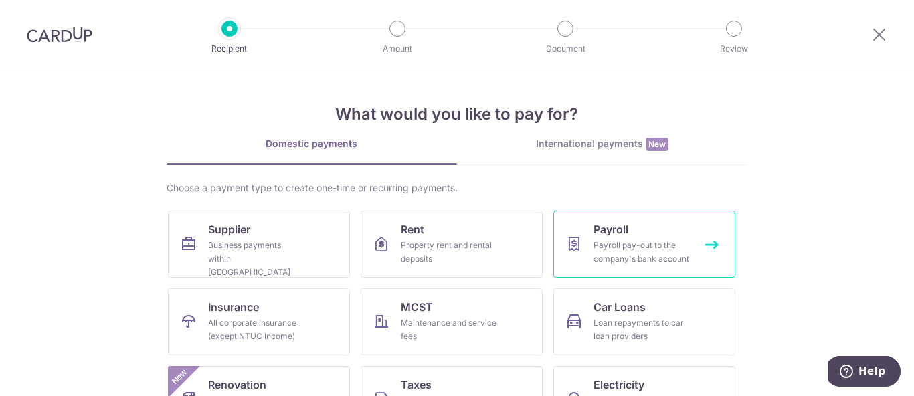
click at [624, 228] on span "Payroll" at bounding box center [610, 229] width 35 height 16
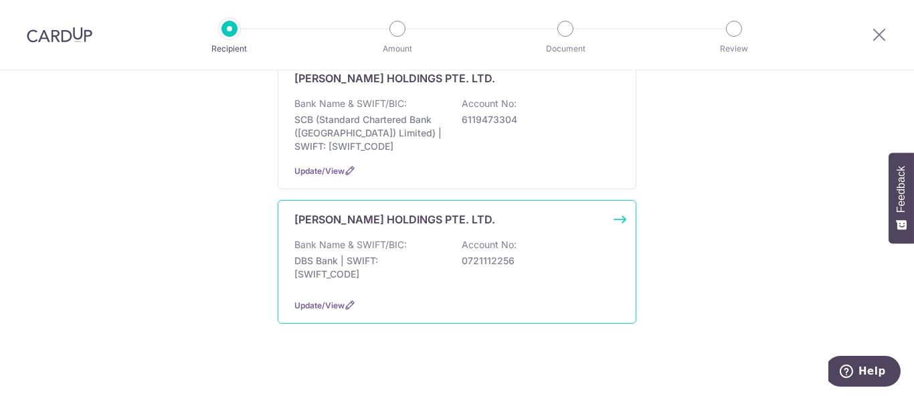
scroll to position [223, 0]
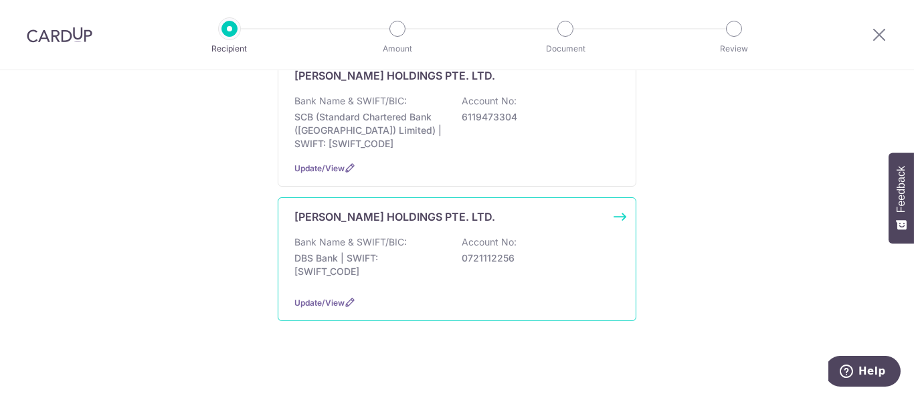
click at [514, 284] on div "[PERSON_NAME] HOLDINGS PTE. LTD. Bank Name & SWIFT/BIC: DBS Bank | SWIFT: [SWIF…" at bounding box center [457, 259] width 359 height 124
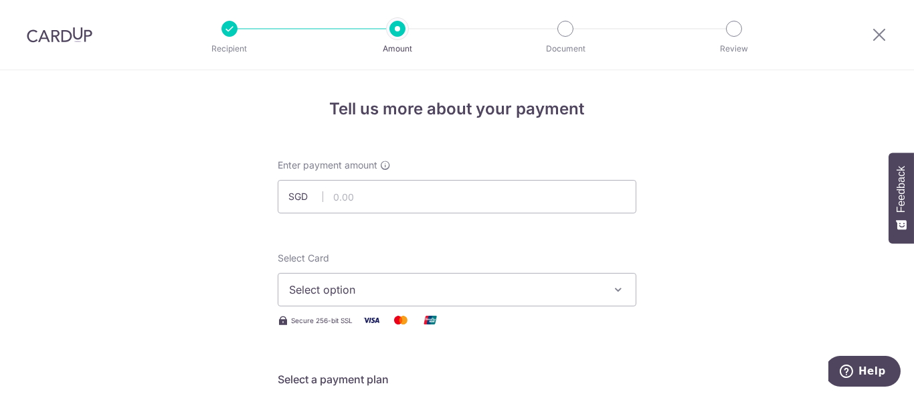
click at [464, 201] on input "text" at bounding box center [457, 196] width 359 height 33
type input "25,000.00"
click at [407, 291] on span "Select option" at bounding box center [445, 290] width 312 height 16
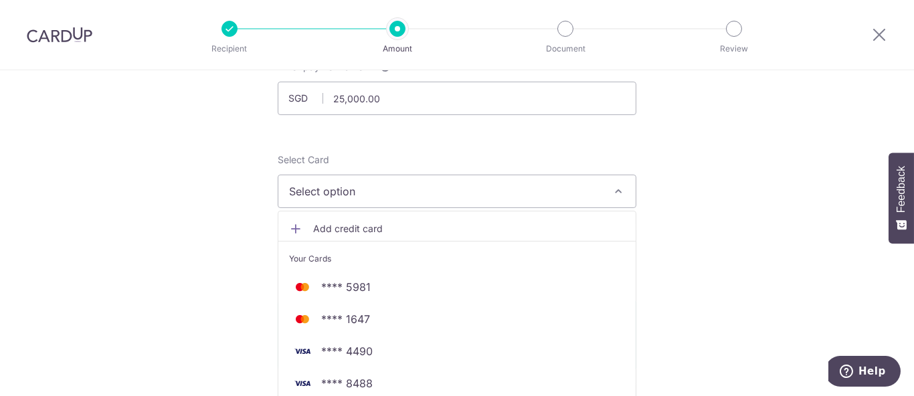
scroll to position [149, 0]
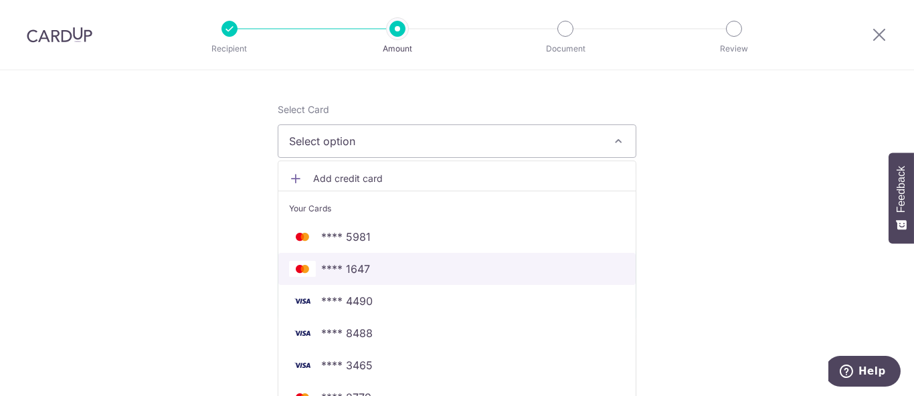
click at [399, 270] on span "**** 1647" at bounding box center [457, 269] width 336 height 16
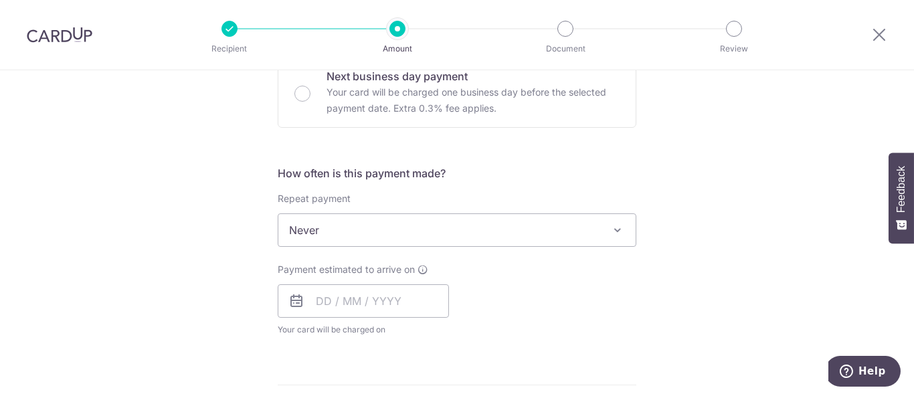
scroll to position [446, 0]
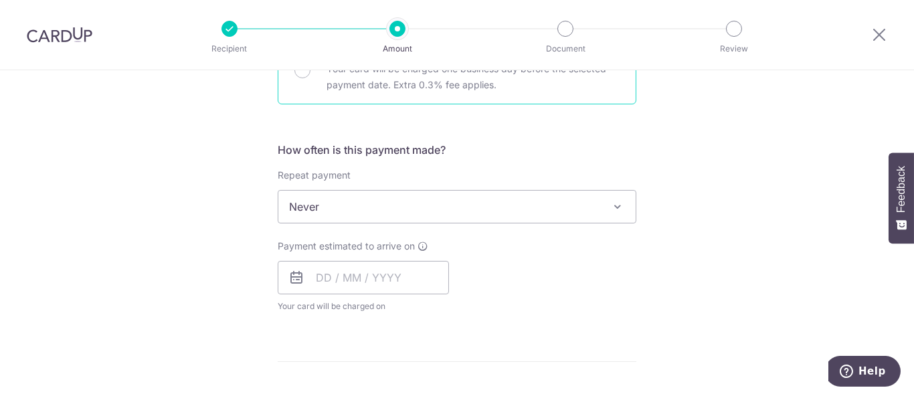
click at [430, 92] on div "Next business day payment Your card will be charged one business day before the…" at bounding box center [457, 68] width 359 height 71
radio input "false"
radio input "true"
click at [430, 204] on span "Never" at bounding box center [456, 207] width 357 height 32
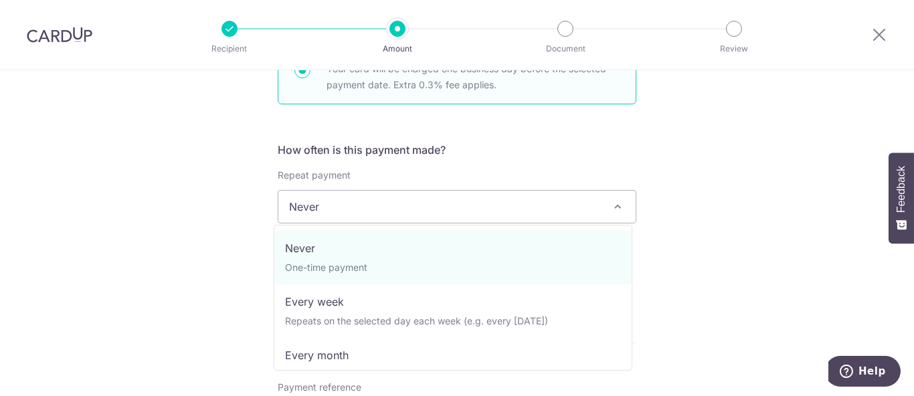
click at [725, 180] on div "Tell us more about your payment Enter payment amount SGD 25,000.00 25000.00 Sel…" at bounding box center [457, 258] width 914 height 1268
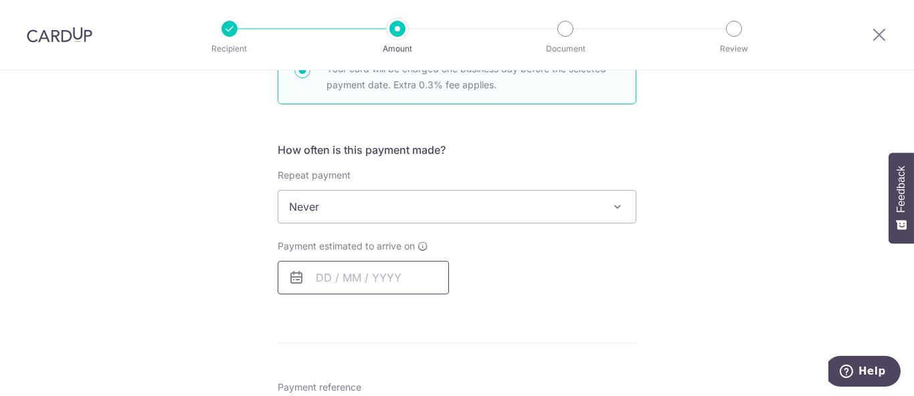
click at [374, 278] on input "text" at bounding box center [363, 277] width 171 height 33
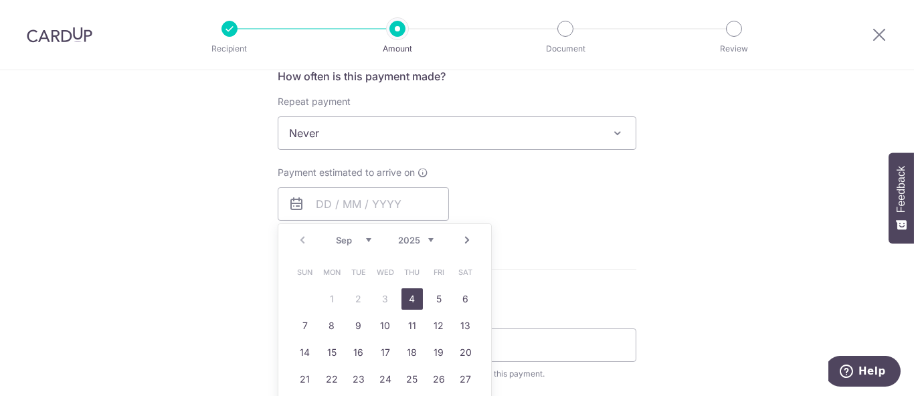
click at [408, 298] on link "4" at bounding box center [411, 298] width 21 height 21
type input "[DATE]"
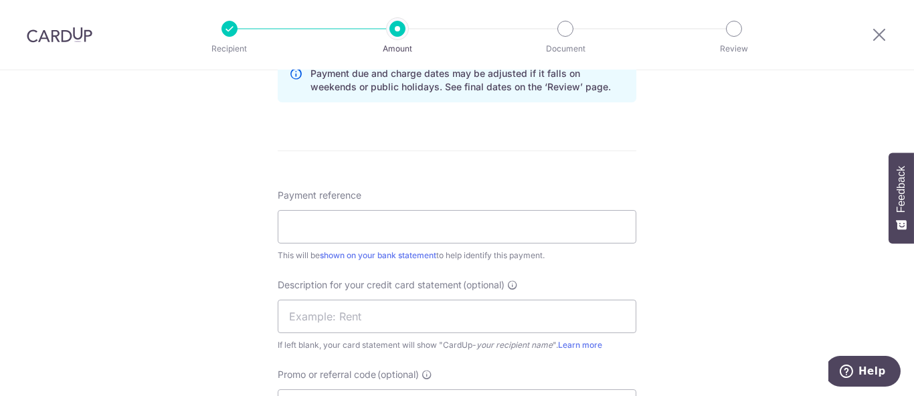
scroll to position [743, 0]
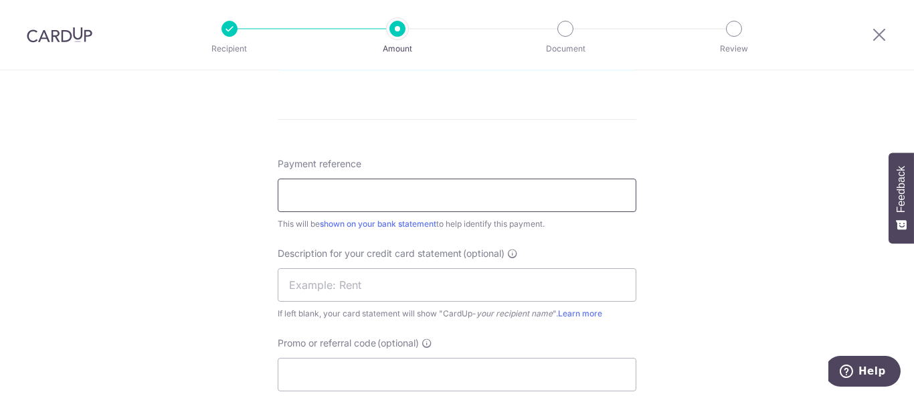
click at [444, 209] on input "Payment reference" at bounding box center [457, 195] width 359 height 33
type input "[PERSON_NAME] - SOA-PR"
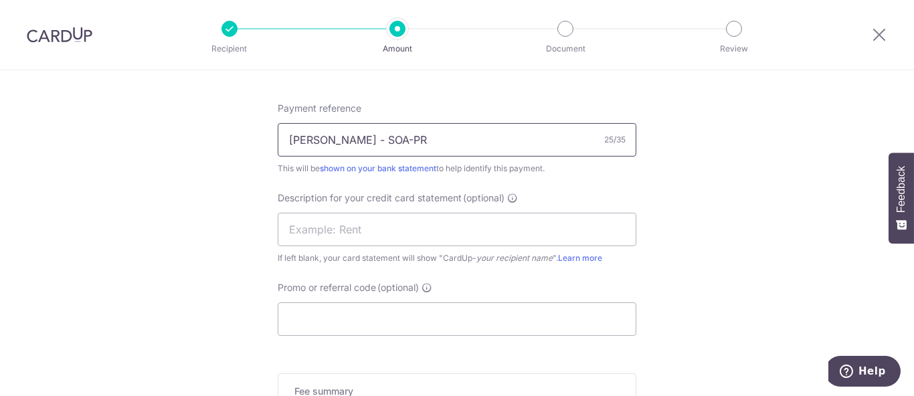
scroll to position [818, 0]
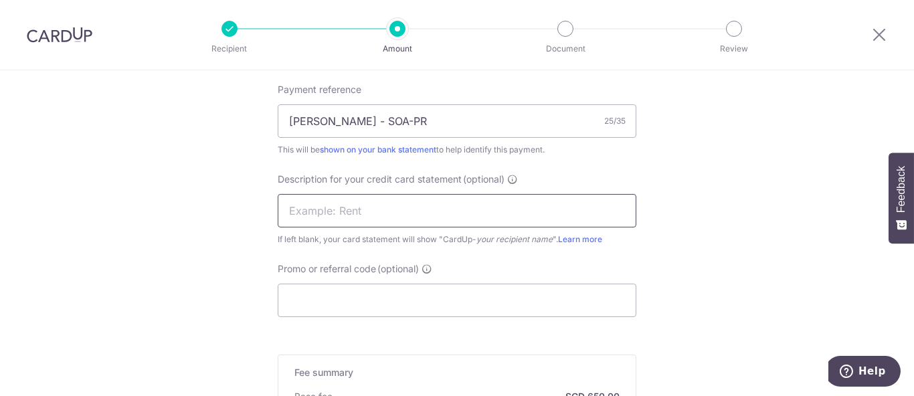
click at [419, 212] on input "text" at bounding box center [457, 210] width 359 height 33
type input "Edith SOA PR"
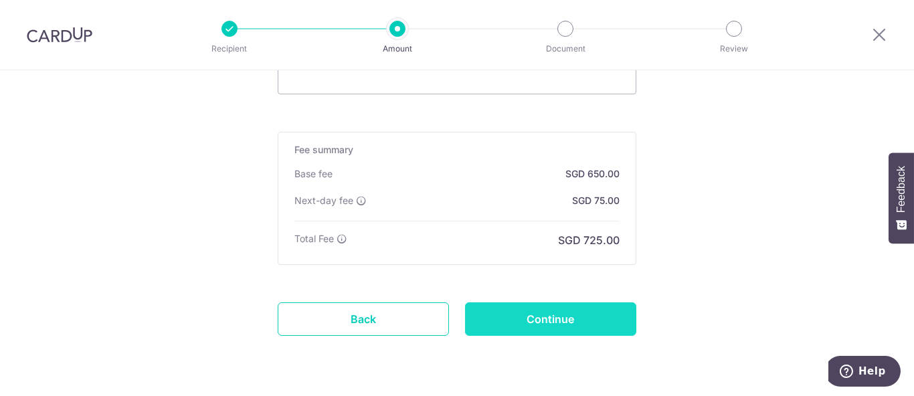
click at [564, 312] on input "Continue" at bounding box center [550, 318] width 171 height 33
type input "Create Schedule"
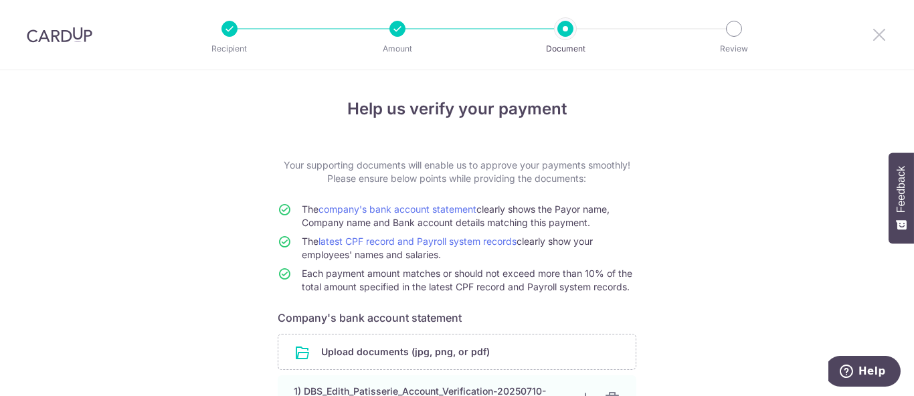
click at [876, 35] on icon at bounding box center [879, 34] width 16 height 17
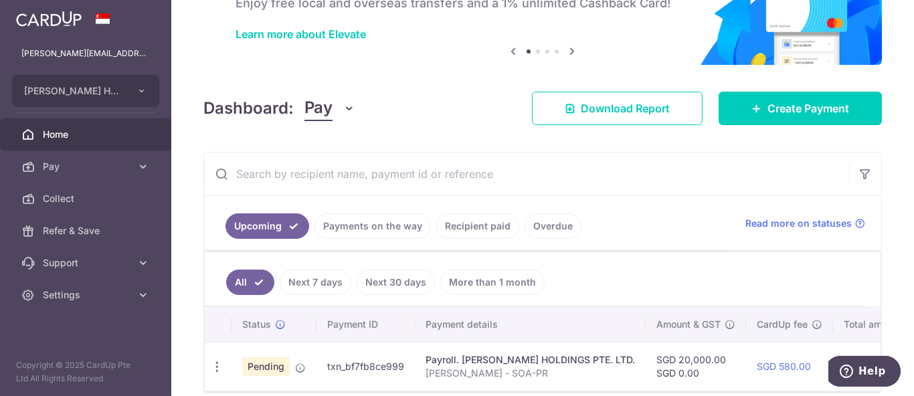
scroll to position [6, 0]
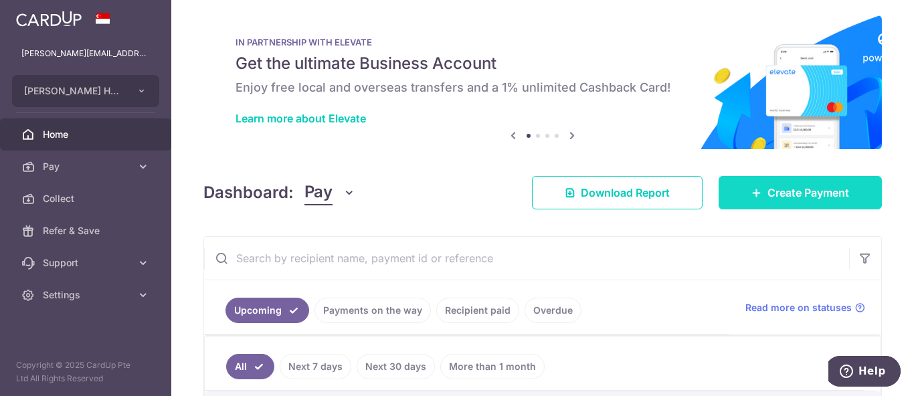
click at [749, 199] on link "Create Payment" at bounding box center [800, 192] width 163 height 33
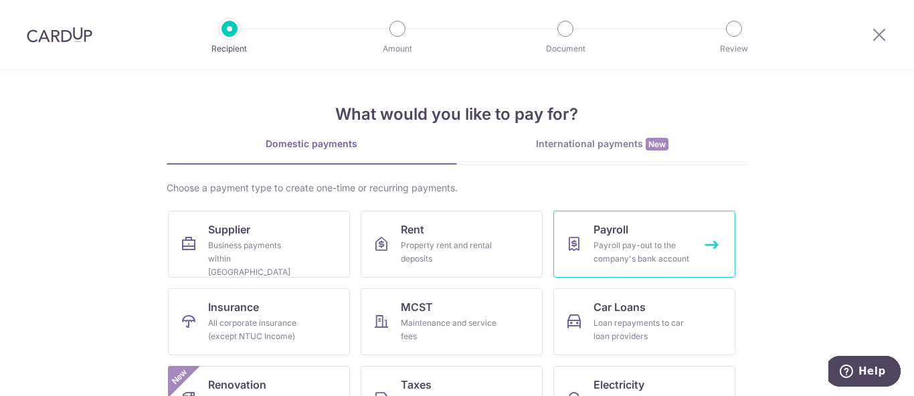
click at [616, 229] on span "Payroll" at bounding box center [610, 229] width 35 height 16
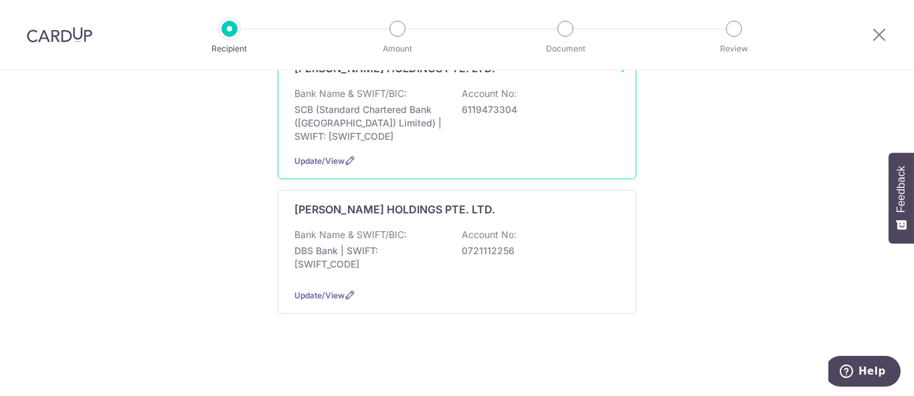
scroll to position [230, 0]
click at [478, 244] on p "0721112256" at bounding box center [537, 250] width 150 height 13
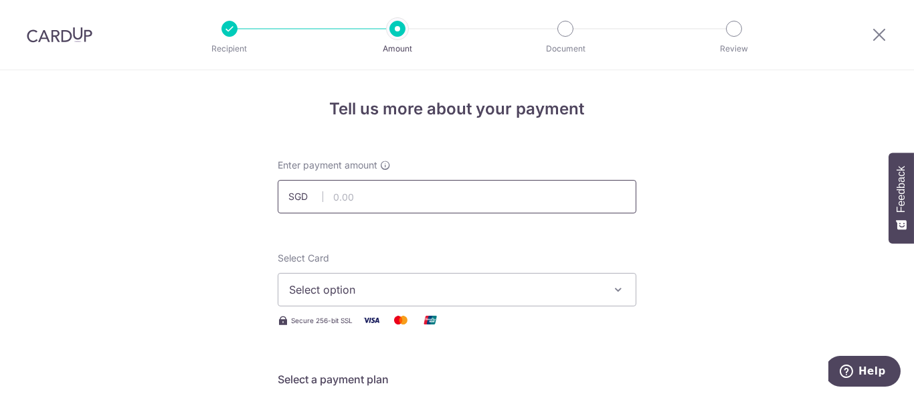
click at [464, 193] on input "text" at bounding box center [457, 196] width 359 height 33
paste input "8286"
type input "8,286.00"
click at [393, 293] on span "Select option" at bounding box center [445, 290] width 312 height 16
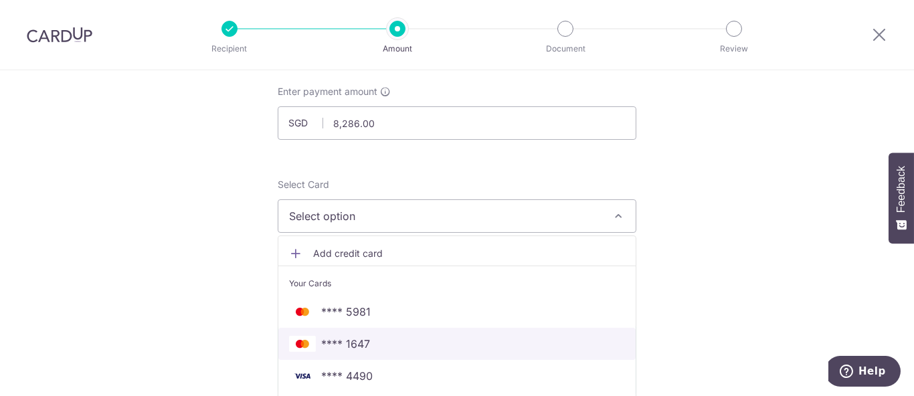
click at [397, 341] on span "**** 1647" at bounding box center [457, 344] width 336 height 16
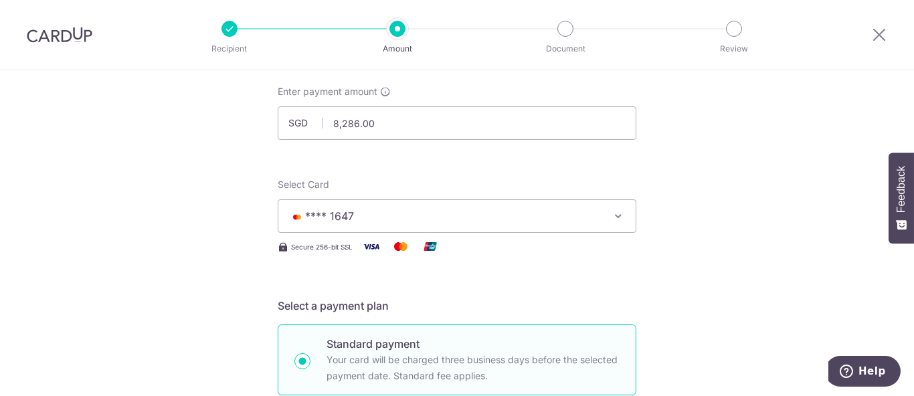
scroll to position [223, 0]
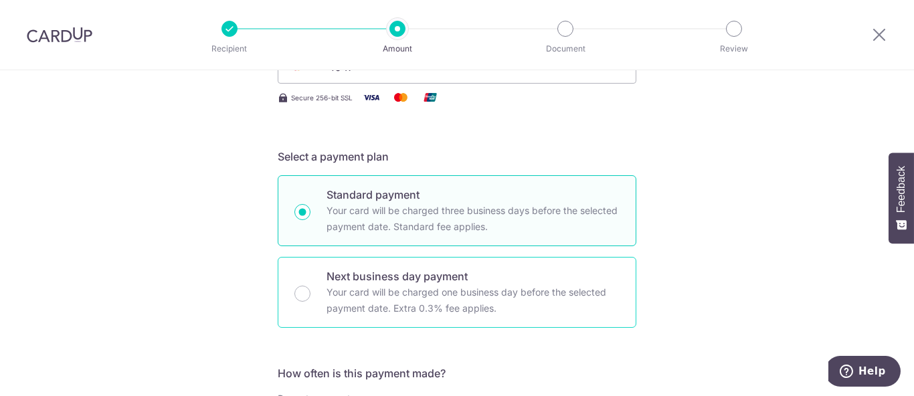
click at [399, 293] on p "Your card will be charged one business day before the selected payment date. Ex…" at bounding box center [472, 300] width 293 height 32
click at [310, 293] on input "Next business day payment Your card will be charged one business day before the…" at bounding box center [302, 294] width 16 height 16
radio input "false"
radio input "true"
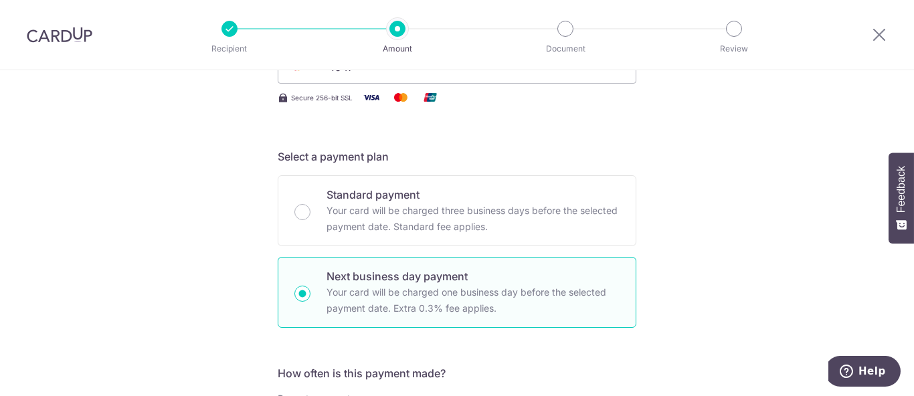
scroll to position [446, 0]
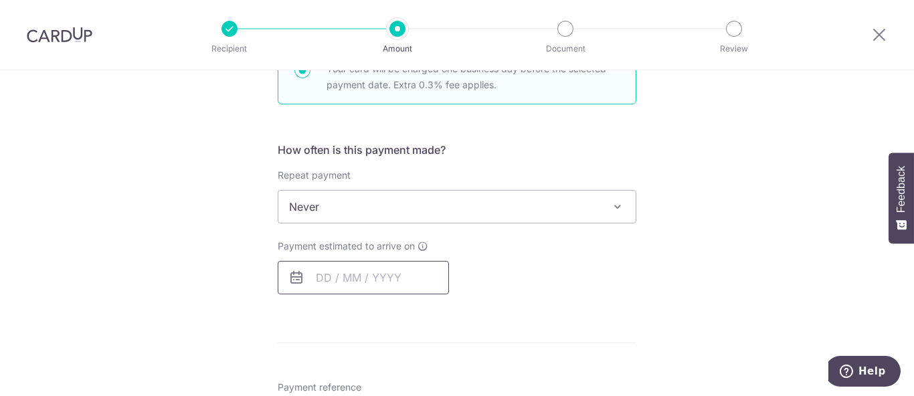
click at [371, 278] on input "text" at bounding box center [363, 277] width 171 height 33
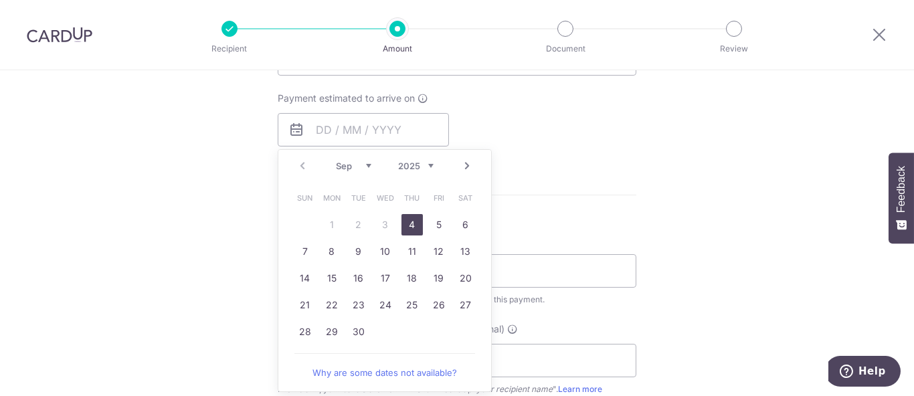
click at [405, 215] on link "4" at bounding box center [411, 224] width 21 height 21
type input "04/09/2025"
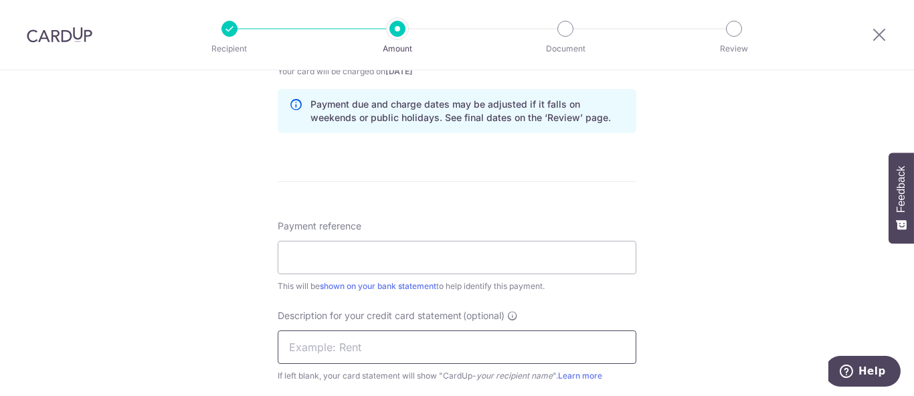
scroll to position [743, 0]
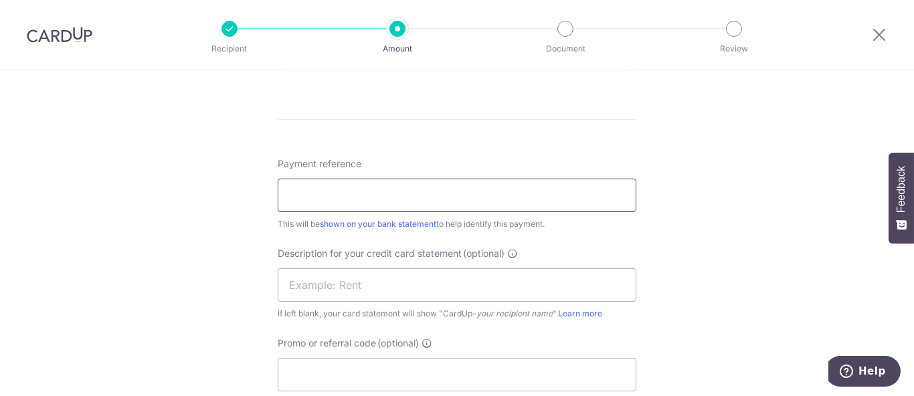
click at [386, 201] on input "Payment reference" at bounding box center [457, 195] width 359 height 33
type input "[PERSON_NAME] - SOA-PR"
click at [387, 286] on input "text" at bounding box center [457, 284] width 359 height 33
type input "Edith SOA PR"
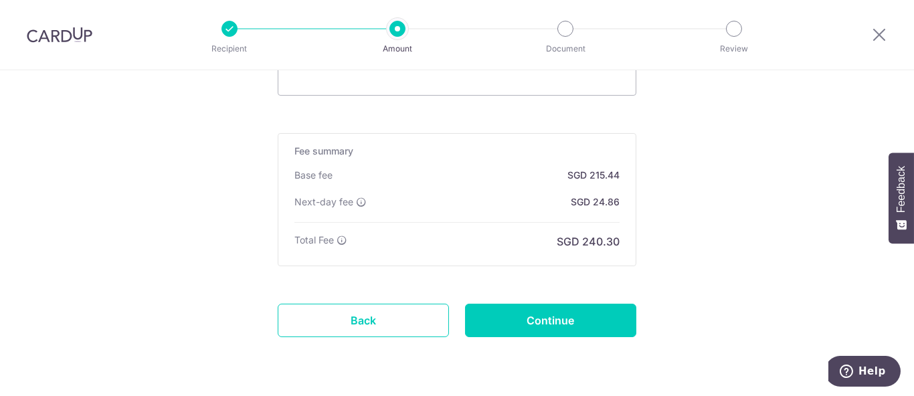
scroll to position [1078, 0]
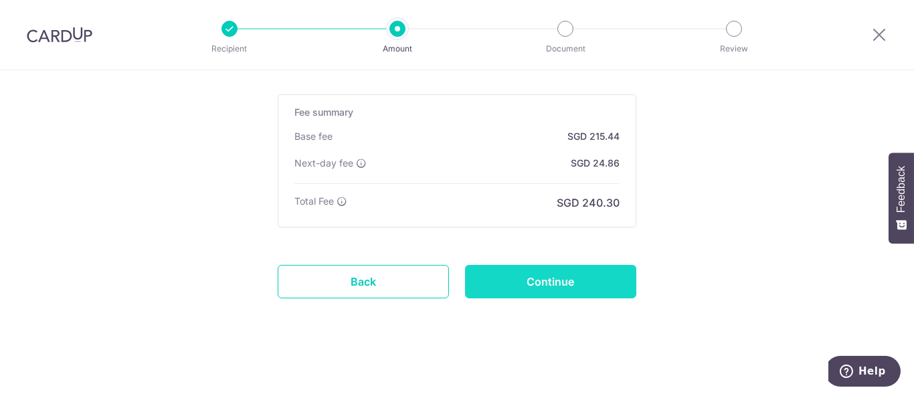
click at [564, 281] on input "Continue" at bounding box center [550, 281] width 171 height 33
type input "Create Schedule"
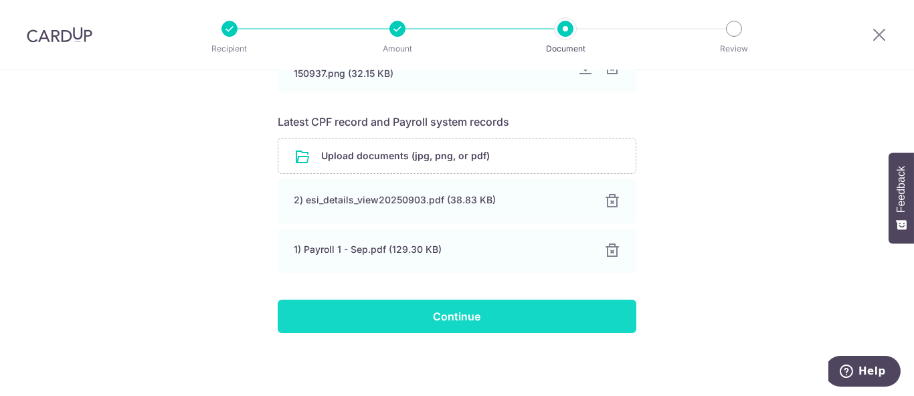
scroll to position [331, 0]
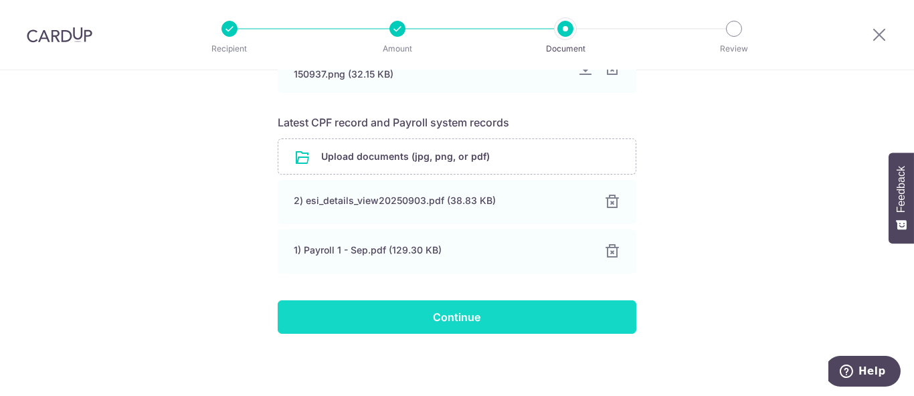
click at [563, 309] on input "Continue" at bounding box center [457, 316] width 359 height 33
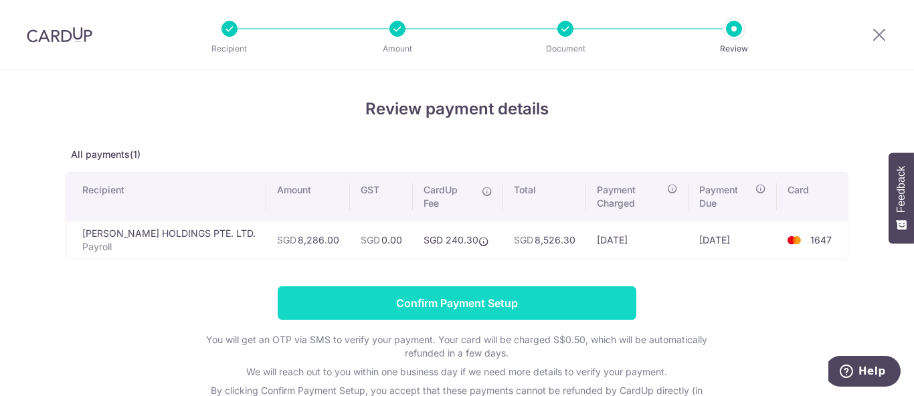
click at [385, 311] on input "Confirm Payment Setup" at bounding box center [457, 302] width 359 height 33
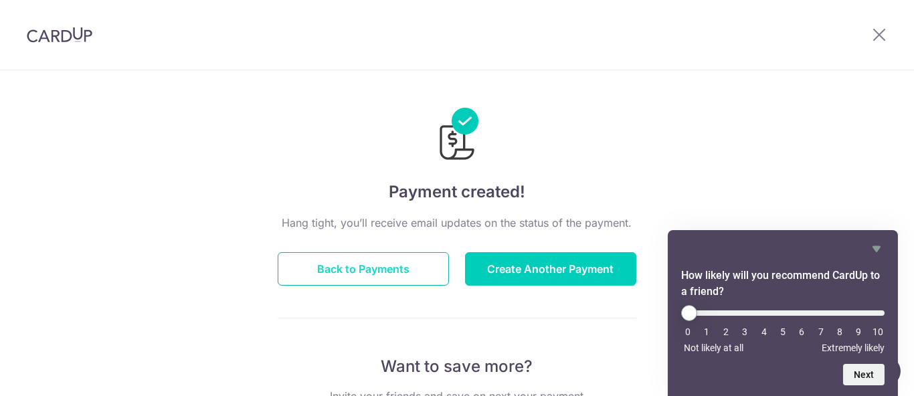
click at [387, 262] on button "Back to Payments" at bounding box center [363, 268] width 171 height 33
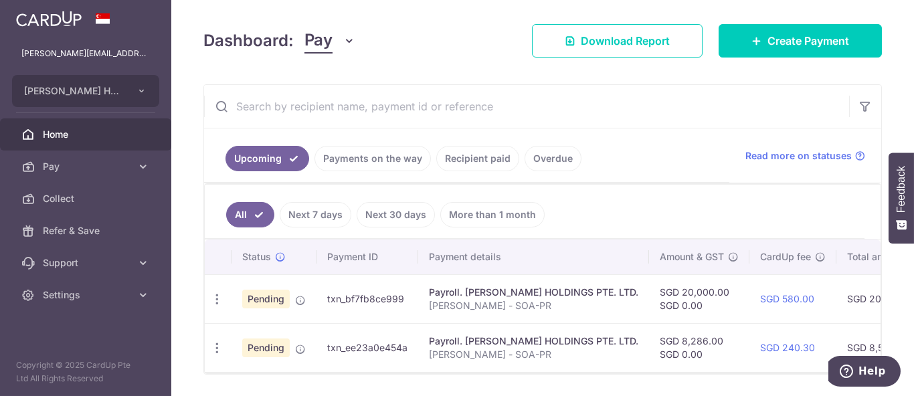
scroll to position [145, 0]
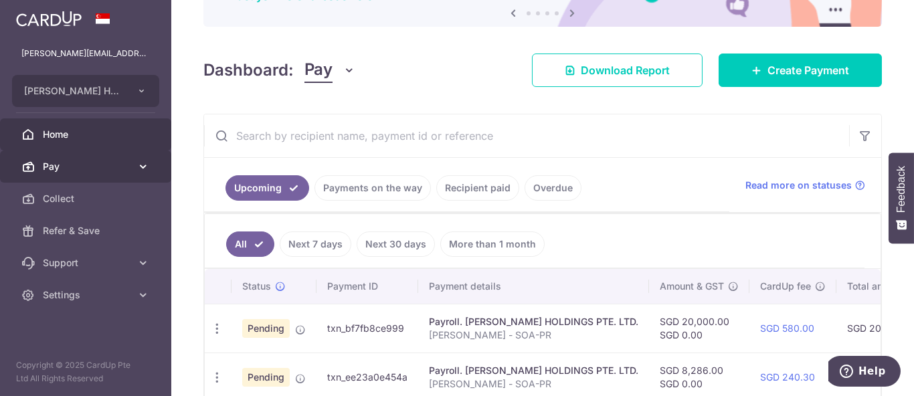
click at [148, 171] on icon at bounding box center [142, 166] width 13 height 13
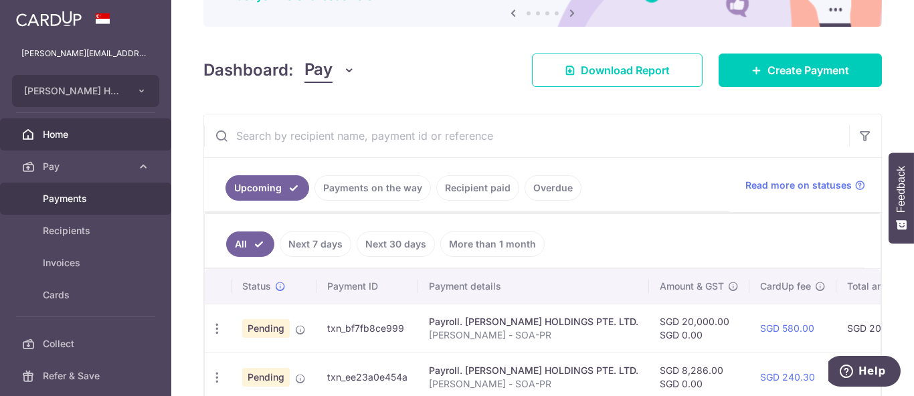
click at [132, 203] on link "Payments" at bounding box center [85, 199] width 171 height 32
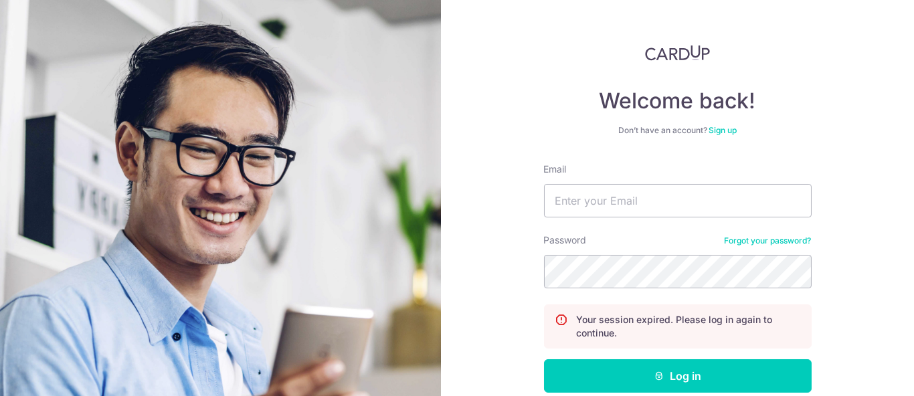
scroll to position [74, 0]
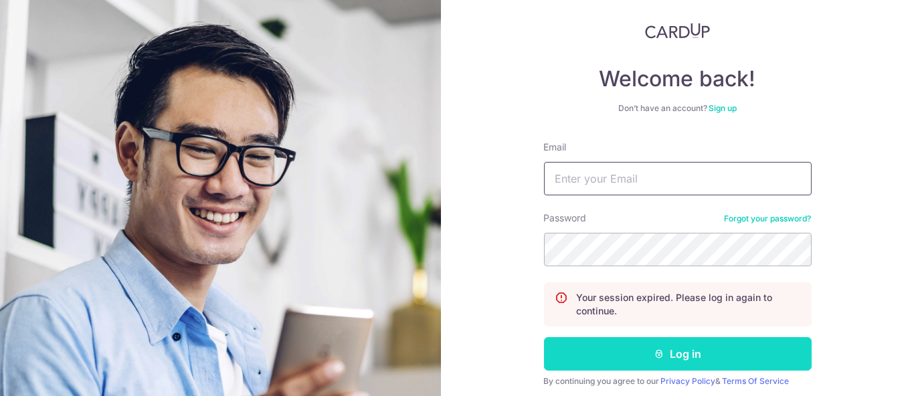
type input "[PERSON_NAME][EMAIL_ADDRESS][DOMAIN_NAME]"
click at [585, 355] on button "Log in" at bounding box center [678, 353] width 268 height 33
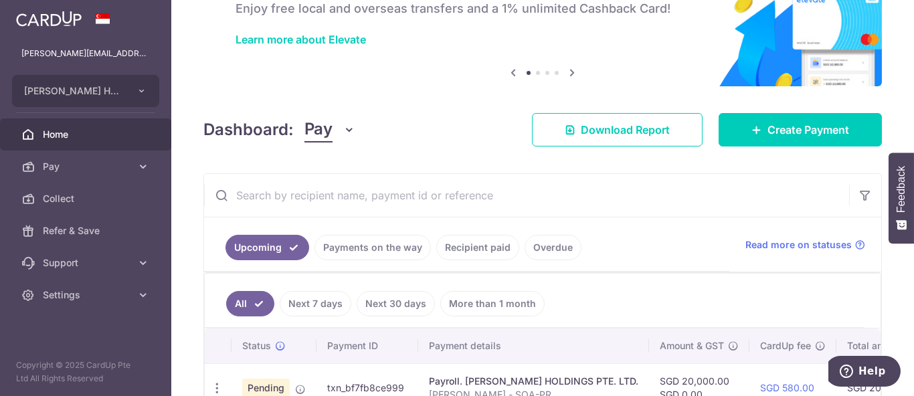
scroll to position [219, 0]
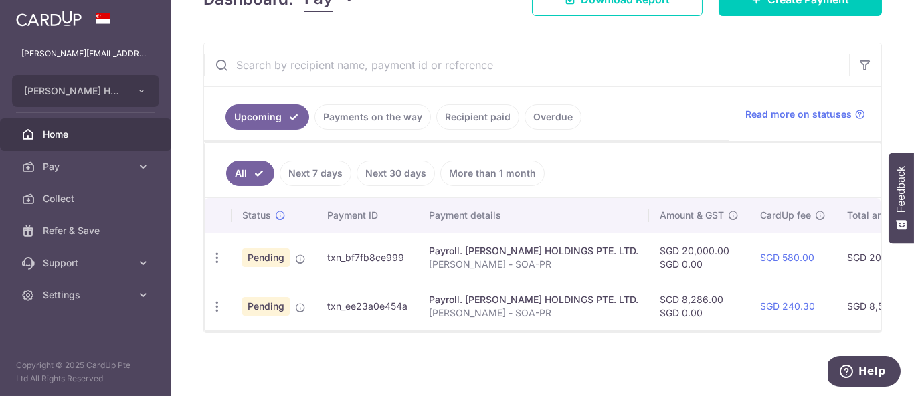
click at [371, 335] on div "× Pause Schedule Pause all future payments in this series Pause just this one p…" at bounding box center [542, 198] width 743 height 396
click at [143, 173] on link "Pay" at bounding box center [85, 167] width 171 height 32
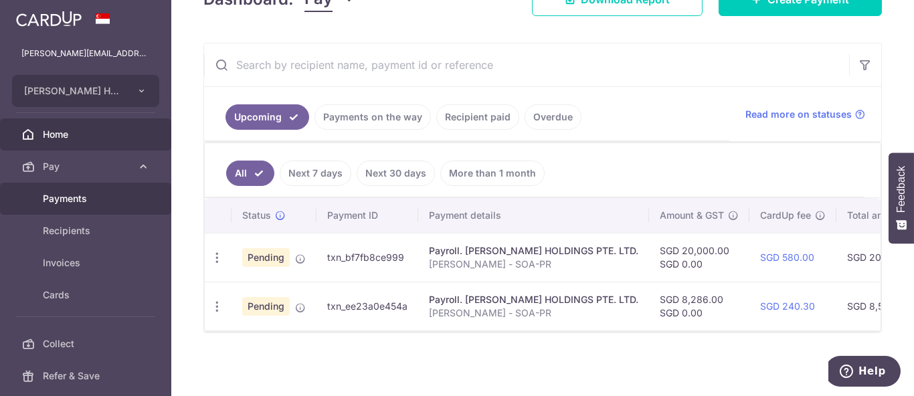
click at [136, 206] on link "Payments" at bounding box center [85, 199] width 171 height 32
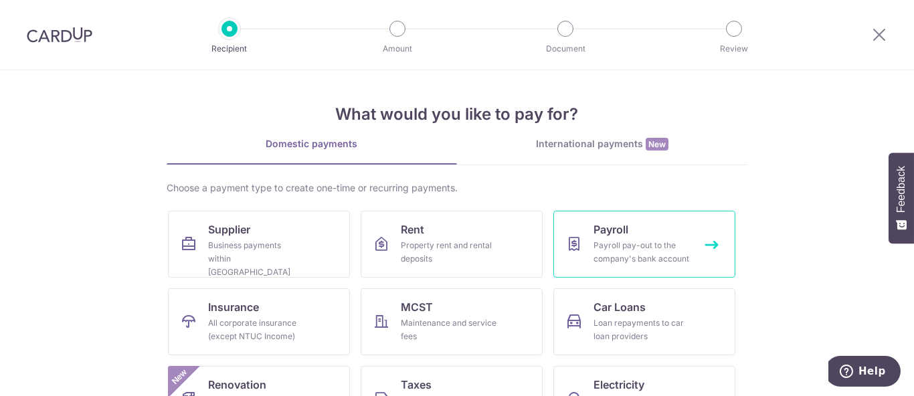
click at [666, 244] on div "Payroll pay-out to the company's bank account" at bounding box center [641, 252] width 96 height 27
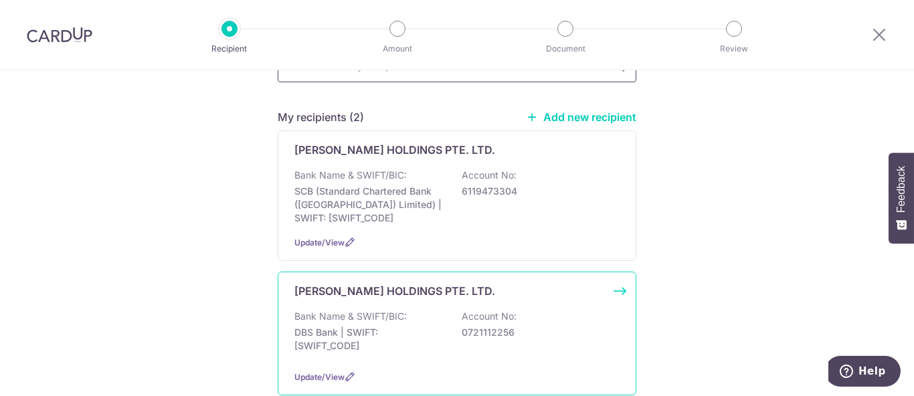
scroll to position [223, 0]
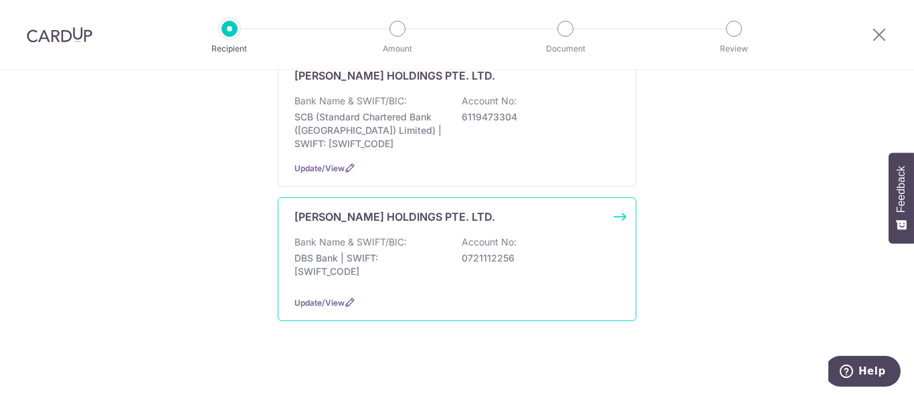
click at [396, 269] on p "DBS Bank | SWIFT: [SWIFT_CODE]" at bounding box center [369, 265] width 150 height 27
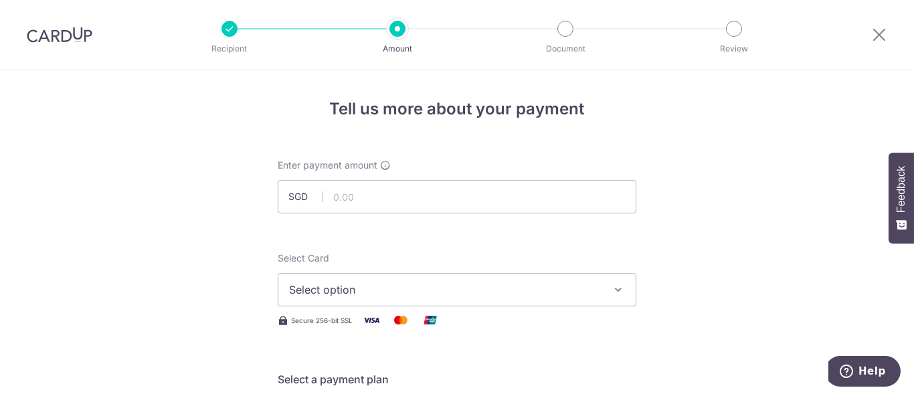
click at [51, 36] on img at bounding box center [60, 35] width 66 height 16
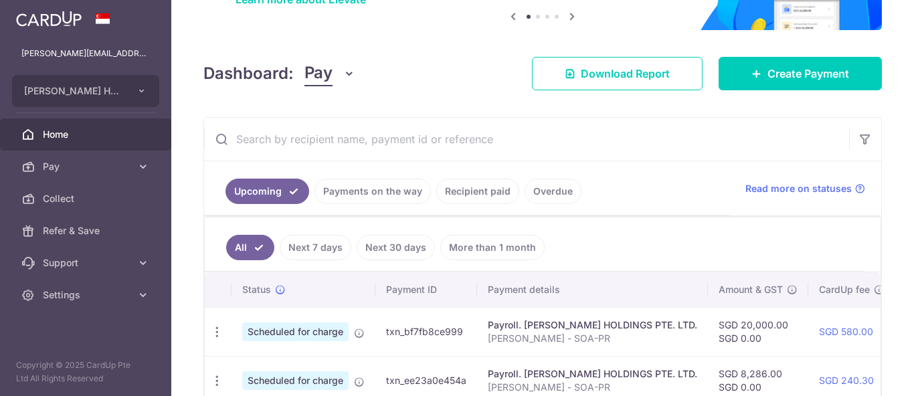
scroll to position [54, 0]
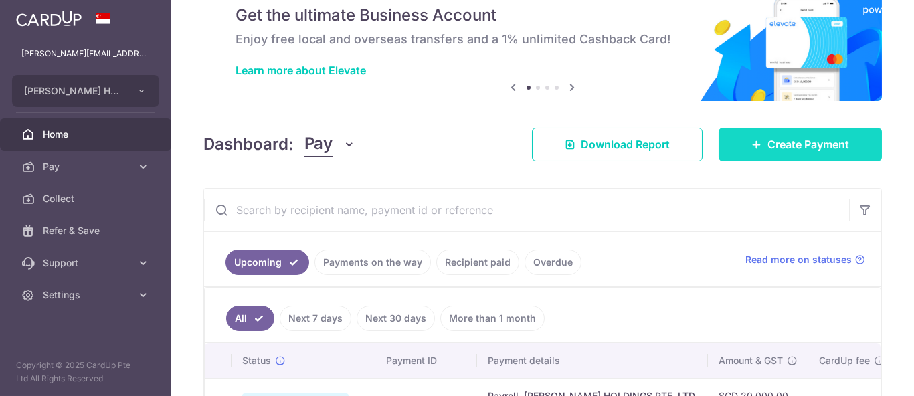
click at [730, 144] on link "Create Payment" at bounding box center [800, 144] width 163 height 33
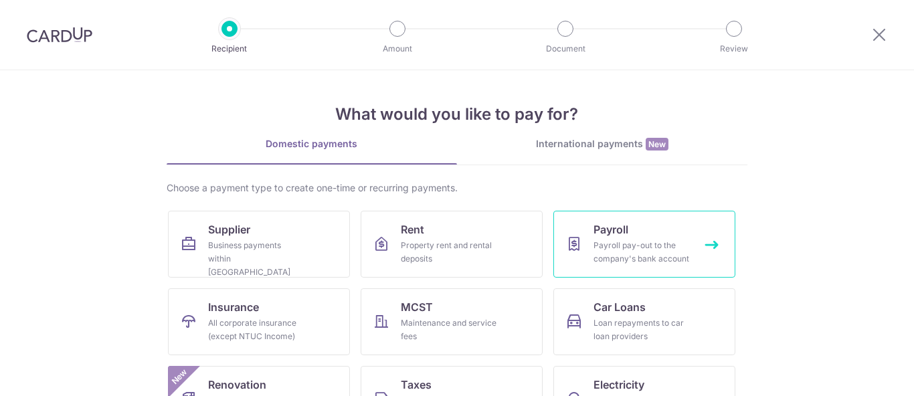
click at [630, 212] on link "Payroll Payroll pay-out to the company's bank account" at bounding box center [644, 244] width 182 height 67
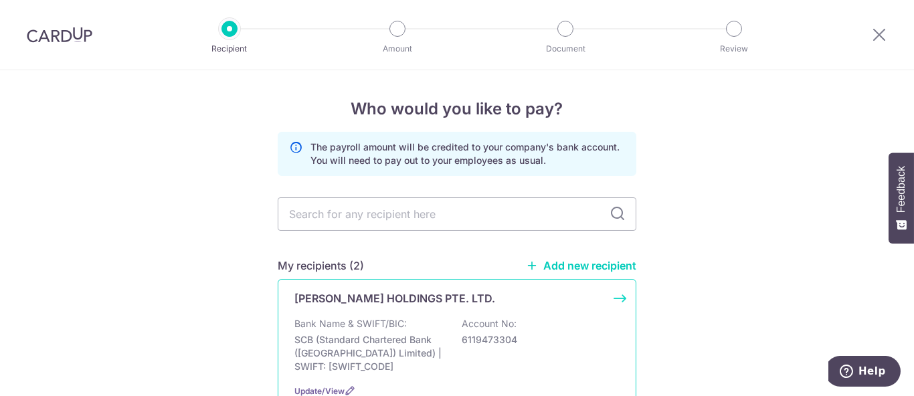
scroll to position [149, 0]
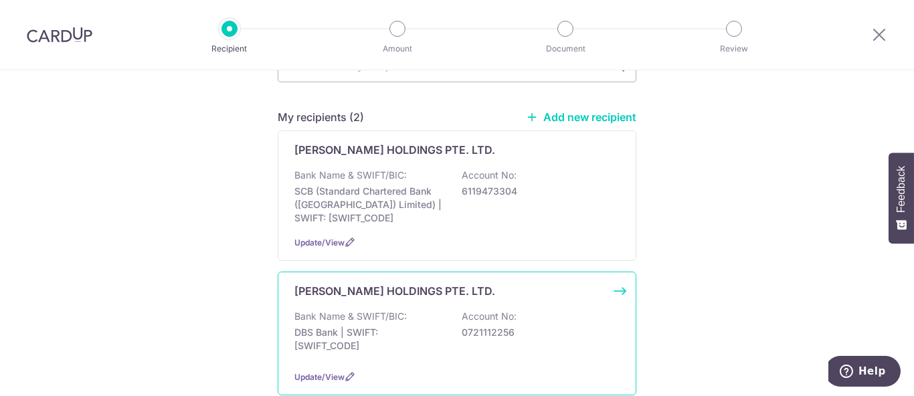
click at [388, 326] on p "DBS Bank | SWIFT: DBSSSGSGXXX" at bounding box center [369, 339] width 150 height 27
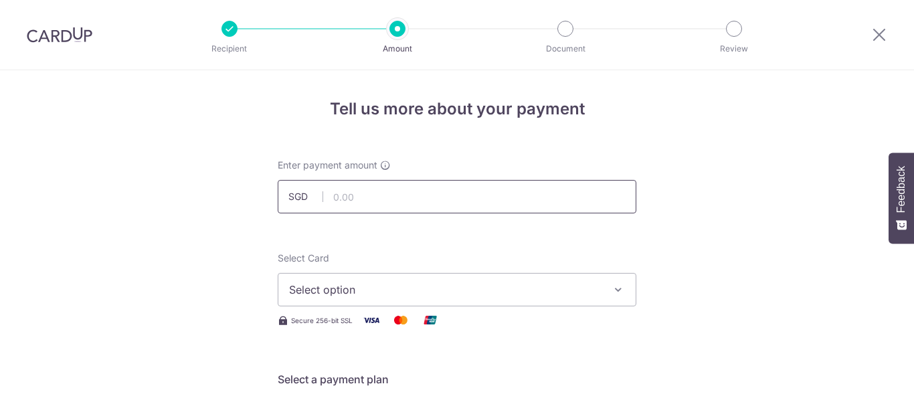
click at [436, 201] on input "text" at bounding box center [457, 196] width 359 height 33
type input "17,000.00"
click at [343, 288] on span "Select option" at bounding box center [445, 290] width 312 height 16
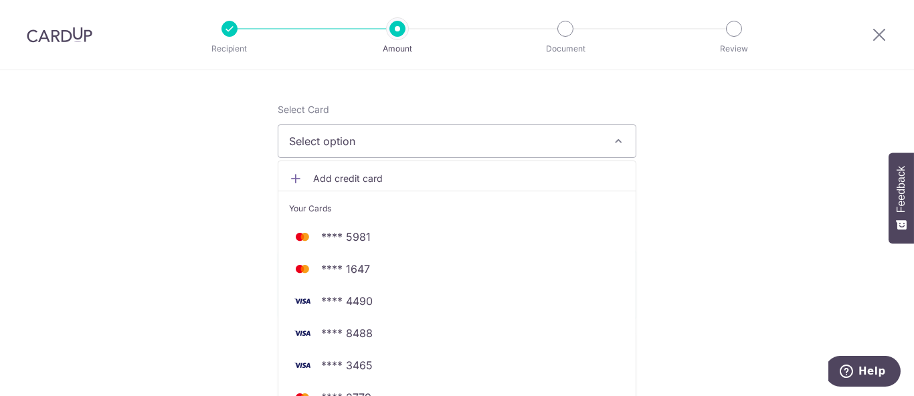
scroll to position [223, 0]
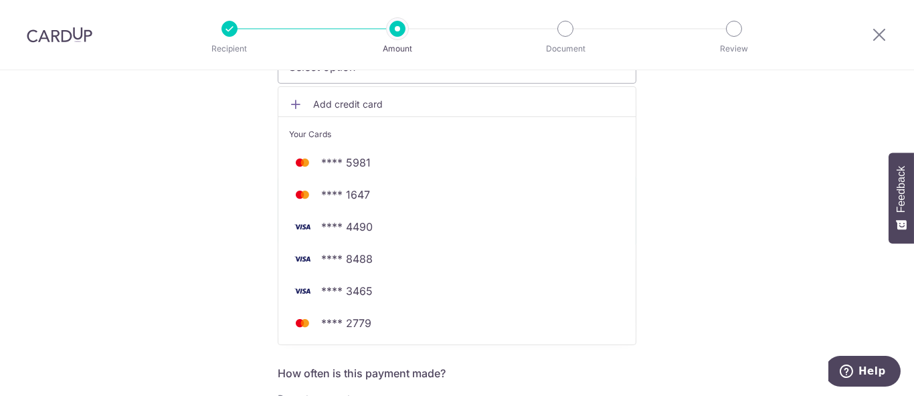
drag, startPoint x: 222, startPoint y: 230, endPoint x: 235, endPoint y: 203, distance: 30.2
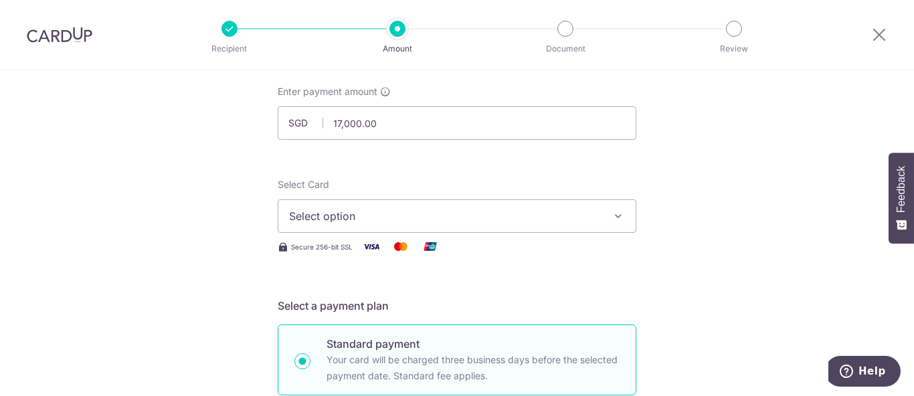
scroll to position [149, 0]
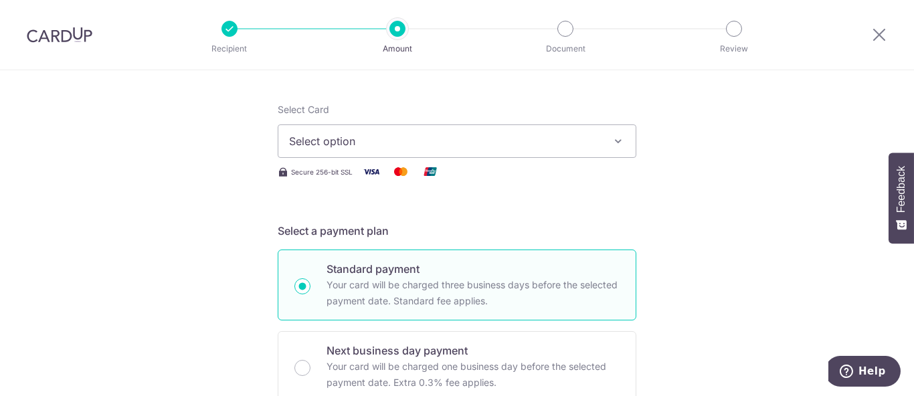
click at [494, 147] on span "Select option" at bounding box center [445, 141] width 312 height 16
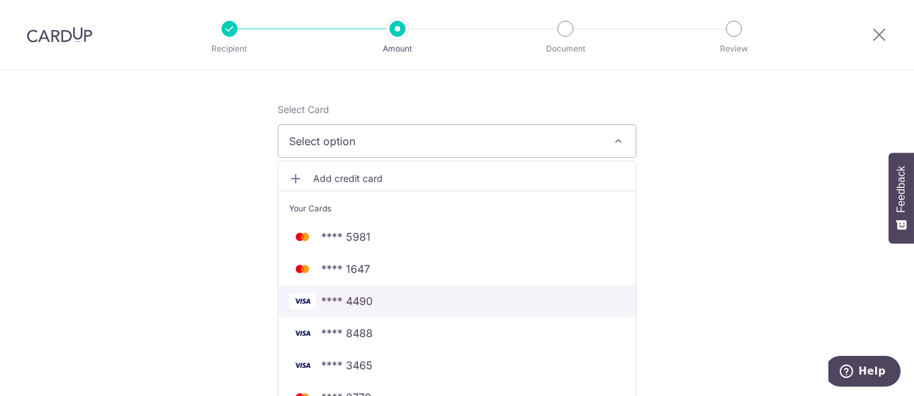
click at [347, 305] on span "**** 4490" at bounding box center [347, 301] width 52 height 16
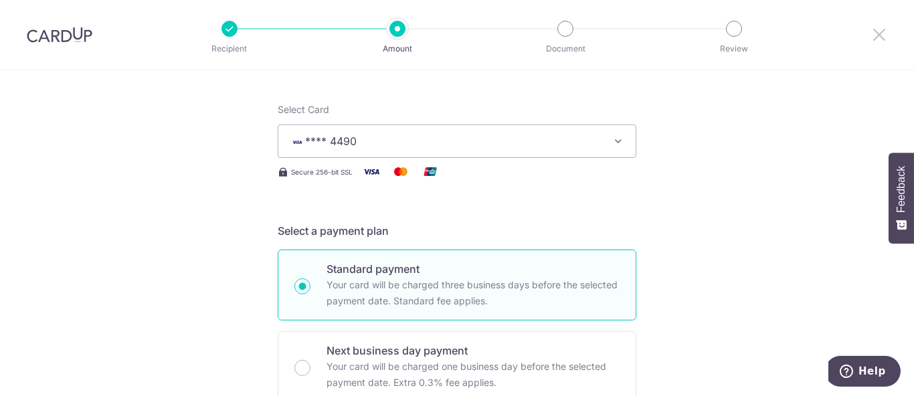
click at [884, 42] on icon at bounding box center [879, 34] width 16 height 17
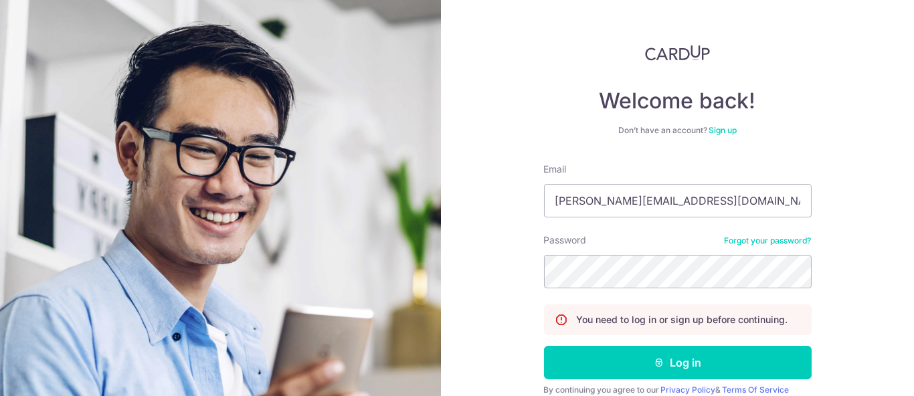
scroll to position [74, 0]
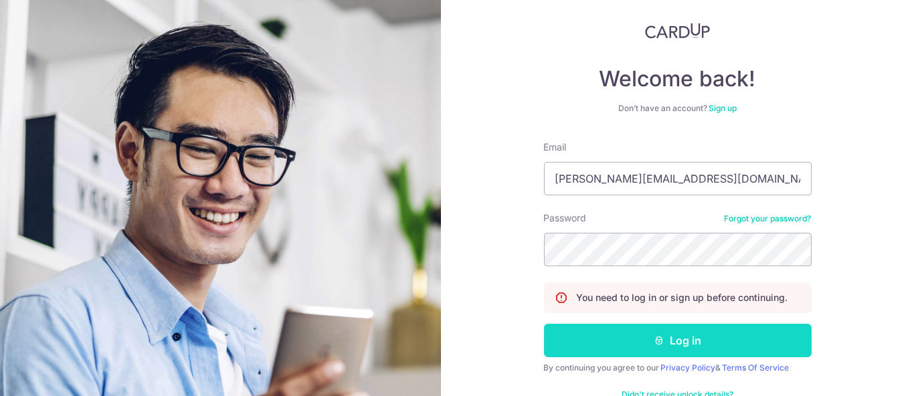
click at [593, 340] on button "Log in" at bounding box center [678, 340] width 268 height 33
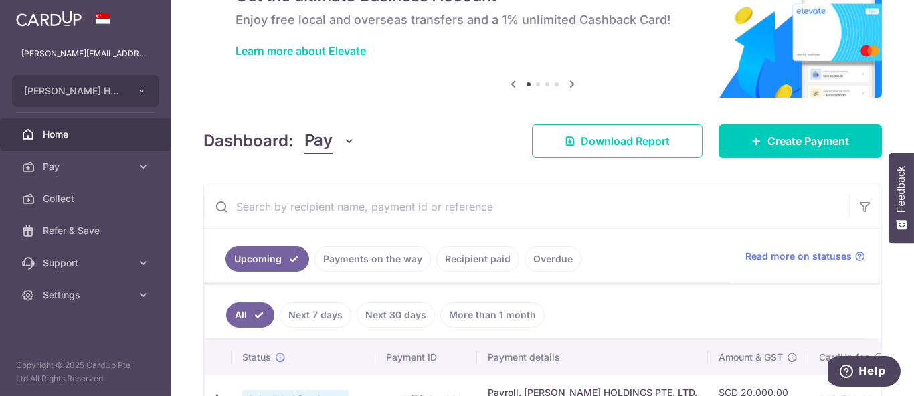
scroll to position [219, 0]
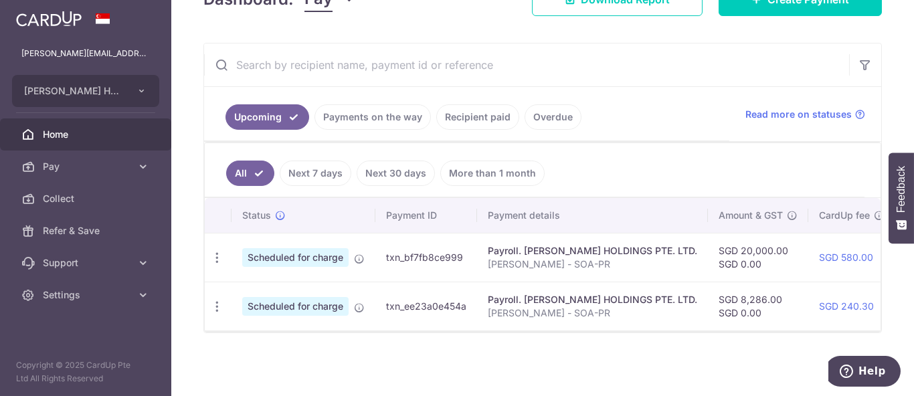
click at [398, 104] on link "Payments on the way" at bounding box center [372, 116] width 116 height 25
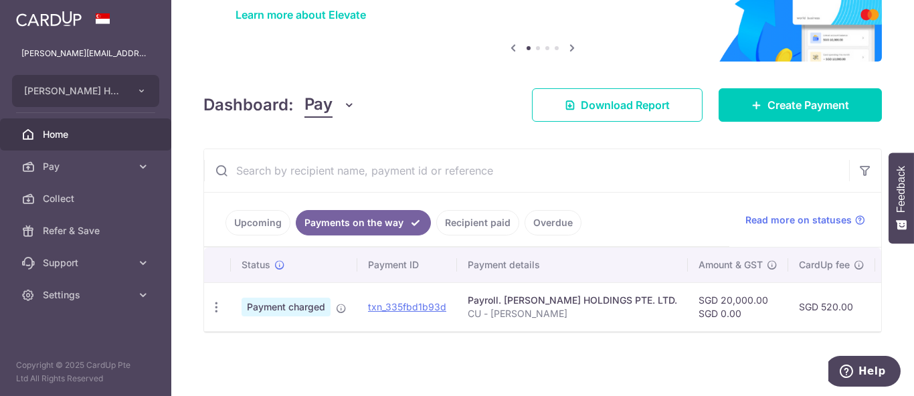
scroll to position [115, 0]
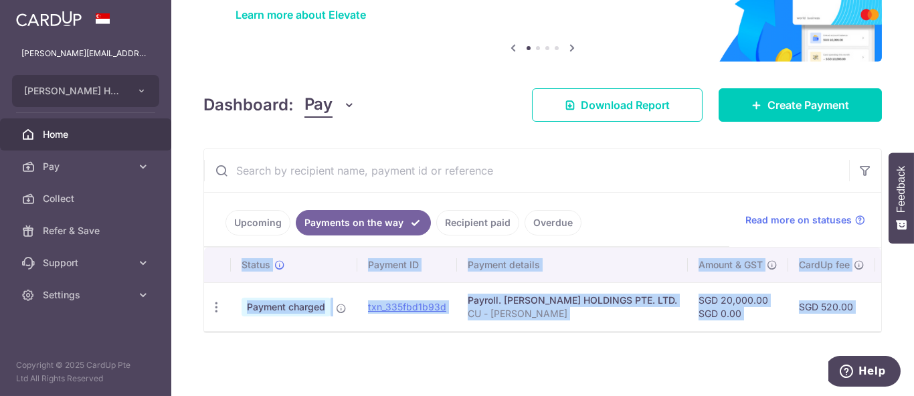
drag, startPoint x: 553, startPoint y: 331, endPoint x: 706, endPoint y: 331, distance: 153.2
click at [706, 331] on div "Status Payment ID Payment details Amount & GST CardUp fee Total amt. Charge dat…" at bounding box center [542, 290] width 677 height 85
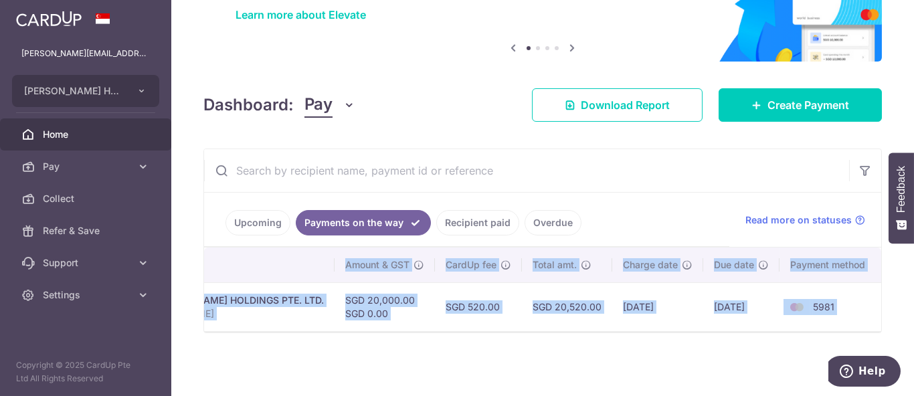
click at [676, 349] on div "× Pause Schedule Pause all future payments in this series Pause just this one p…" at bounding box center [542, 198] width 743 height 396
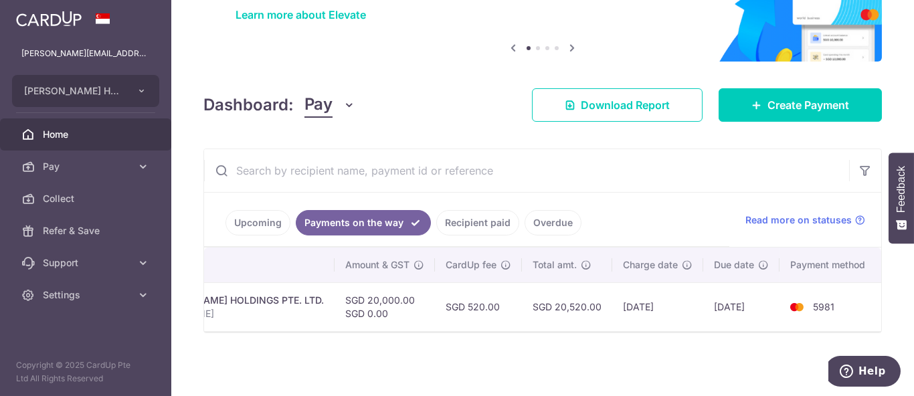
click at [283, 221] on link "Upcoming" at bounding box center [257, 222] width 65 height 25
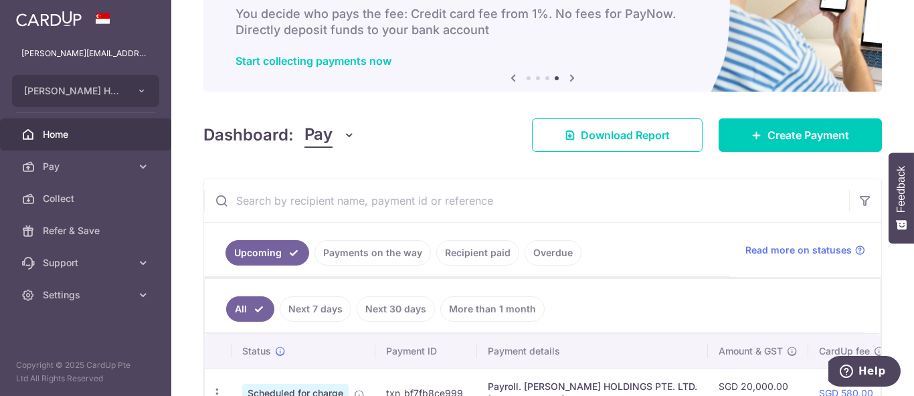
scroll to position [70, 0]
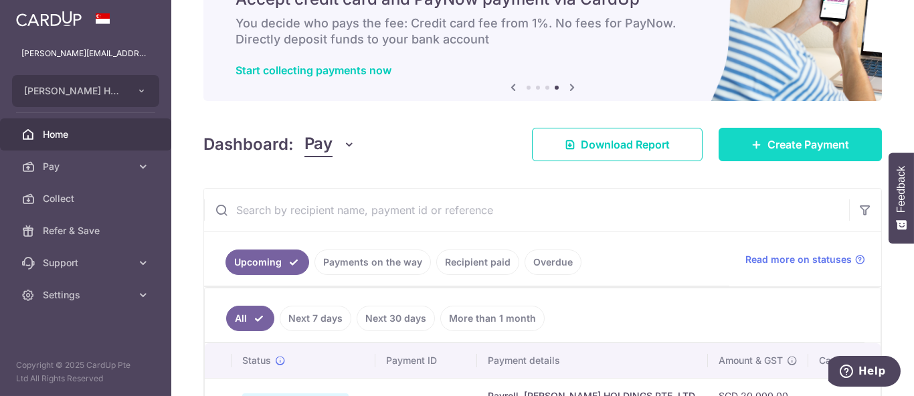
click at [760, 131] on link "Create Payment" at bounding box center [800, 144] width 163 height 33
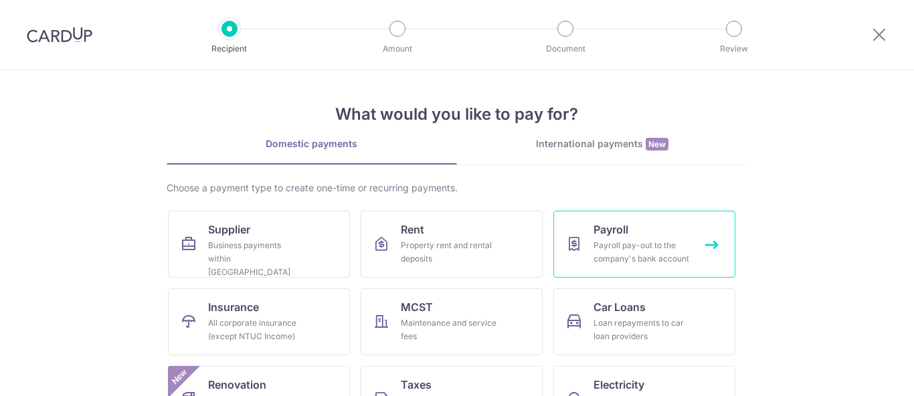
click at [630, 230] on link "Payroll Payroll pay-out to the company's bank account" at bounding box center [644, 244] width 182 height 67
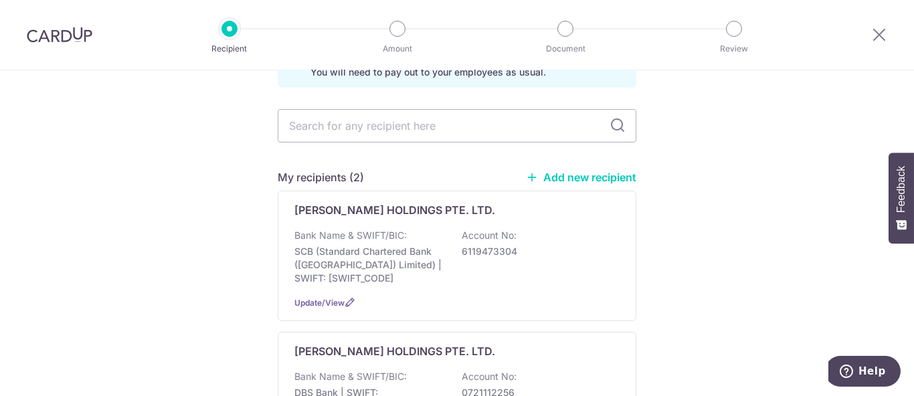
scroll to position [149, 0]
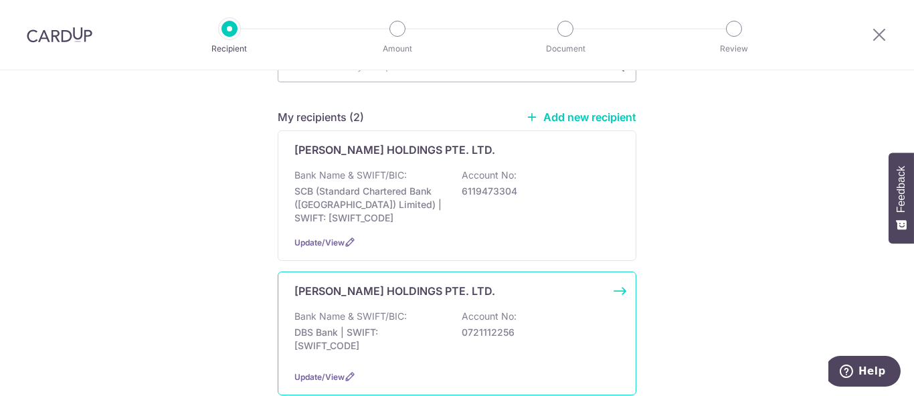
click at [526, 320] on div "Bank Name & SWIFT/BIC: DBS Bank | SWIFT: DBSSSGSGXXX Account No: 0721112256" at bounding box center [456, 335] width 325 height 50
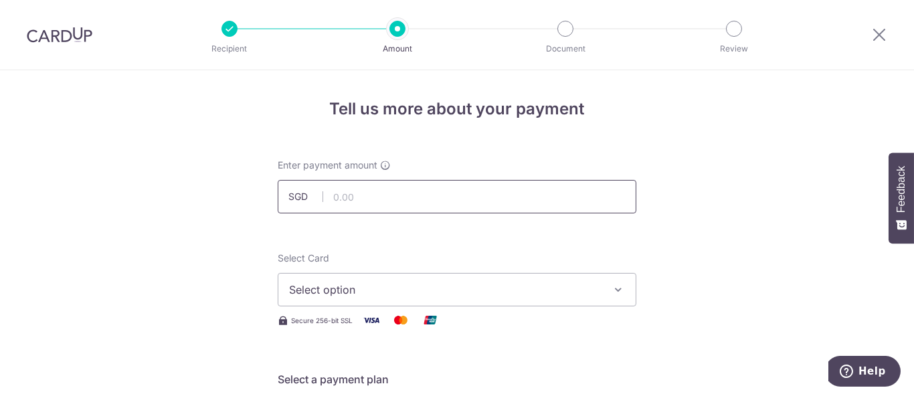
click at [408, 204] on input "text" at bounding box center [457, 196] width 359 height 33
type input "17,000.00"
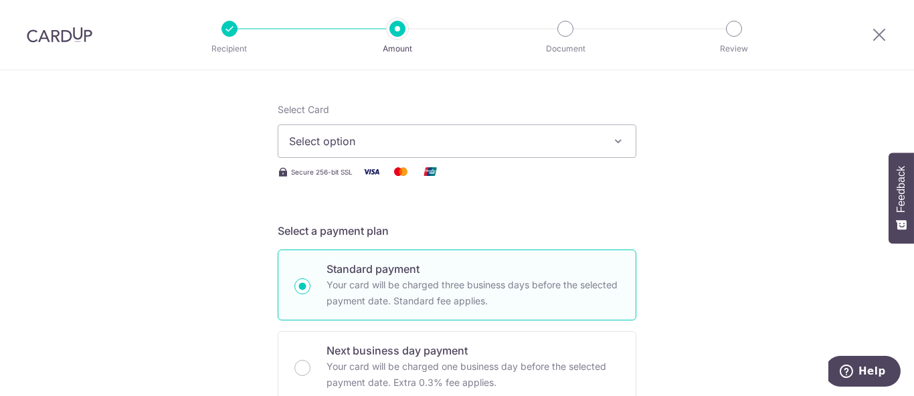
click at [523, 147] on span "Select option" at bounding box center [445, 141] width 312 height 16
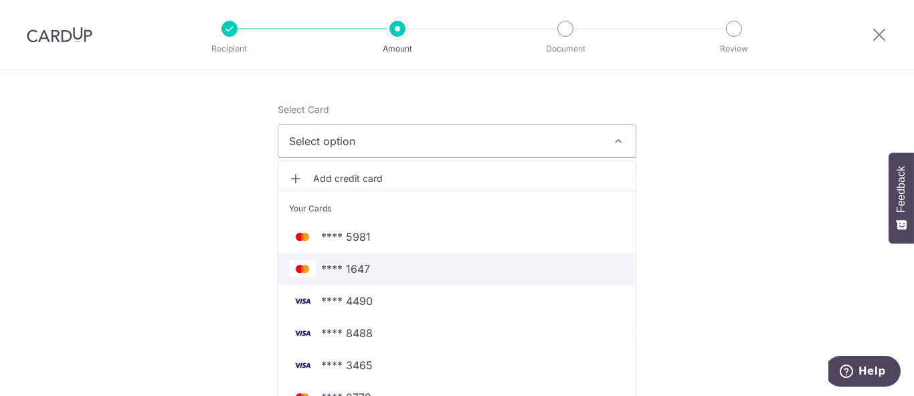
click at [430, 266] on span "**** 1647" at bounding box center [457, 269] width 336 height 16
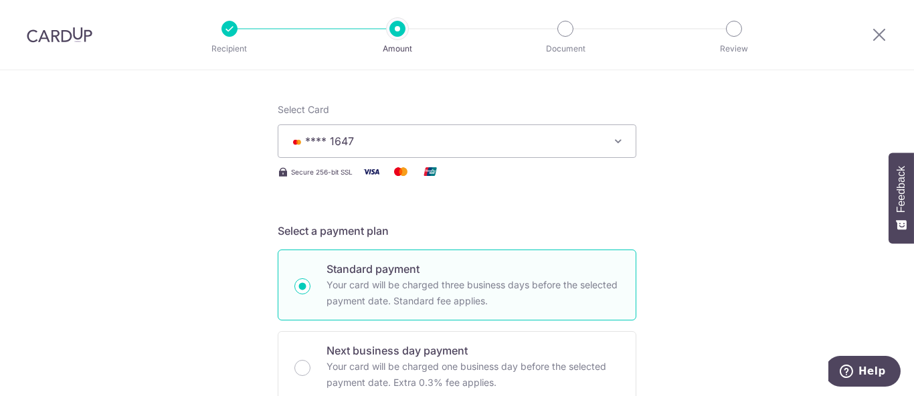
scroll to position [371, 0]
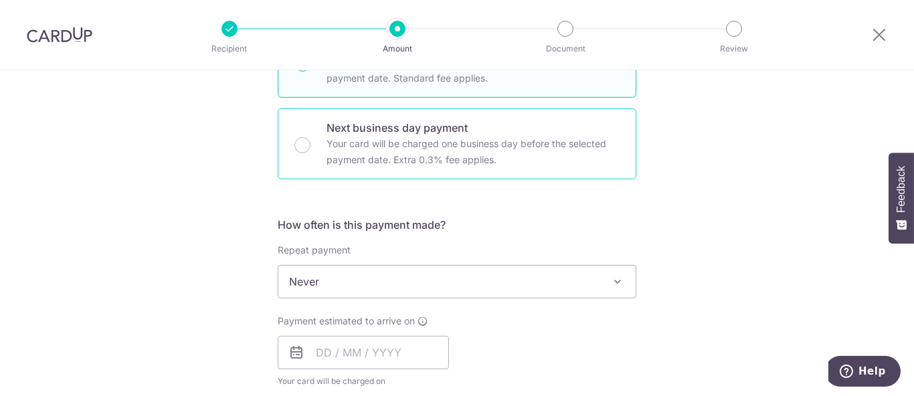
click at [458, 151] on p "Your card will be charged one business day before the selected payment date. Ex…" at bounding box center [472, 152] width 293 height 32
click at [310, 151] on input "Next business day payment Your card will be charged one business day before the…" at bounding box center [302, 145] width 16 height 16
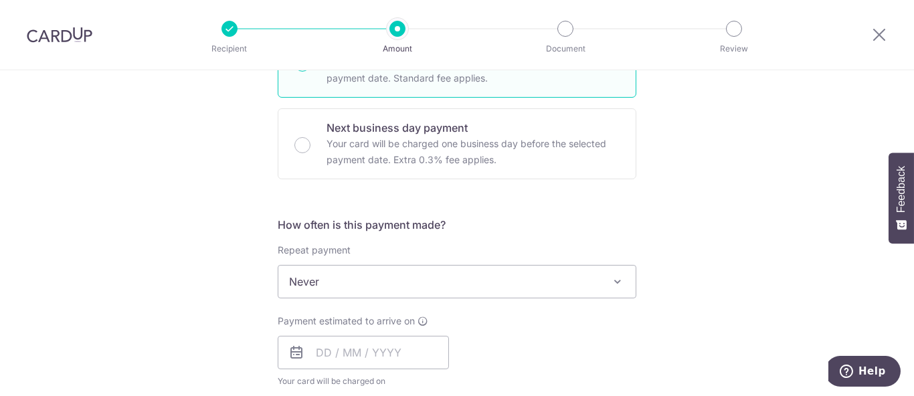
radio input "false"
radio input "true"
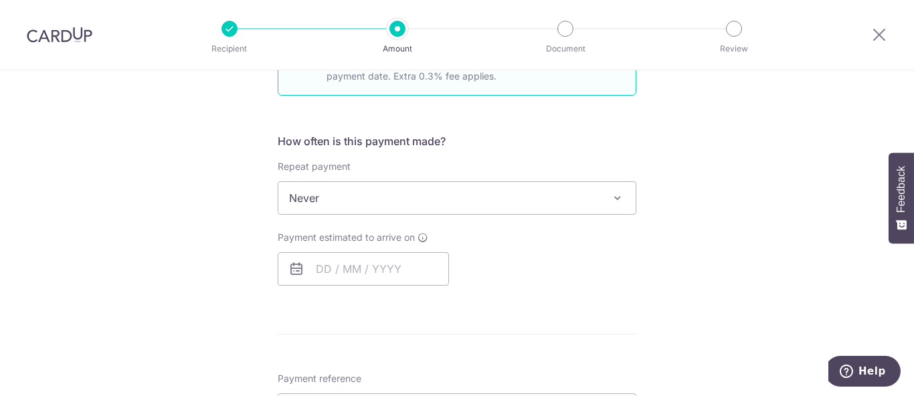
scroll to position [520, 0]
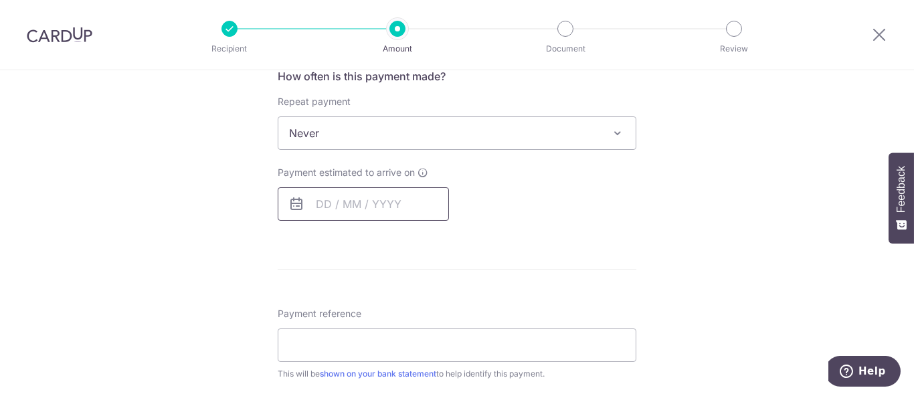
click at [364, 199] on input "text" at bounding box center [363, 203] width 171 height 33
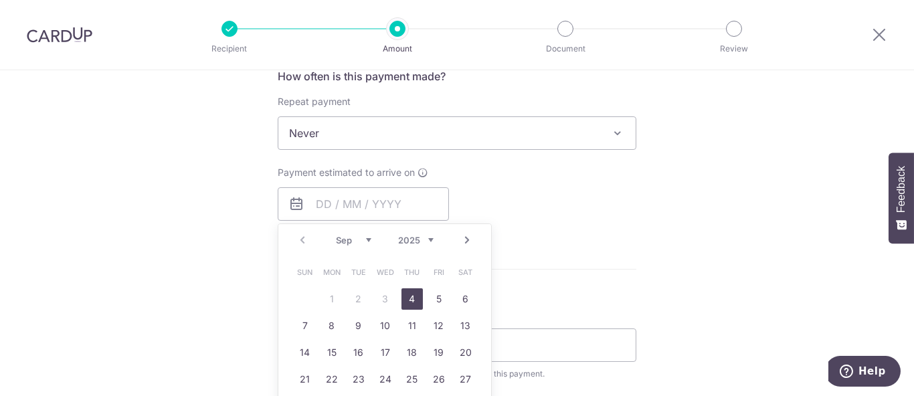
click at [408, 293] on link "4" at bounding box center [411, 298] width 21 height 21
type input "[DATE]"
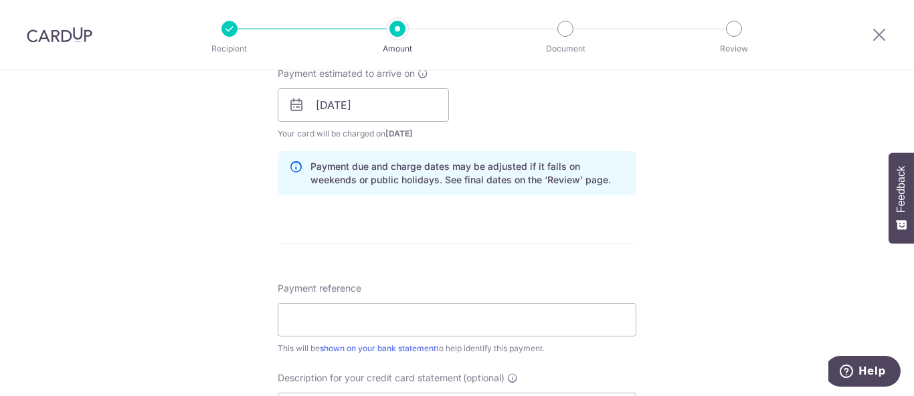
scroll to position [668, 0]
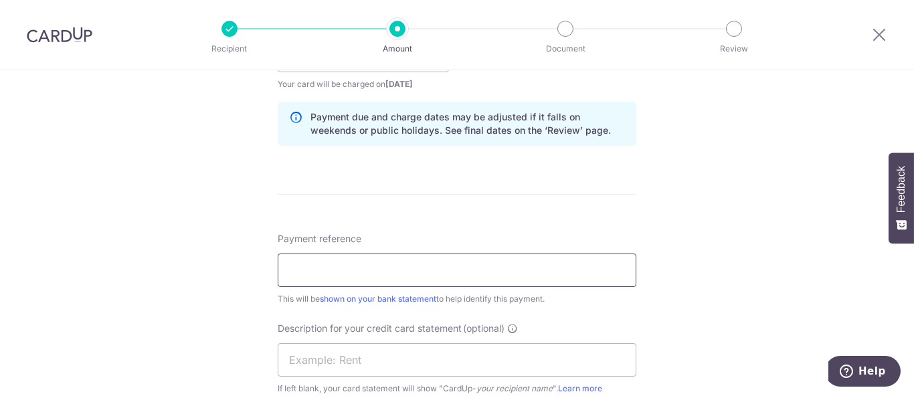
click at [417, 273] on input "Payment reference" at bounding box center [457, 270] width 359 height 33
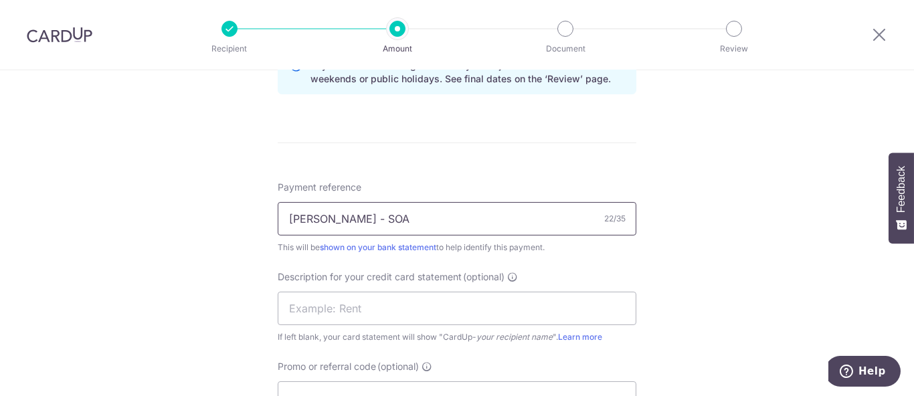
scroll to position [743, 0]
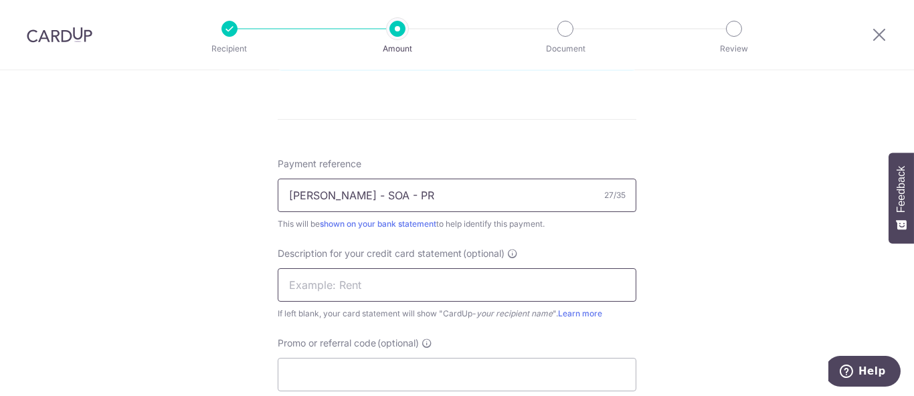
type input "[PERSON_NAME] - SOA - PR"
click at [413, 284] on input "text" at bounding box center [457, 284] width 359 height 33
type input "Edith SOA PR"
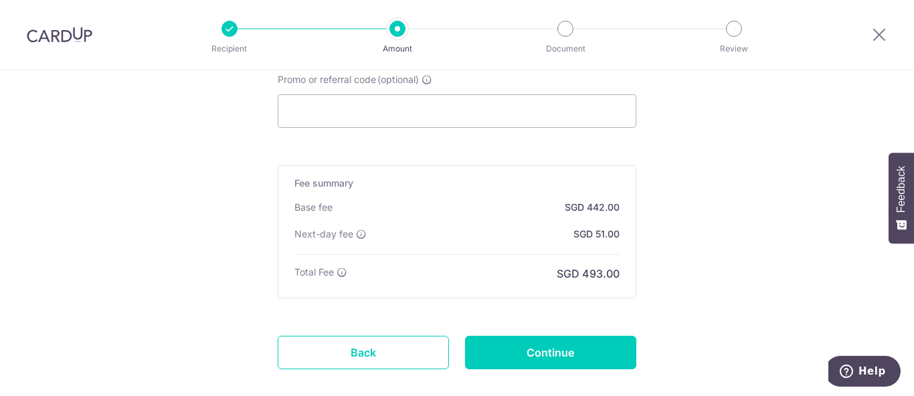
scroll to position [1040, 0]
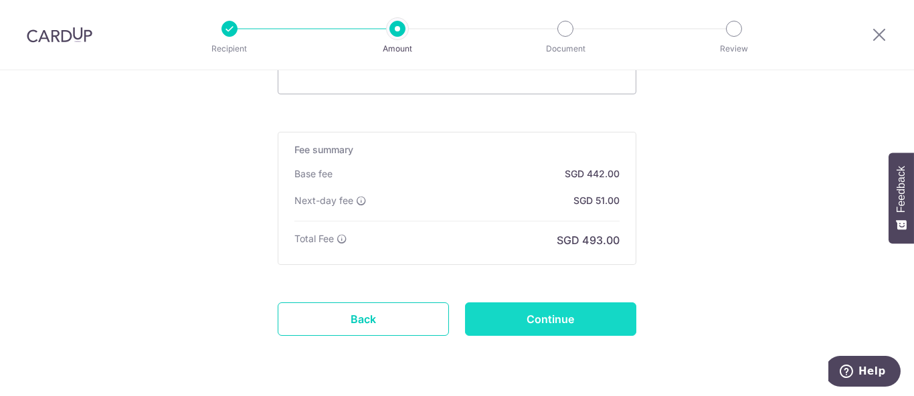
click at [535, 310] on input "Continue" at bounding box center [550, 318] width 171 height 33
type input "Create Schedule"
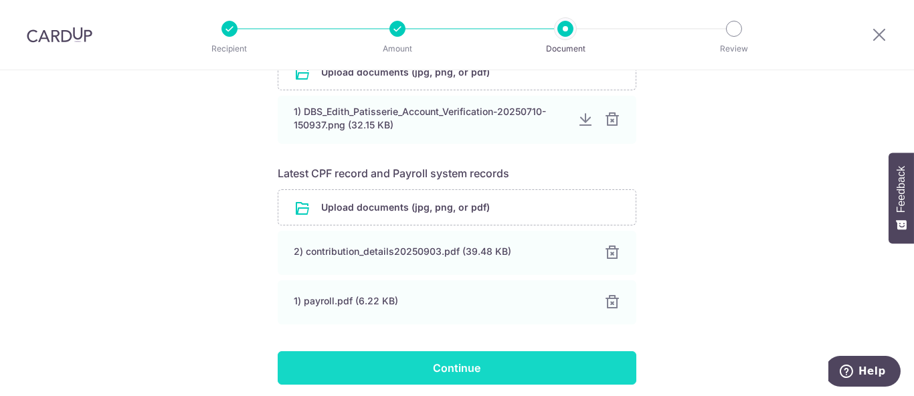
scroll to position [300, 0]
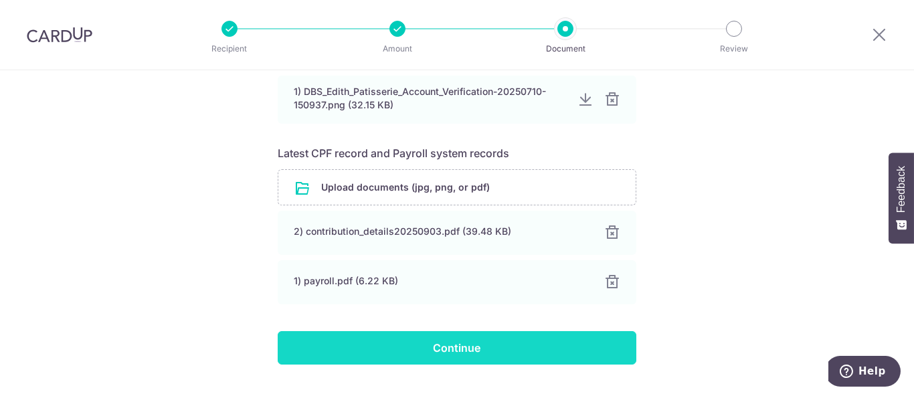
click at [476, 337] on input "Continue" at bounding box center [457, 347] width 359 height 33
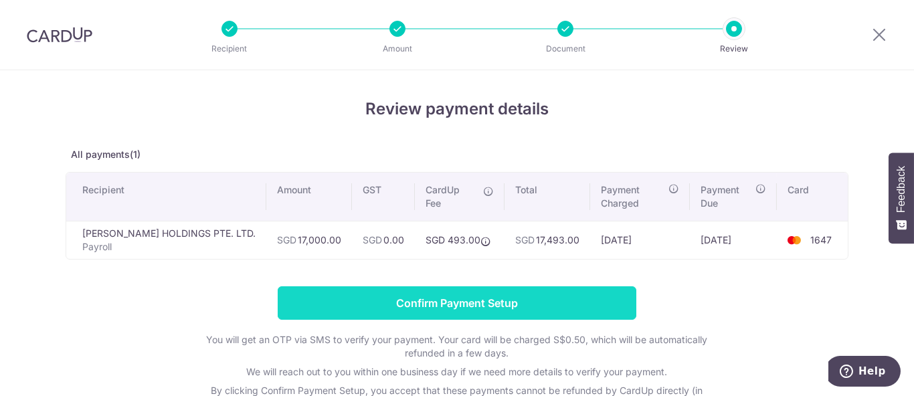
click at [446, 301] on input "Confirm Payment Setup" at bounding box center [457, 302] width 359 height 33
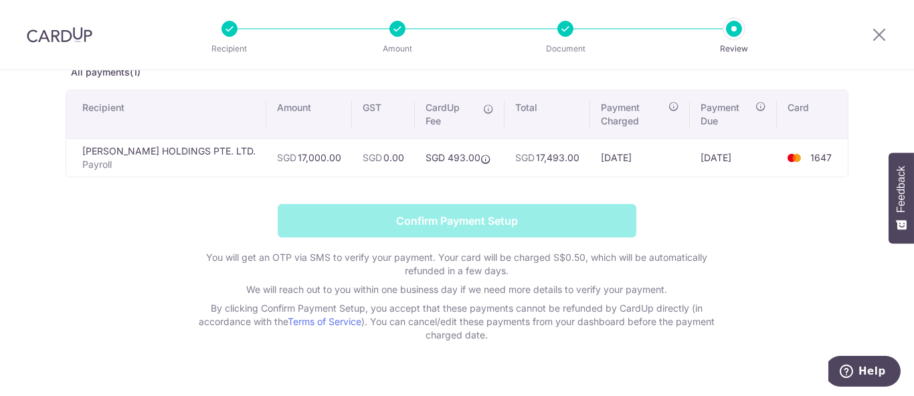
scroll to position [106, 0]
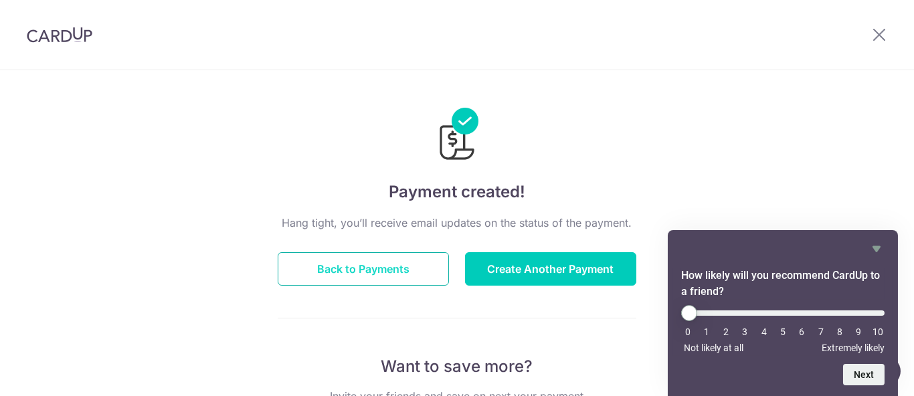
click at [353, 270] on button "Back to Payments" at bounding box center [363, 268] width 171 height 33
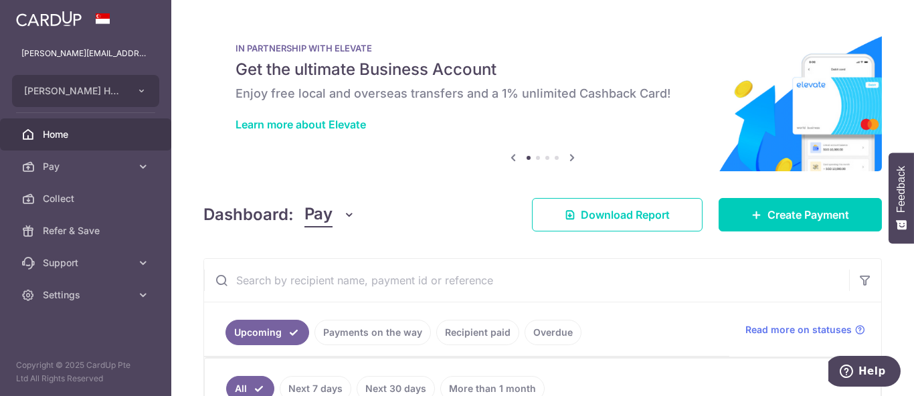
scroll to position [223, 0]
